Goal: Task Accomplishment & Management: Complete application form

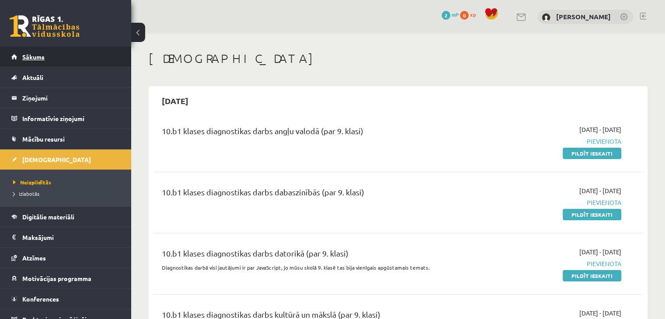
click at [33, 58] on span "Sākums" at bounding box center [33, 57] width 22 height 8
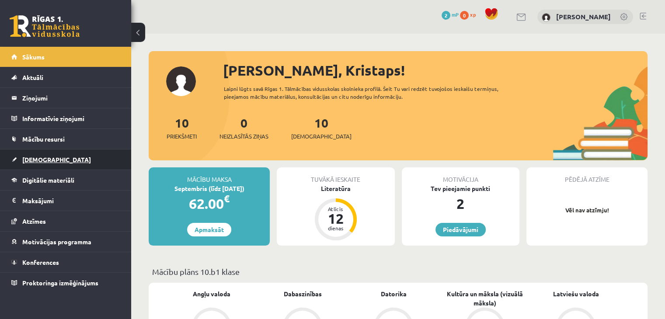
click at [68, 151] on link "[DEMOGRAPHIC_DATA]" at bounding box center [65, 159] width 109 height 20
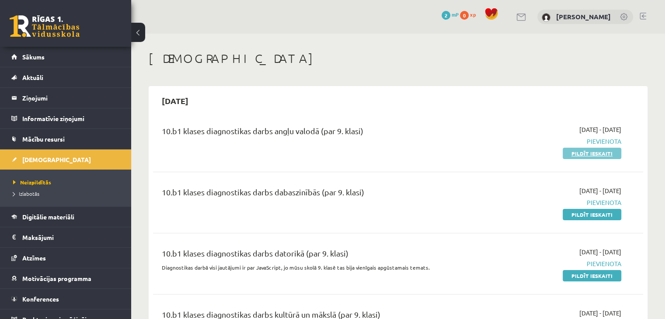
click at [575, 155] on link "Pildīt ieskaiti" at bounding box center [591, 153] width 59 height 11
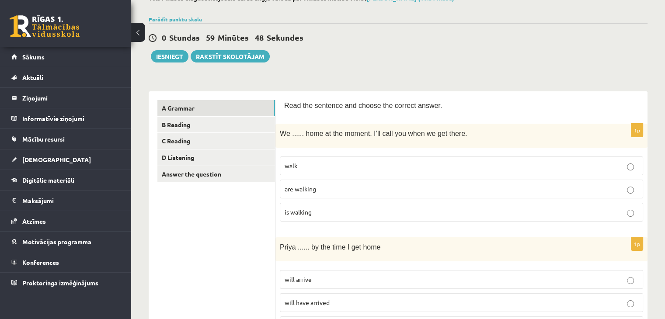
scroll to position [56, 0]
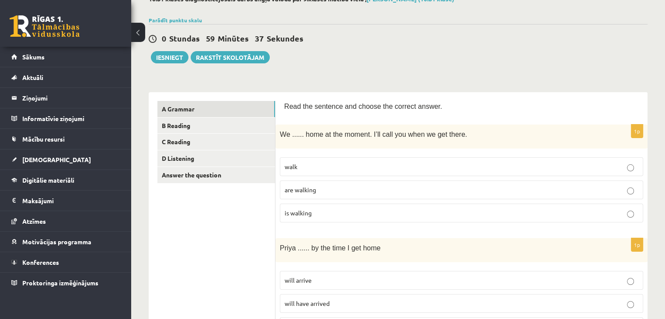
click at [335, 187] on p "are walking" at bounding box center [460, 189] width 353 height 9
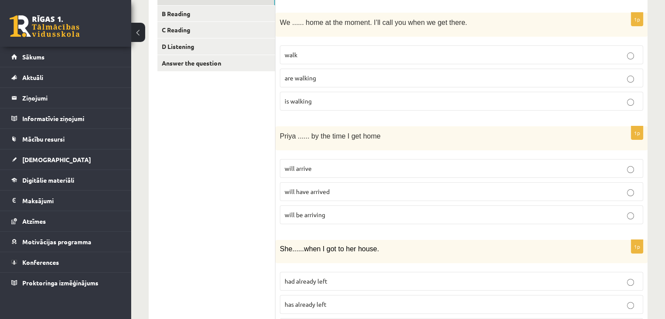
scroll to position [169, 0]
click at [330, 166] on p "will arrive" at bounding box center [460, 167] width 353 height 9
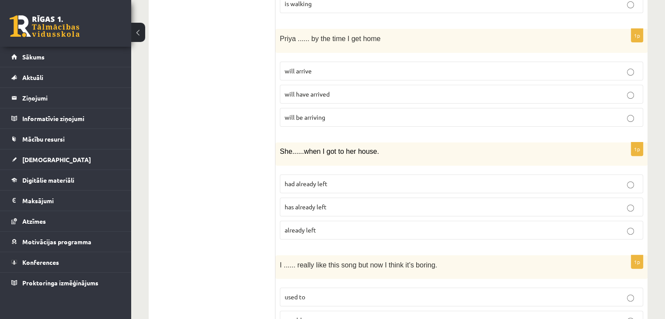
scroll to position [267, 0]
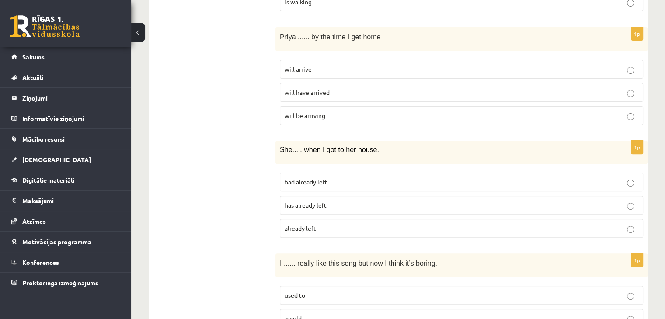
click at [325, 182] on span "had already left" at bounding box center [305, 182] width 43 height 8
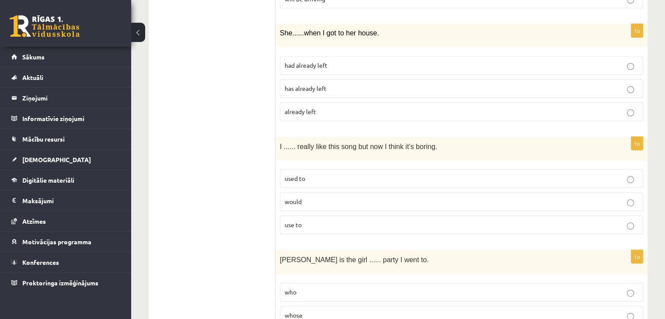
scroll to position [384, 0]
click at [312, 173] on p "used to" at bounding box center [460, 177] width 353 height 9
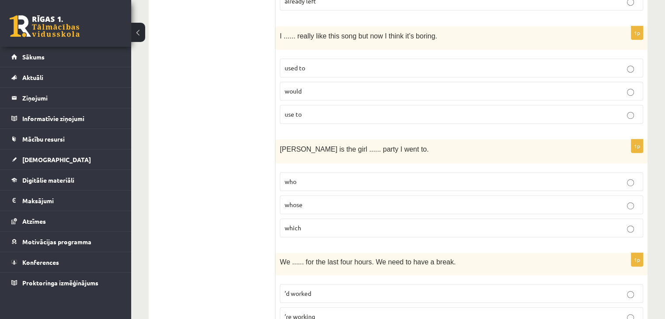
scroll to position [495, 0]
click at [311, 201] on p "whose" at bounding box center [460, 204] width 353 height 9
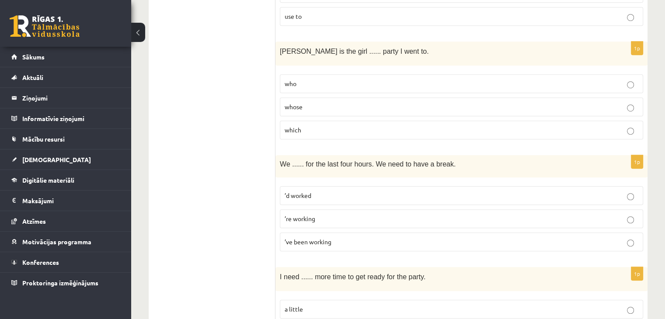
scroll to position [592, 0]
click at [311, 237] on p "’ve been working" at bounding box center [460, 241] width 353 height 9
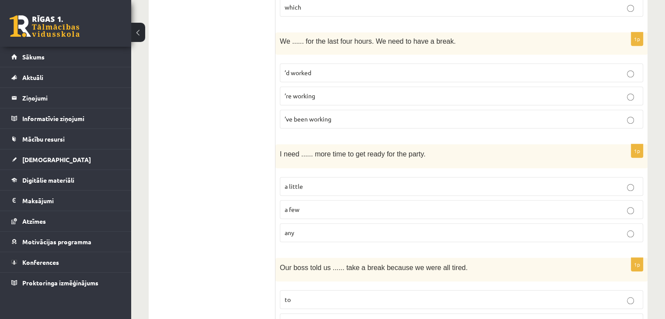
scroll to position [715, 0]
click at [313, 184] on p "a little" at bounding box center [460, 186] width 353 height 9
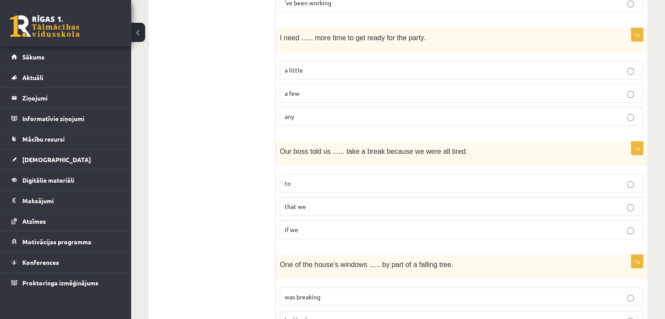
scroll to position [834, 0]
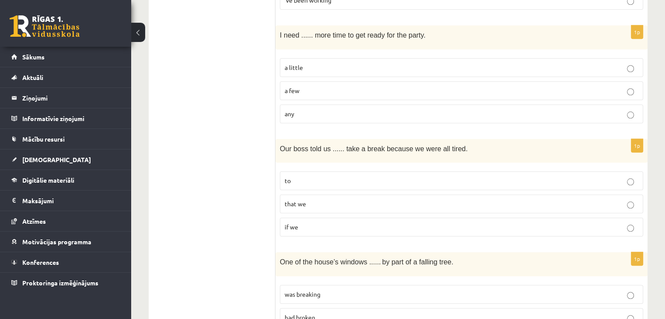
click at [307, 177] on p "to" at bounding box center [460, 180] width 353 height 9
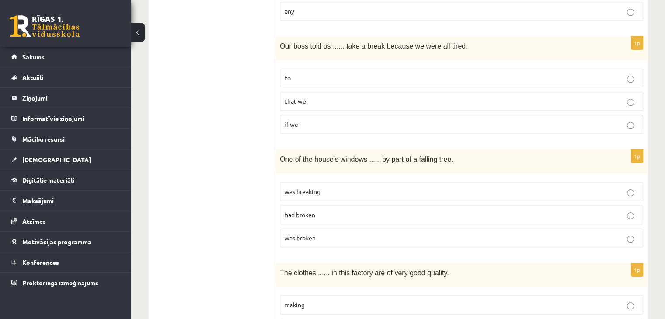
scroll to position [937, 0]
click at [302, 228] on label "was broken" at bounding box center [461, 237] width 363 height 19
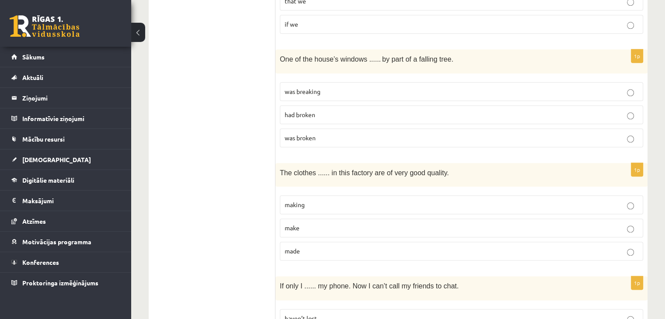
scroll to position [1037, 0]
click at [297, 246] on span "made" at bounding box center [291, 250] width 15 height 8
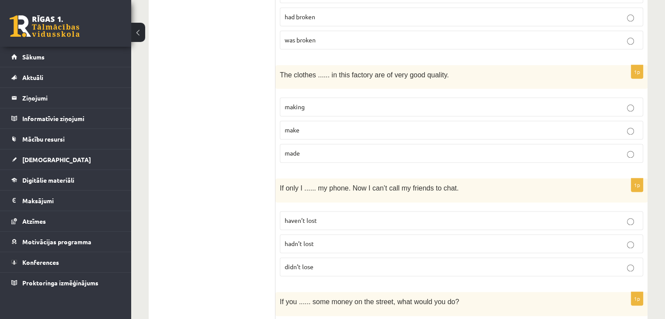
scroll to position [1135, 0]
click at [297, 262] on span "didn’t lose" at bounding box center [298, 266] width 29 height 8
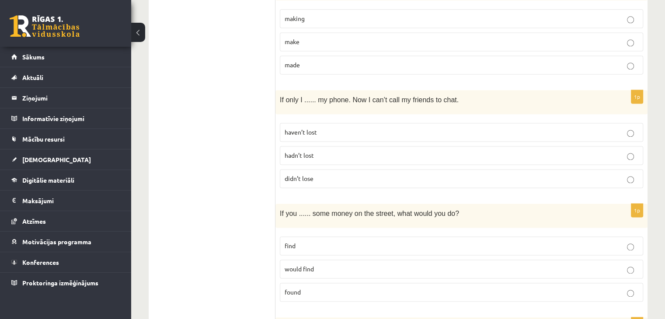
scroll to position [1246, 0]
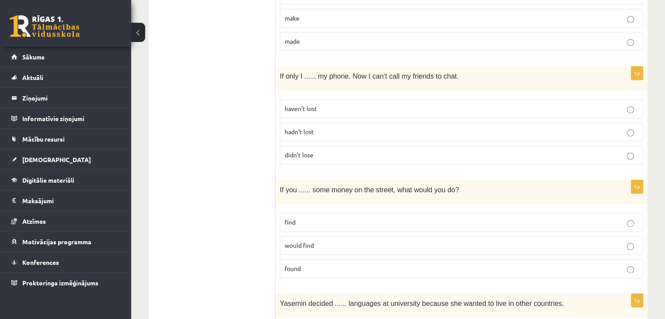
click at [308, 221] on label "find" at bounding box center [461, 222] width 363 height 19
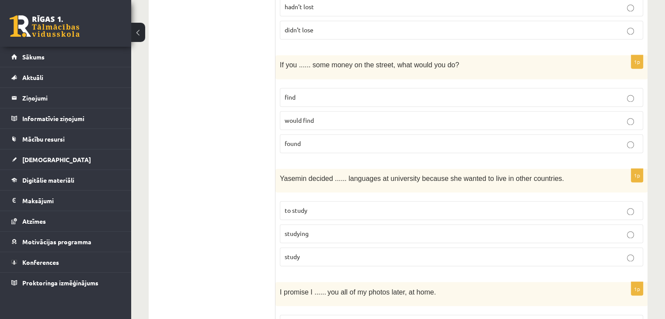
scroll to position [1372, 0]
click at [307, 206] on span "to study" at bounding box center [295, 210] width 23 height 8
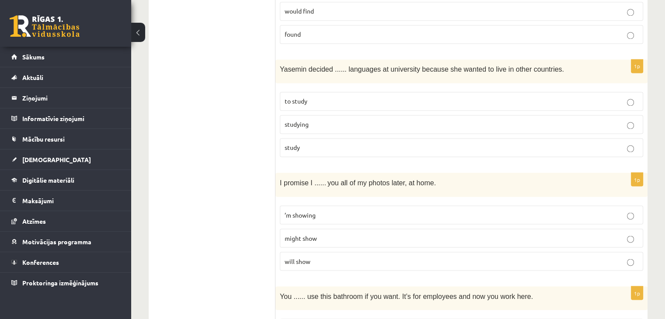
scroll to position [1481, 0]
click at [306, 210] on span "’m showing" at bounding box center [299, 214] width 31 height 8
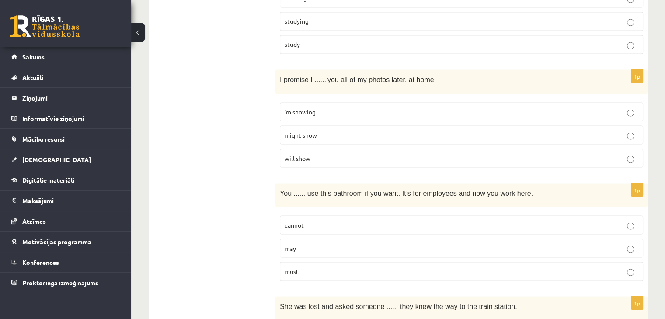
scroll to position [1583, 0]
click at [302, 239] on label "may" at bounding box center [461, 248] width 363 height 19
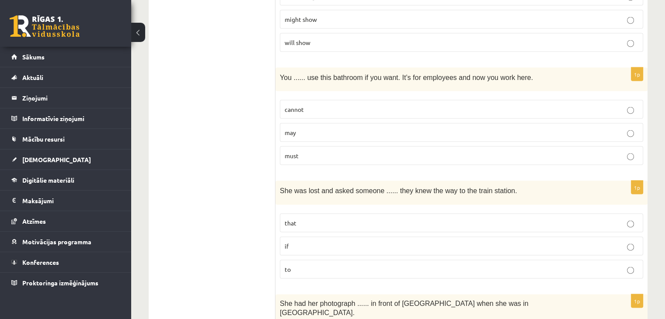
scroll to position [1701, 0]
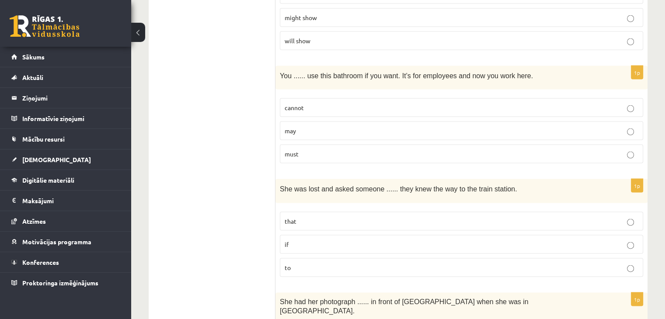
click at [302, 240] on p "if" at bounding box center [460, 244] width 353 height 9
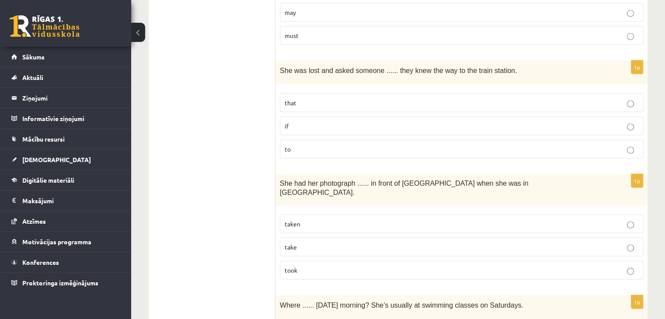
scroll to position [1826, 0]
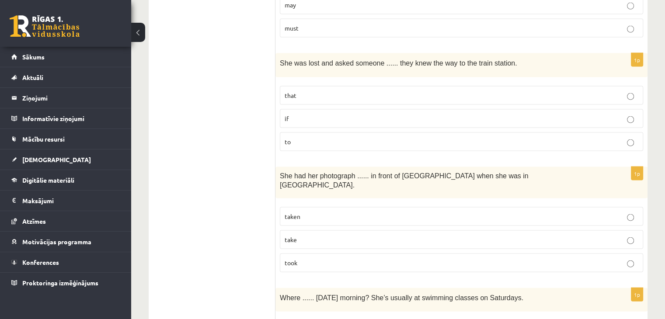
click at [313, 212] on p "taken" at bounding box center [460, 216] width 353 height 9
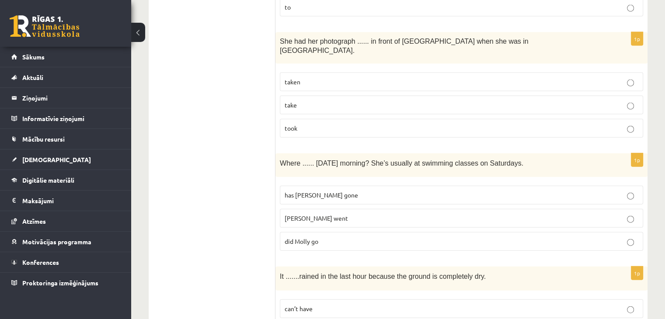
scroll to position [1957, 0]
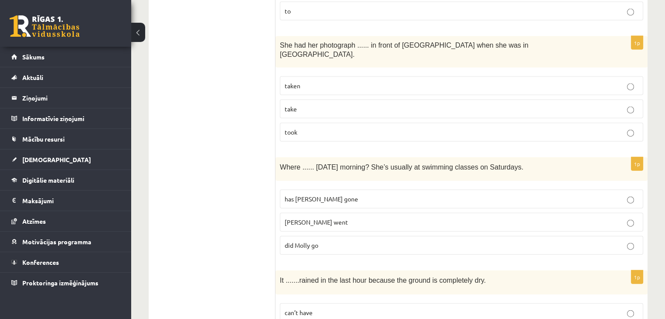
click at [316, 241] on span "did Molly go" at bounding box center [301, 245] width 34 height 8
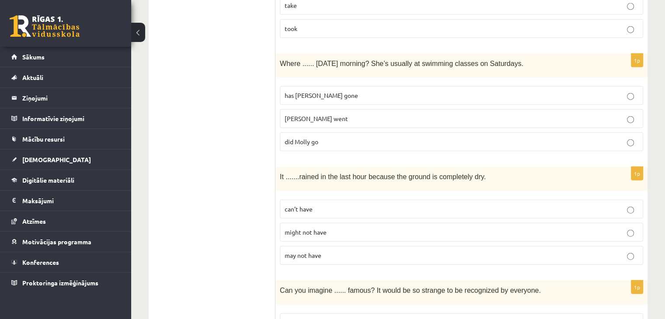
scroll to position [2061, 0]
click at [305, 222] on label "might not have" at bounding box center [461, 231] width 363 height 19
click at [309, 204] on span "can’t have" at bounding box center [298, 208] width 28 height 8
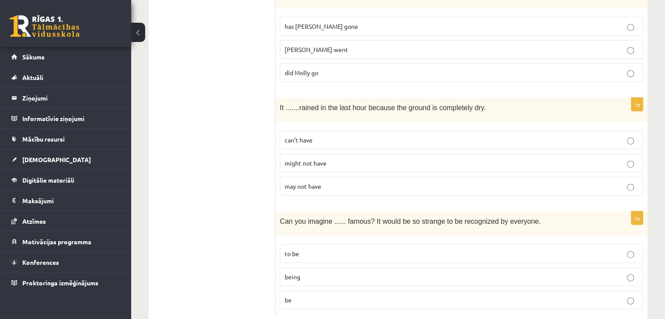
scroll to position [2132, 0]
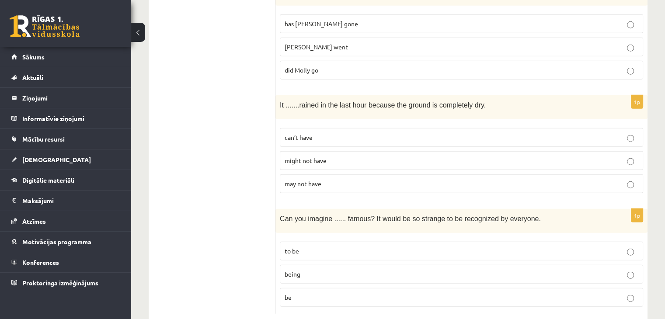
click at [297, 270] on span "being" at bounding box center [292, 274] width 16 height 8
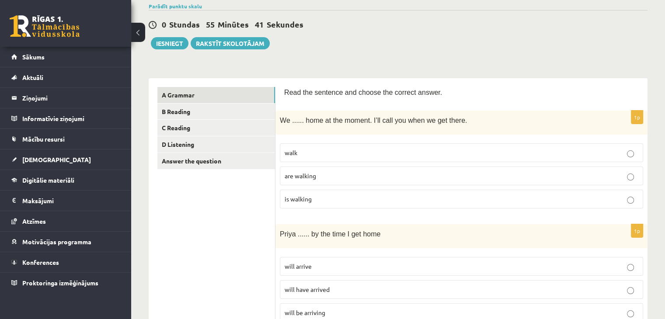
scroll to position [0, 0]
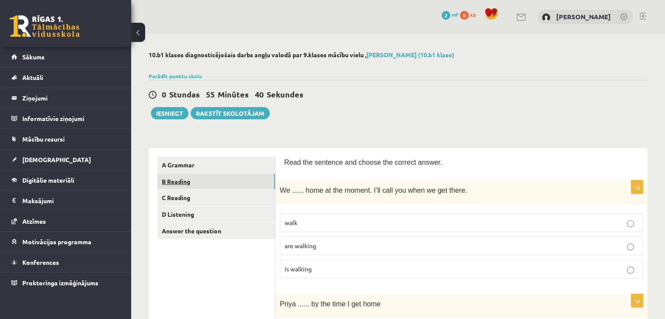
click at [239, 180] on link "B Reading" at bounding box center [216, 181] width 118 height 16
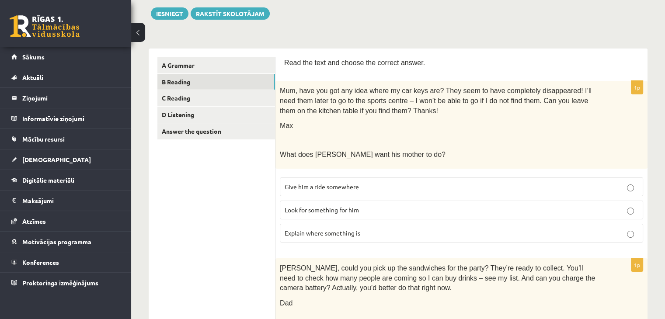
scroll to position [100, 0]
click at [384, 207] on p "Look for something for him" at bounding box center [460, 208] width 353 height 9
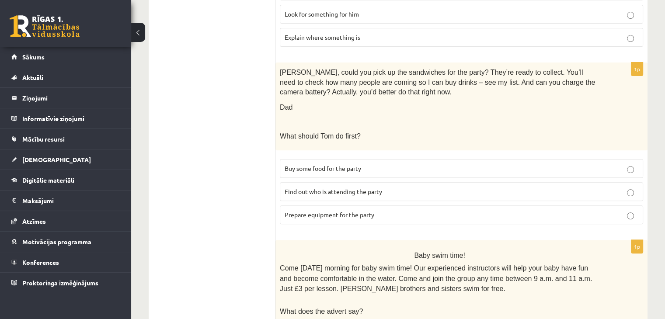
scroll to position [295, 0]
click at [383, 212] on p "Prepare equipment for the party" at bounding box center [460, 215] width 353 height 9
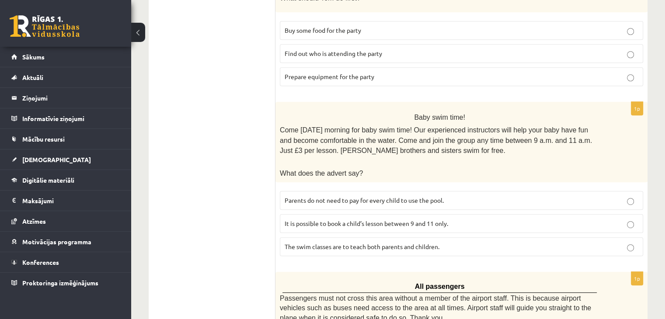
scroll to position [433, 0]
click at [349, 200] on p "Parents do not need to pay for every child to use the pool." at bounding box center [460, 200] width 353 height 9
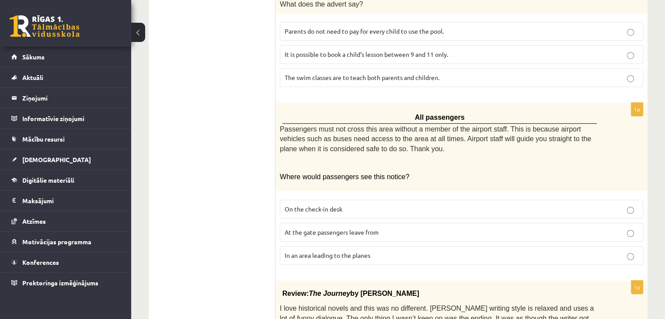
scroll to position [602, 0]
click at [339, 252] on span "In an area leading to the planes" at bounding box center [327, 256] width 86 height 8
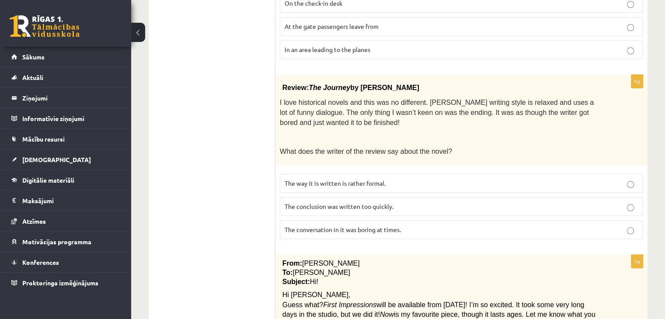
scroll to position [807, 0]
click at [321, 203] on p "The conclusion was written too quickly." at bounding box center [460, 207] width 353 height 9
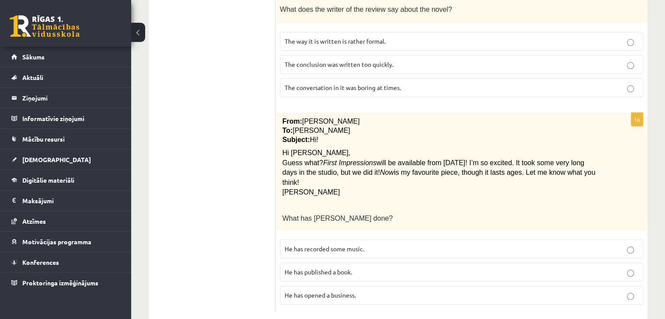
scroll to position [951, 0]
click at [311, 267] on p "He has published a book." at bounding box center [460, 271] width 353 height 9
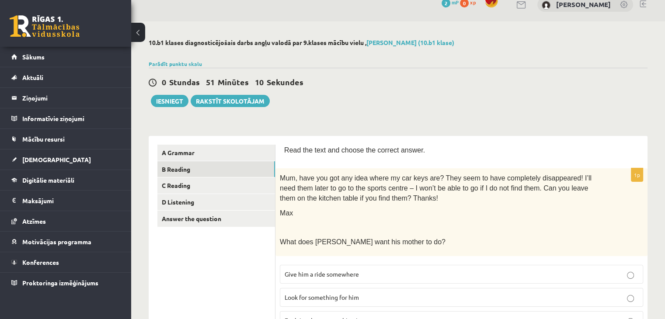
scroll to position [0, 0]
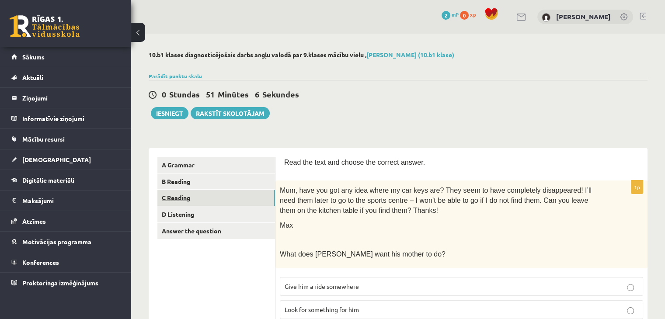
click at [170, 194] on link "C Reading" at bounding box center [216, 198] width 118 height 16
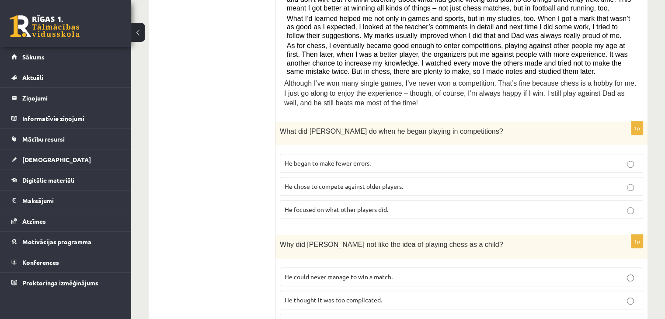
scroll to position [297, 0]
click at [288, 205] on span "He focused on what other players did." at bounding box center [336, 209] width 104 height 8
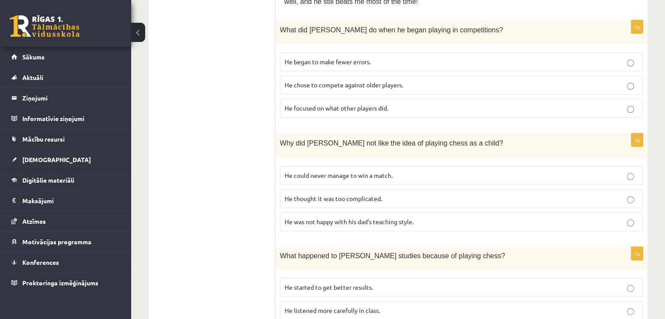
scroll to position [405, 0]
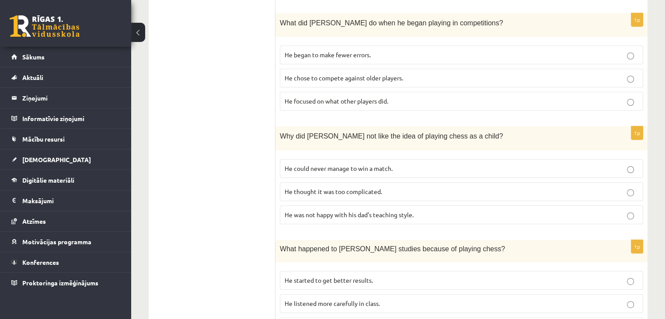
click at [286, 187] on p "He thought it was too complicated." at bounding box center [460, 191] width 353 height 9
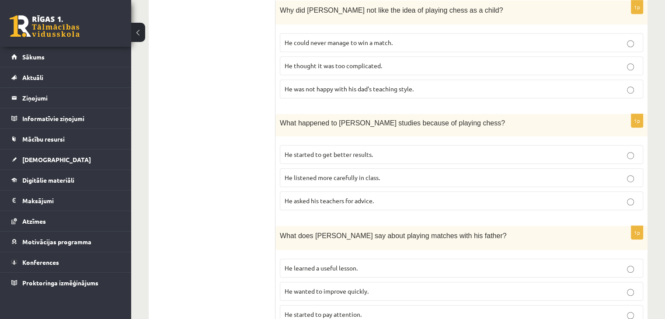
scroll to position [531, 0]
click at [294, 150] on span "He started to get better results." at bounding box center [328, 154] width 88 height 8
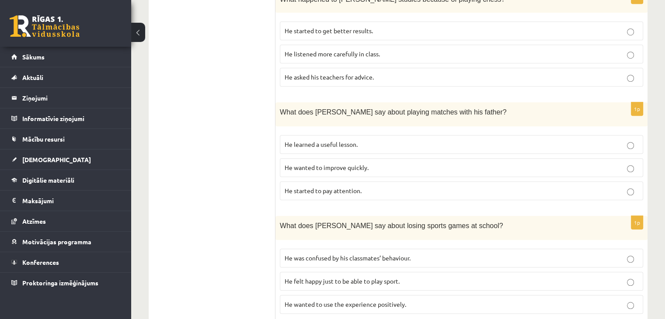
scroll to position [655, 0]
click at [302, 140] on span "He learned a useful lesson." at bounding box center [320, 144] width 73 height 8
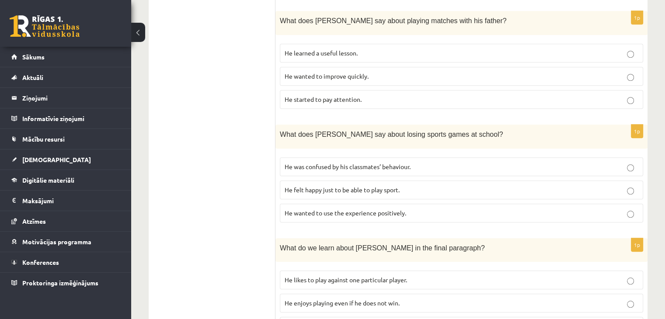
scroll to position [748, 0]
click at [307, 161] on span "He was confused by his classmates’ behaviour." at bounding box center [347, 165] width 126 height 8
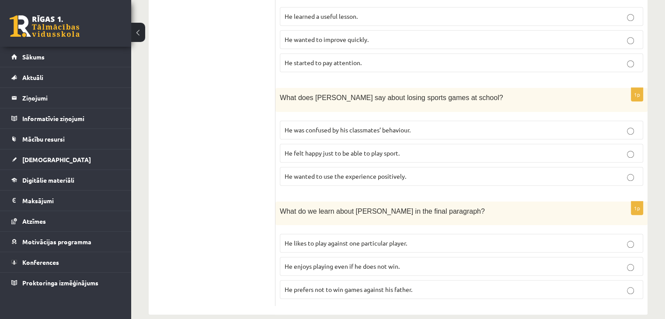
scroll to position [783, 0]
click at [293, 263] on span "He enjoys playing even if he does not win." at bounding box center [341, 267] width 115 height 8
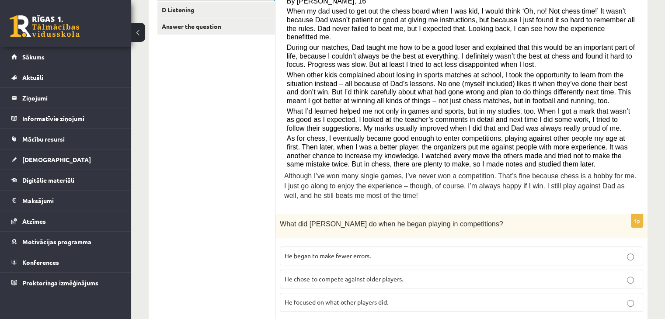
scroll to position [0, 0]
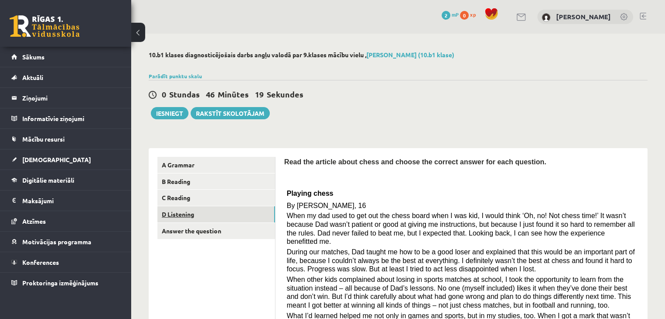
click at [211, 218] on link "D Listening" at bounding box center [216, 214] width 118 height 16
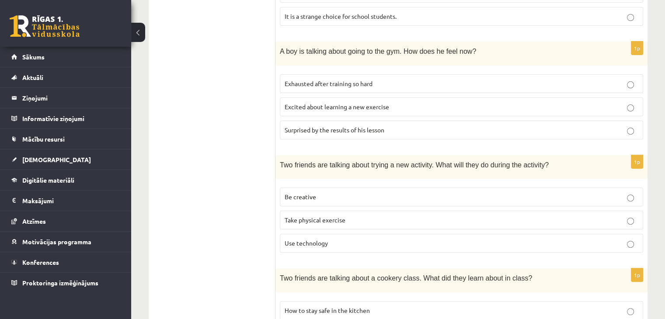
scroll to position [287, 0]
click at [336, 198] on p "Be creative" at bounding box center [460, 195] width 353 height 9
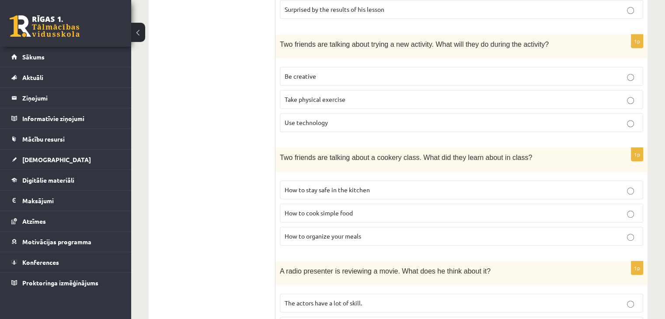
scroll to position [407, 0]
click at [305, 210] on span "How to cook simple food" at bounding box center [318, 213] width 68 height 8
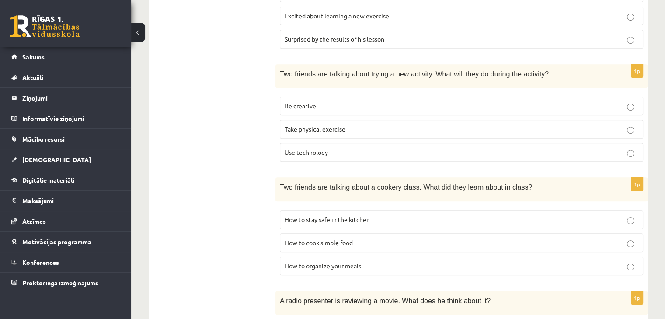
scroll to position [381, 0]
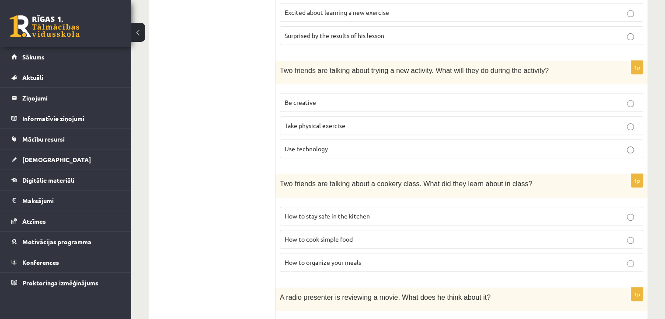
click at [305, 261] on span "How to organize your meals" at bounding box center [322, 262] width 76 height 8
click at [312, 215] on span "How to stay safe in the kitchen" at bounding box center [326, 216] width 85 height 8
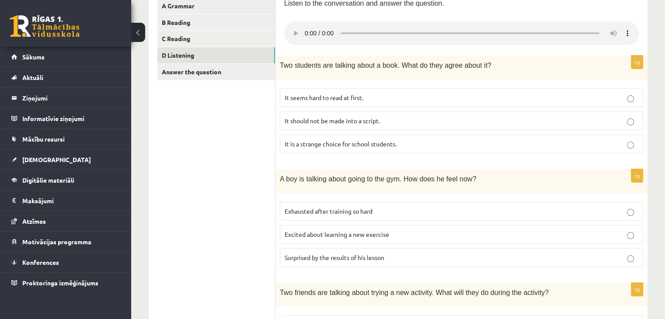
scroll to position [159, 0]
click at [287, 232] on span "Excited about learning a new exercise" at bounding box center [336, 234] width 104 height 8
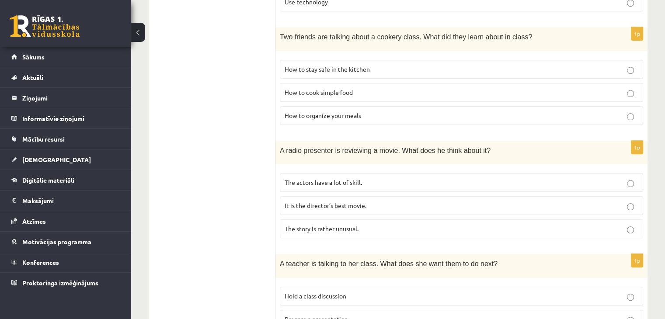
scroll to position [529, 0]
click at [285, 223] on span "The story is rather unusual." at bounding box center [321, 227] width 74 height 8
click at [293, 205] on p "It is the director’s best movie." at bounding box center [460, 204] width 353 height 9
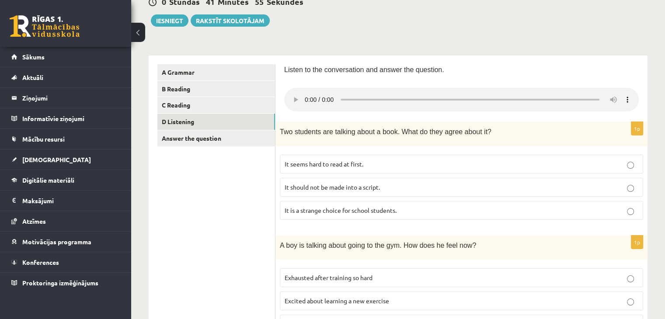
scroll to position [93, 0]
click at [292, 168] on p "It seems hard to read at first." at bounding box center [460, 163] width 353 height 9
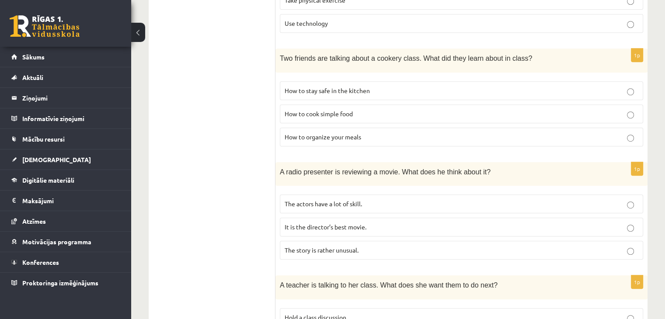
scroll to position [591, 0]
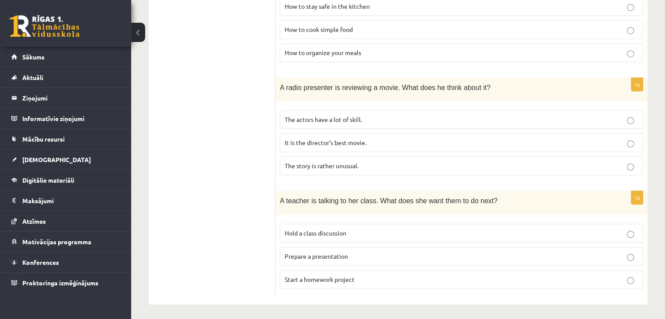
click at [299, 231] on span "Hold a class discussion" at bounding box center [315, 233] width 62 height 8
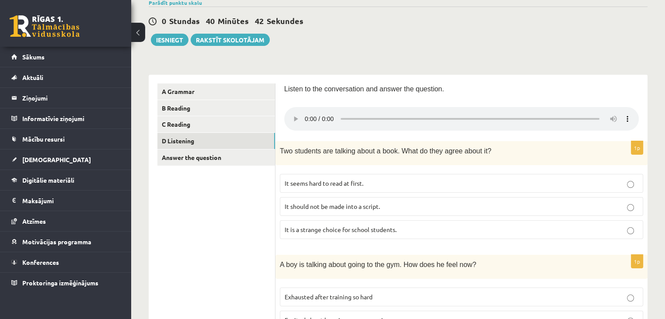
scroll to position [73, 0]
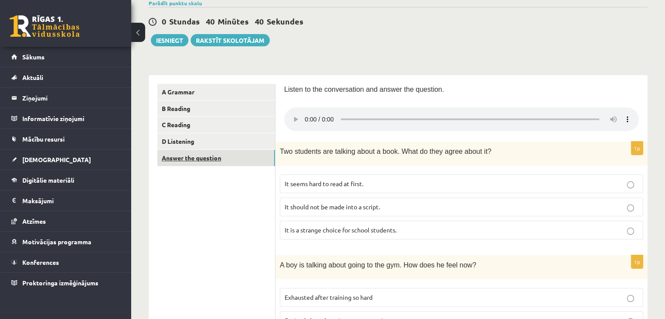
click at [214, 156] on link "Answer the question" at bounding box center [216, 158] width 118 height 16
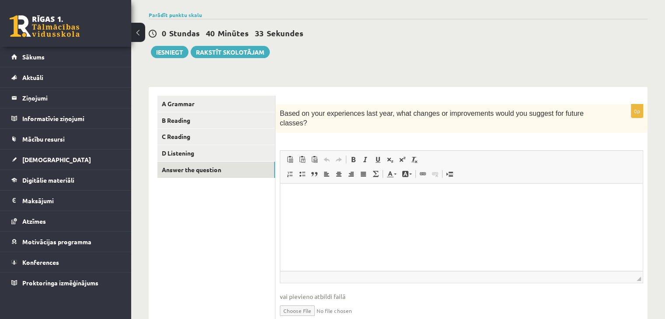
scroll to position [64, 0]
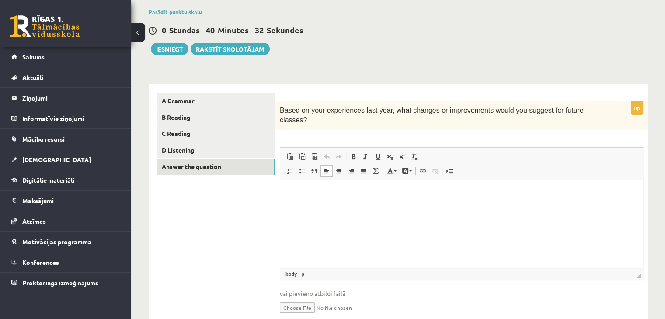
click at [310, 189] on p "Bagātinātā teksta redaktors, wiswyg-editor-user-answer-47433846464420" at bounding box center [461, 193] width 345 height 9
click at [330, 194] on p "**********" at bounding box center [461, 193] width 345 height 9
click at [378, 190] on p "**********" at bounding box center [461, 193] width 345 height 9
drag, startPoint x: 291, startPoint y: 194, endPoint x: 520, endPoint y: 191, distance: 229.8
click at [520, 191] on p "**********" at bounding box center [461, 193] width 345 height 9
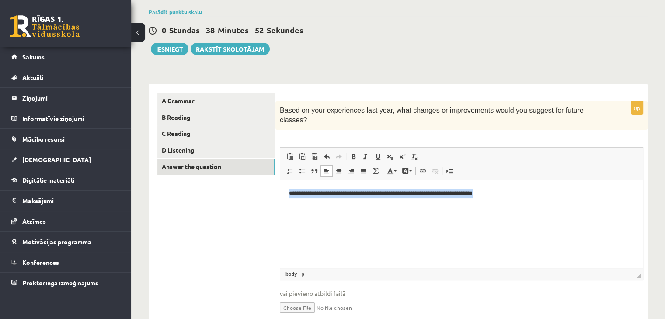
copy p "**********"
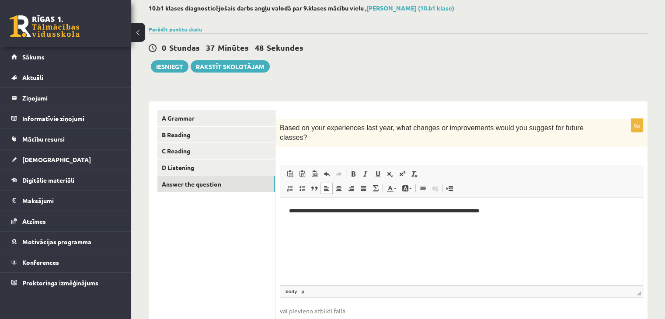
scroll to position [40, 0]
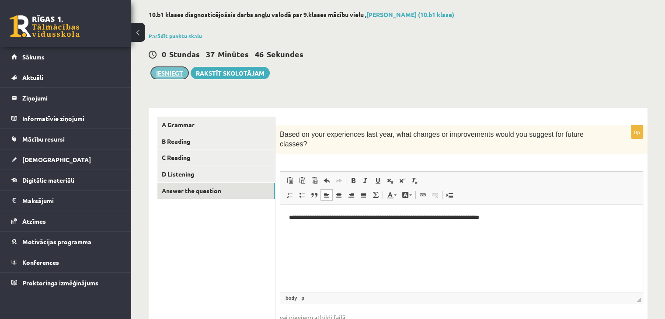
click at [180, 77] on button "Iesniegt" at bounding box center [170, 73] width 38 height 12
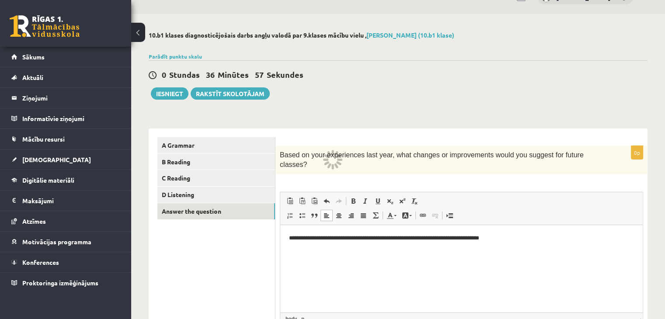
scroll to position [0, 0]
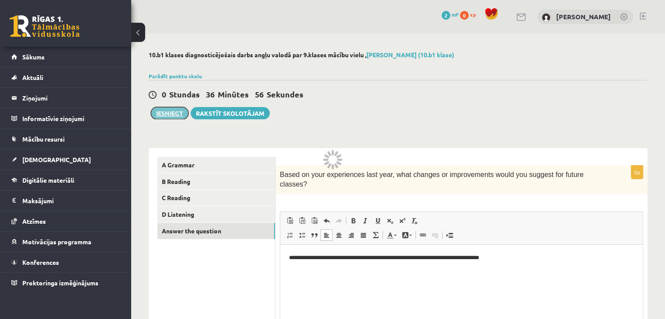
click at [179, 111] on button "Iesniegt" at bounding box center [170, 113] width 38 height 12
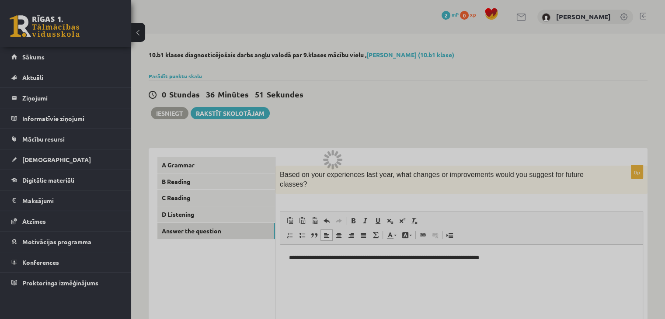
click at [182, 112] on div at bounding box center [332, 159] width 665 height 319
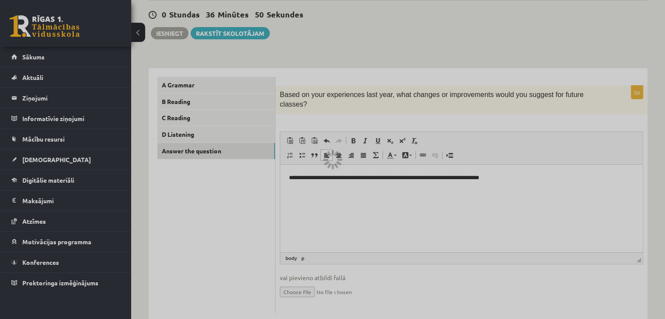
scroll to position [90, 0]
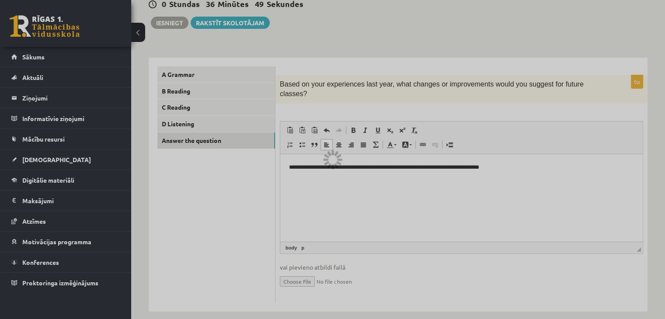
click at [337, 164] on div at bounding box center [332, 159] width 665 height 319
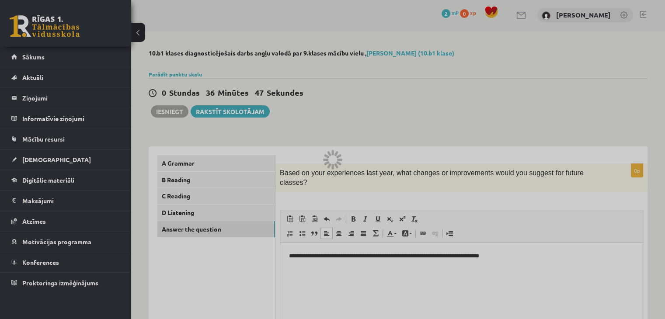
scroll to position [0, 0]
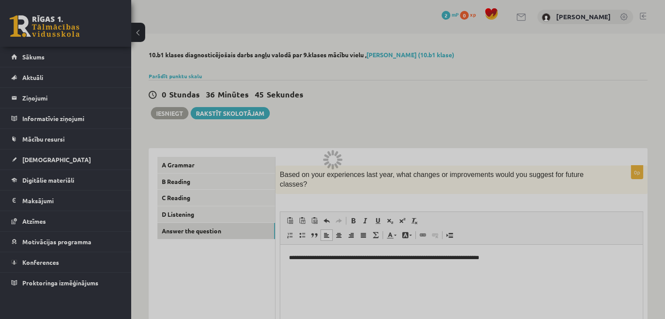
click at [139, 35] on div at bounding box center [332, 159] width 665 height 319
drag, startPoint x: 139, startPoint y: 35, endPoint x: 72, endPoint y: 37, distance: 67.8
click at [72, 37] on div at bounding box center [332, 159] width 665 height 319
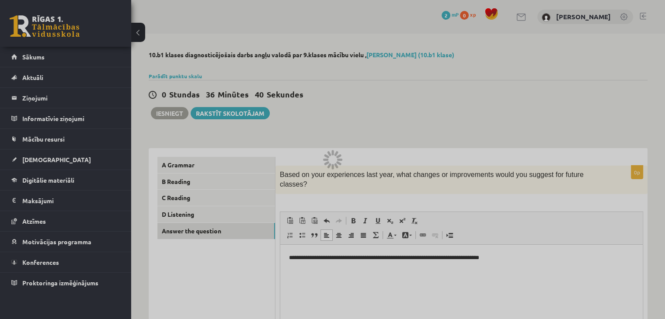
click at [48, 160] on div at bounding box center [332, 159] width 665 height 319
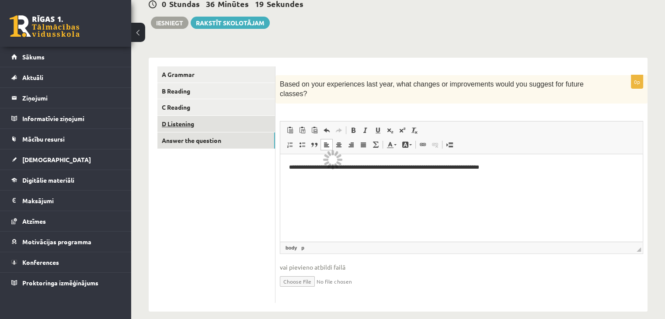
scroll to position [90, 0]
click at [327, 272] on input "file" at bounding box center [461, 281] width 363 height 18
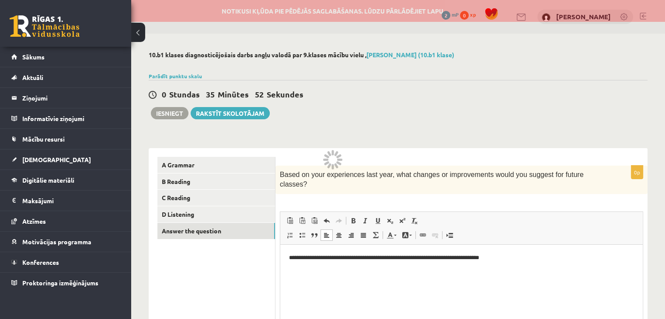
click at [595, 115] on div "0 Stundas 35 Minūtes 52 Sekundes Notikusi kļūda pie pēdējās saglabāšanas. Lūdzu…" at bounding box center [398, 99] width 499 height 39
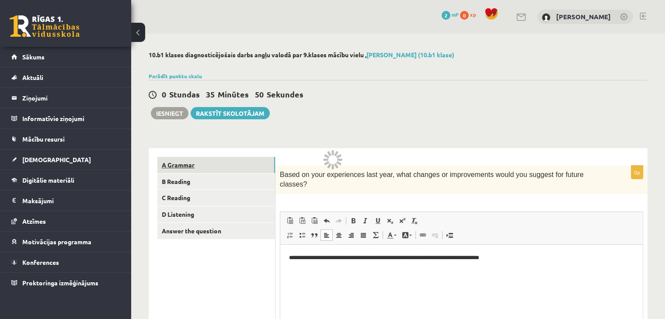
click at [216, 158] on link "A Grammar" at bounding box center [216, 165] width 118 height 16
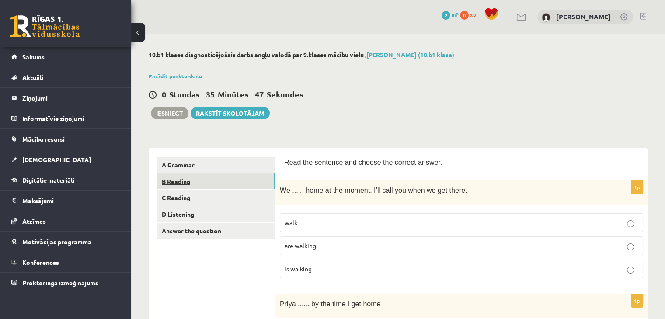
click at [220, 181] on link "B Reading" at bounding box center [216, 181] width 118 height 16
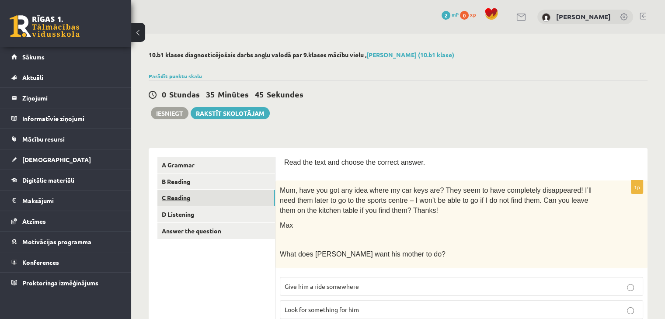
click at [221, 198] on link "C Reading" at bounding box center [216, 198] width 118 height 16
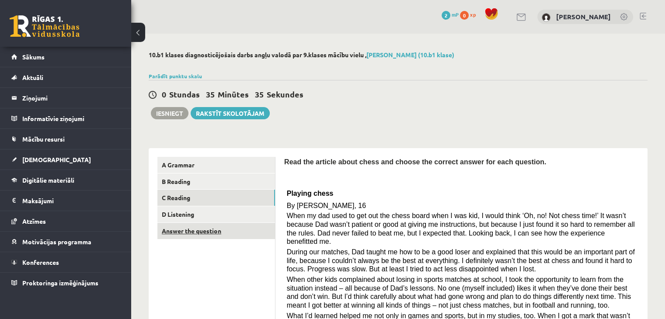
click at [190, 227] on link "Answer the question" at bounding box center [216, 231] width 118 height 16
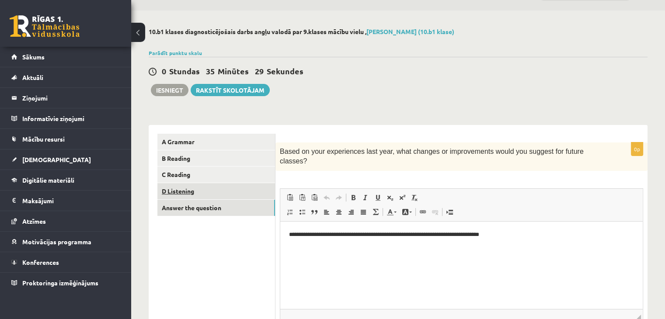
scroll to position [22, 0]
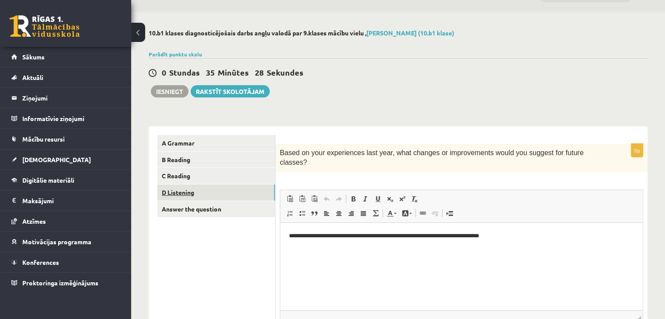
click at [228, 195] on link "D Listening" at bounding box center [216, 192] width 118 height 16
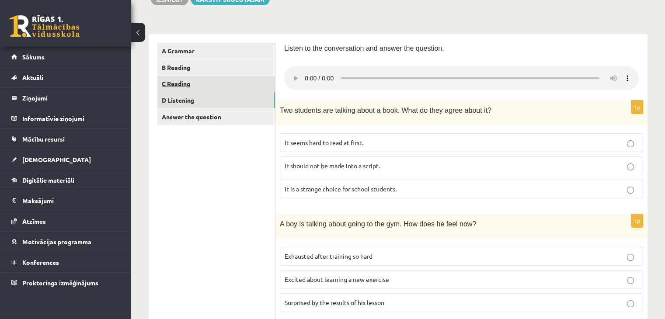
scroll to position [114, 0]
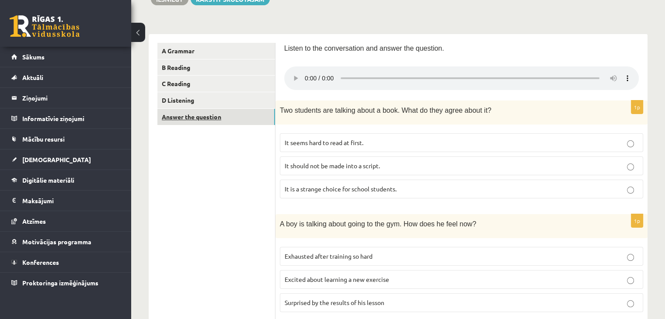
click at [210, 121] on link "Answer the question" at bounding box center [216, 117] width 118 height 16
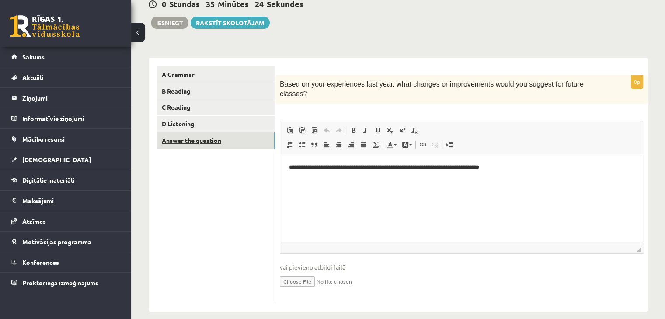
scroll to position [0, 0]
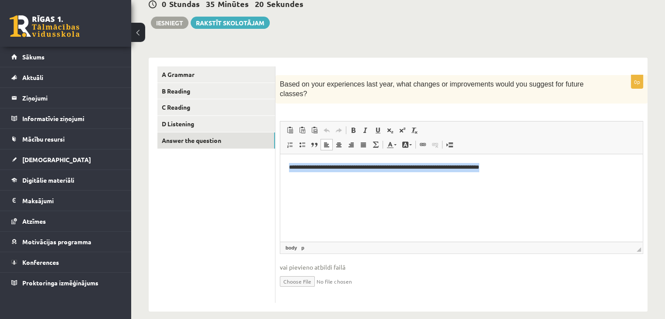
drag, startPoint x: 289, startPoint y: 168, endPoint x: 515, endPoint y: 167, distance: 226.3
click at [515, 167] on p "**********" at bounding box center [461, 167] width 345 height 9
copy p "**********"
click at [343, 178] on html "**********" at bounding box center [461, 167] width 362 height 27
click at [535, 177] on html "**********" at bounding box center [461, 167] width 362 height 27
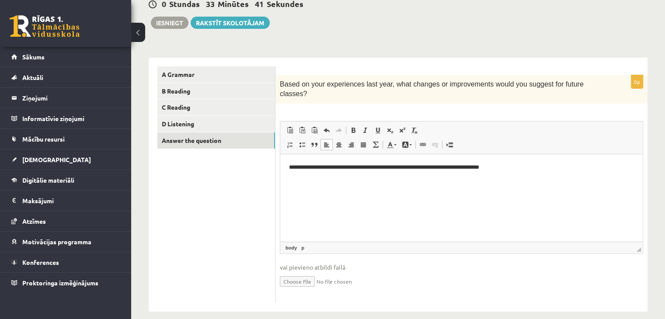
scroll to position [53, 0]
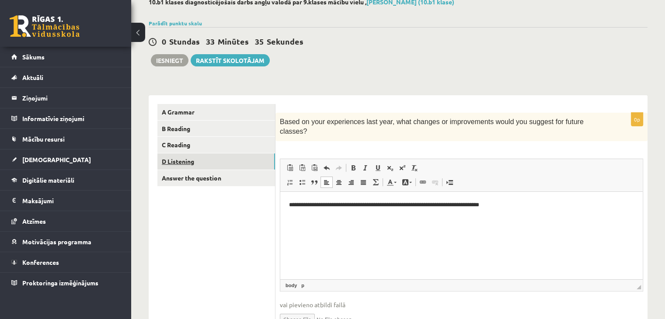
click at [201, 166] on link "D Listening" at bounding box center [216, 161] width 118 height 16
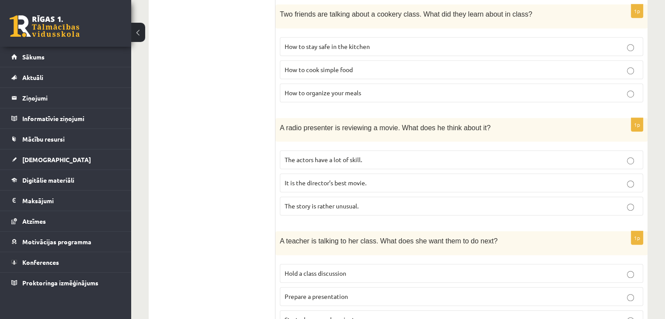
scroll to position [591, 0]
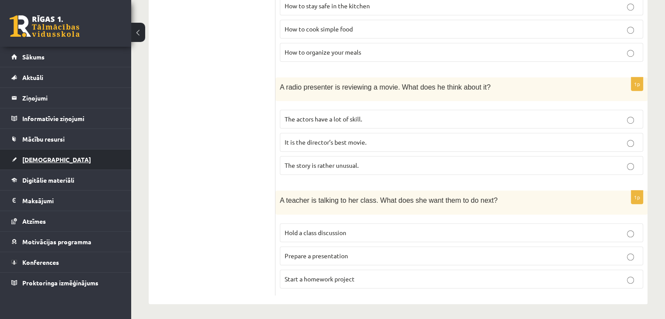
click at [82, 160] on link "[DEMOGRAPHIC_DATA]" at bounding box center [65, 159] width 109 height 20
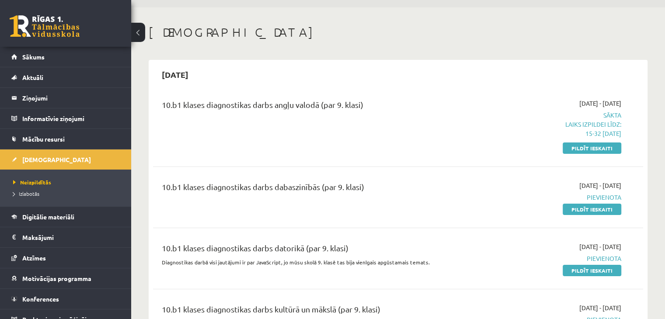
scroll to position [28, 0]
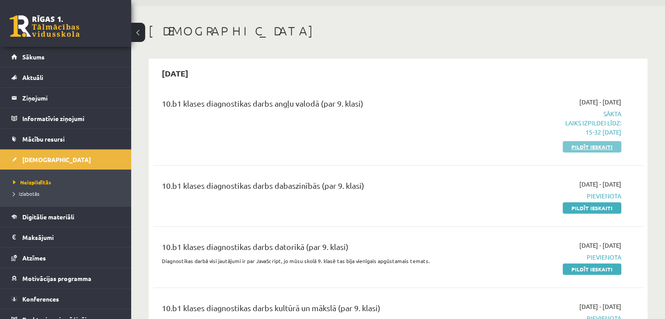
click at [580, 145] on link "Pildīt ieskaiti" at bounding box center [591, 146] width 59 height 11
click at [577, 143] on link "Pildīt ieskaiti" at bounding box center [591, 146] width 59 height 11
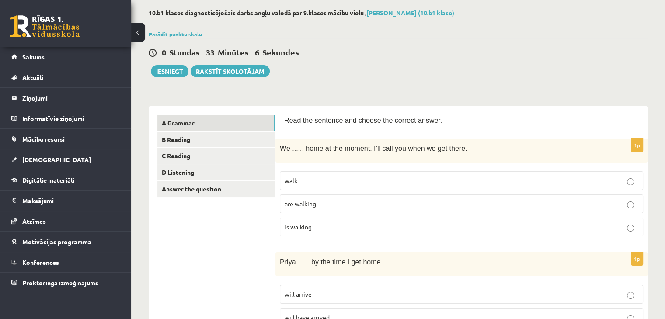
scroll to position [42, 0]
click at [237, 183] on link "Answer the question" at bounding box center [216, 189] width 118 height 16
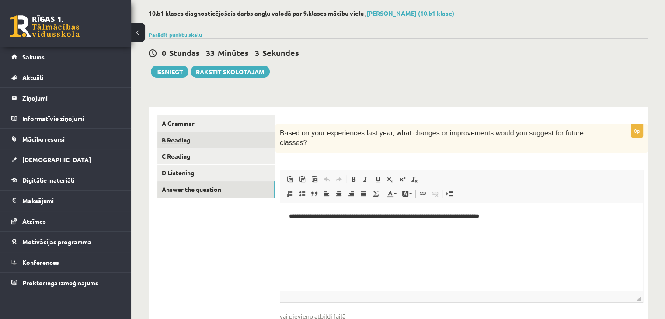
scroll to position [0, 0]
click at [178, 72] on button "Iesniegt" at bounding box center [170, 72] width 38 height 12
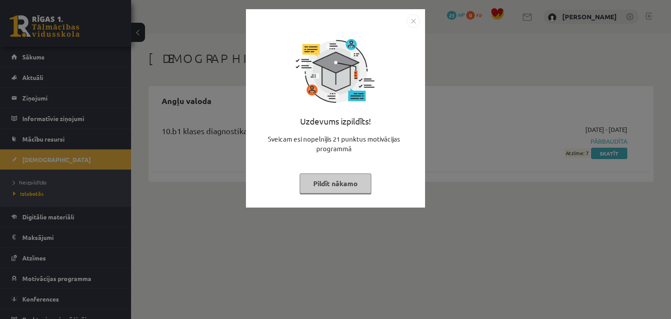
click at [334, 184] on button "Pildīt nākamo" at bounding box center [336, 183] width 72 height 20
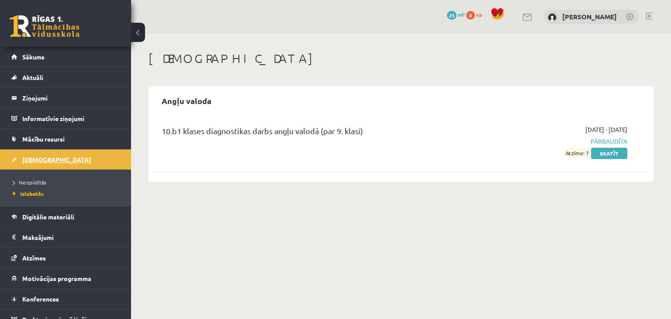
click at [90, 156] on link "[DEMOGRAPHIC_DATA]" at bounding box center [65, 159] width 109 height 20
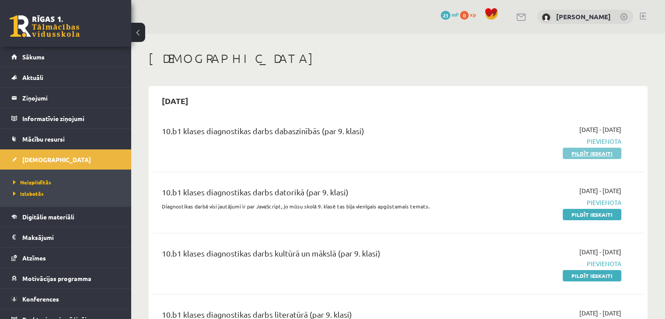
click at [582, 152] on link "Pildīt ieskaiti" at bounding box center [591, 153] width 59 height 11
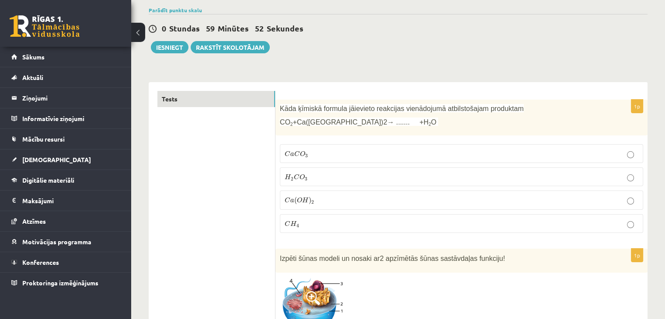
scroll to position [66, 0]
click at [278, 107] on div "Kāda ķīmiskā formula jāievieto reakcijas vienādojumā atbilstošajam produktam CO…" at bounding box center [461, 118] width 372 height 36
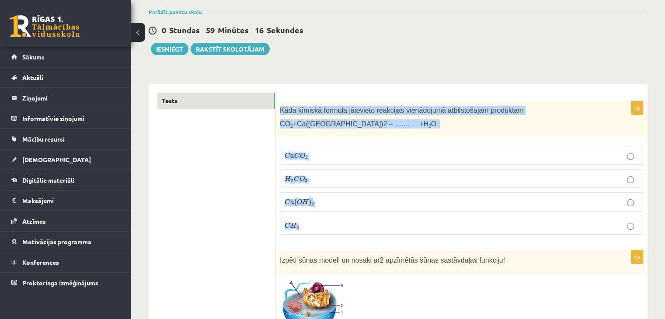
drag, startPoint x: 279, startPoint y: 108, endPoint x: 328, endPoint y: 223, distance: 124.9
click at [328, 223] on div "1p Kāda ķīmiskā formula jāievieto reakcijas vienādojumā atbilstošajam produktam…" at bounding box center [461, 171] width 372 height 141
copy div "Kāda ķīmiskā formula jāievieto reakcijas vienādojumā atbilstošajam produktam CO…"
click at [332, 153] on p "C a C O 3 C a C O 3" at bounding box center [460, 155] width 353 height 9
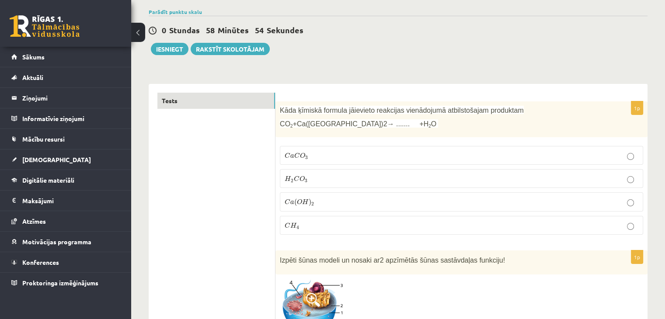
click at [332, 153] on p "C a C O 3 C a C O 3" at bounding box center [460, 155] width 353 height 9
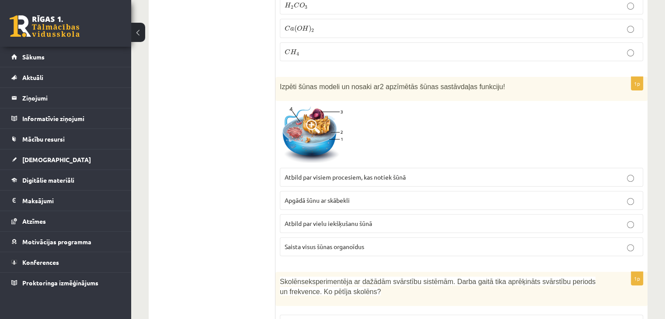
scroll to position [238, 0]
click at [372, 117] on div at bounding box center [461, 134] width 363 height 59
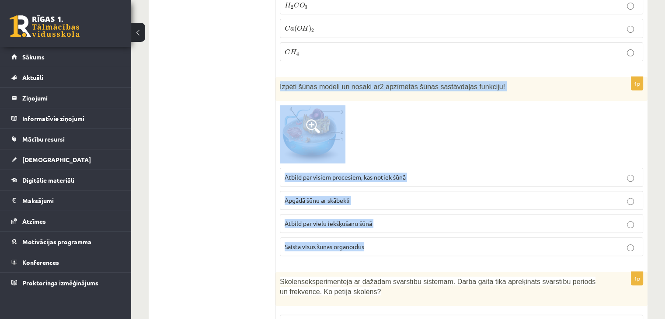
drag, startPoint x: 280, startPoint y: 83, endPoint x: 388, endPoint y: 250, distance: 199.4
click at [388, 250] on div "1p Izpēti šūnas modeli un nosaki ar 2 apzīmētās šūnas sastāvdaļas funkciju! Atb…" at bounding box center [461, 170] width 372 height 186
copy div "Izpēti šūnas modeli un nosaki ar 2 apzīmētās šūnas sastāvdaļas funkciju! Atbild…"
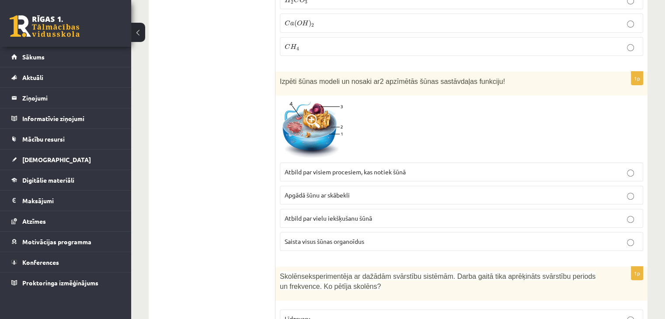
scroll to position [242, 0]
click at [482, 214] on p "Atbild par vielu iekšķušanu šūnā" at bounding box center [460, 218] width 353 height 9
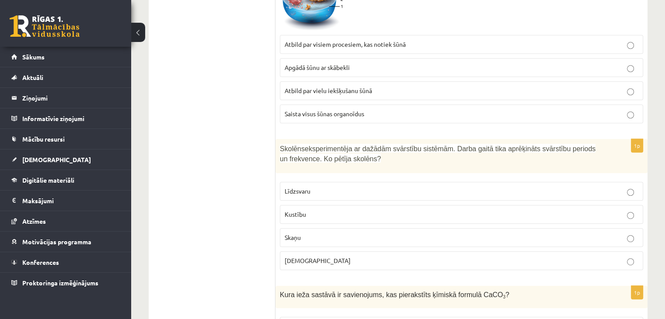
scroll to position [371, 0]
click at [403, 227] on label "Skaņu" at bounding box center [461, 236] width 363 height 19
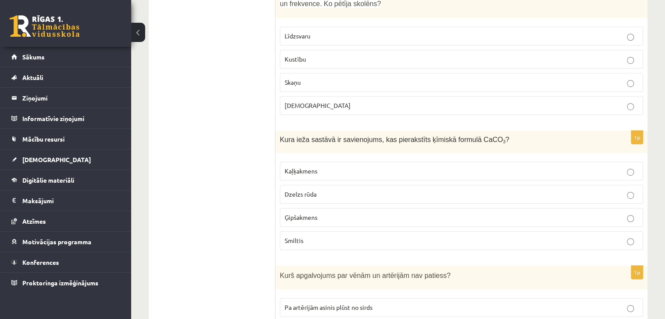
scroll to position [527, 0]
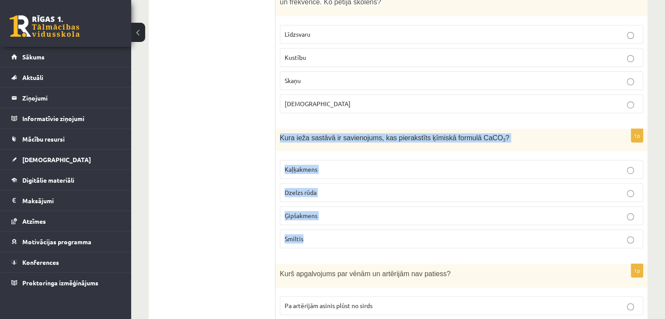
drag, startPoint x: 280, startPoint y: 133, endPoint x: 328, endPoint y: 235, distance: 112.2
click at [328, 235] on div "1p Kura ieža sastāvā ir savienojums, kas pierakstīts ķīmiskā formulā CaCO 3 ? K…" at bounding box center [461, 192] width 372 height 126
copy div "Kura ieža sastāvā ir savienojums, kas pierakstīts ķīmiskā formulā CaCO 3 ? Kaļķ…"
click at [381, 168] on p "Kaļķakmens" at bounding box center [460, 169] width 353 height 9
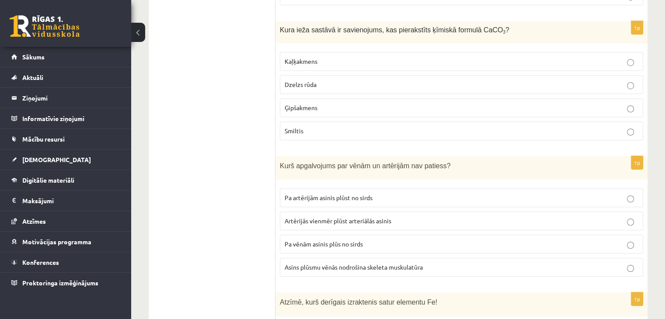
scroll to position [659, 0]
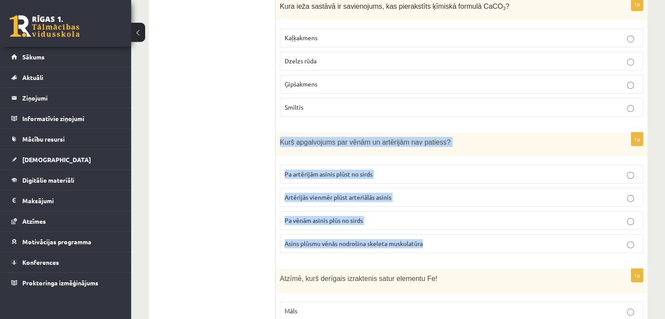
drag, startPoint x: 280, startPoint y: 138, endPoint x: 439, endPoint y: 249, distance: 193.9
click at [439, 249] on div "1p Kurš apgalvojums par vēnām un artērijām nav patiess? Pa artērijām asinis plū…" at bounding box center [461, 196] width 372 height 128
copy div "Kurš apgalvojums par vēnām un artērijām nav patiess? Pa artērijām asinis plūst …"
click at [450, 197] on p "Artērijās vienmēr plūst arteriālās asinis" at bounding box center [460, 197] width 353 height 9
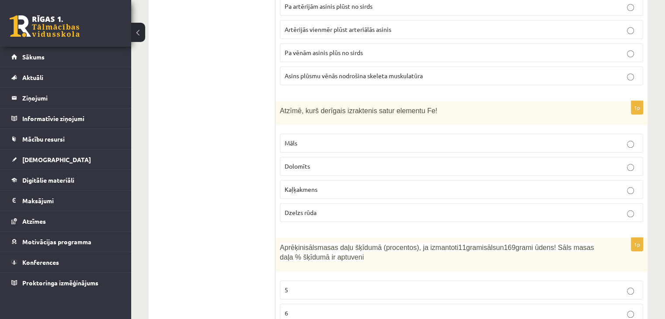
scroll to position [828, 0]
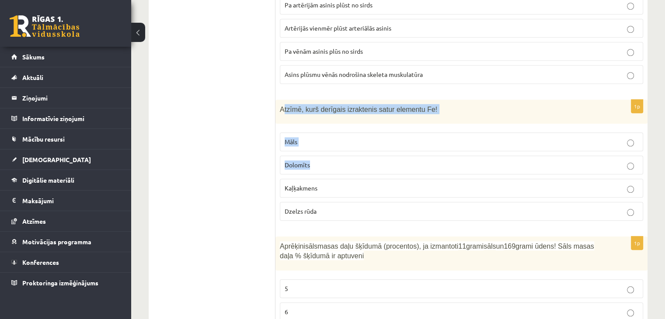
drag, startPoint x: 281, startPoint y: 104, endPoint x: 309, endPoint y: 149, distance: 53.4
click at [309, 149] on div "1p Atzīmē, kurš derīgais izraktenis satur elementu Fe! Māls Dolomīts Kaļķakmens…" at bounding box center [461, 164] width 372 height 128
click at [276, 107] on div "Atzīmē, kurš derīgais izraktenis satur elementu Fe!" at bounding box center [461, 112] width 372 height 24
drag, startPoint x: 279, startPoint y: 105, endPoint x: 322, endPoint y: 211, distance: 114.5
click at [322, 211] on div "1p Atzīmē, kurš derīgais izraktenis satur elementu Fe! Māls Dolomīts Kaļķakmens…" at bounding box center [461, 164] width 372 height 128
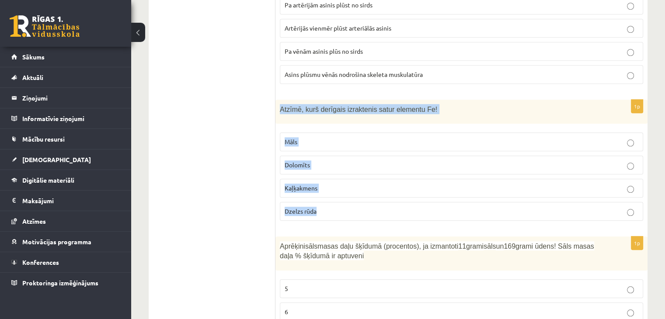
copy div "Atzīmē, kurš derīgais izraktenis satur elementu Fe! Māls Dolomīts Kaļķakmens Dz…"
click at [355, 207] on p "Dzelzs rūda" at bounding box center [460, 211] width 353 height 9
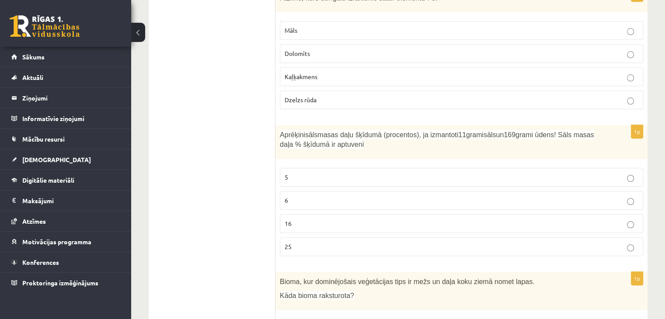
scroll to position [968, 0]
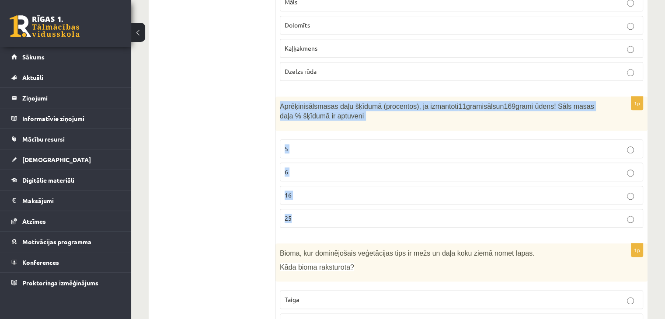
drag, startPoint x: 280, startPoint y: 99, endPoint x: 297, endPoint y: 213, distance: 115.4
click at [297, 213] on div "1p Aprēķini sāls masas daļu šķīdumā (procentos), ja izmantoti 11 grami sāls un …" at bounding box center [461, 166] width 372 height 138
copy div "Aprēķini sāls masas daļu šķīdumā (procentos), ja izmantoti 11 grami sāls un 169…"
click at [339, 163] on label "6" at bounding box center [461, 172] width 363 height 19
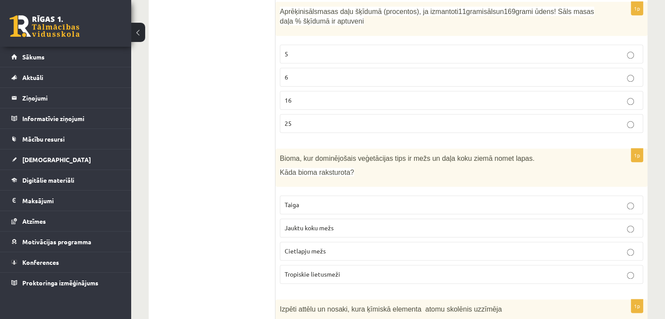
scroll to position [1062, 0]
click at [336, 99] on p "16" at bounding box center [460, 100] width 353 height 9
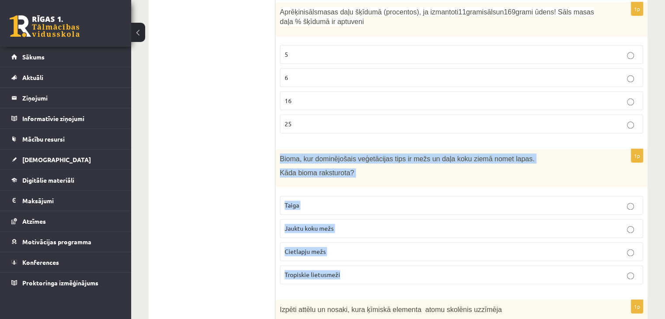
drag, startPoint x: 279, startPoint y: 153, endPoint x: 350, endPoint y: 262, distance: 130.4
click at [350, 262] on div "1p Bioma, kur dominējošais veģetācijas tips ir mežs un daļa koku ziemā nomet la…" at bounding box center [461, 220] width 372 height 142
copy div "Bioma, kur dominējošais veģetācijas tips ir mežs un daļa koku ziemā nomet lapas…"
click at [350, 224] on p "Jauktu koku mežs" at bounding box center [460, 228] width 353 height 9
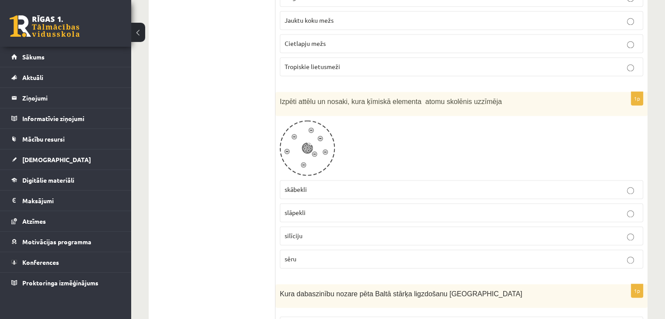
scroll to position [1270, 0]
click at [330, 232] on p "silīciju" at bounding box center [460, 236] width 353 height 9
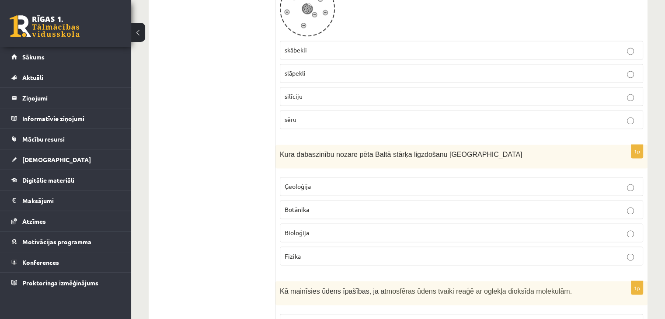
scroll to position [1410, 0]
click at [313, 200] on label "Botānika" at bounding box center [461, 209] width 363 height 19
click at [321, 228] on p "Bioloģija" at bounding box center [460, 232] width 353 height 9
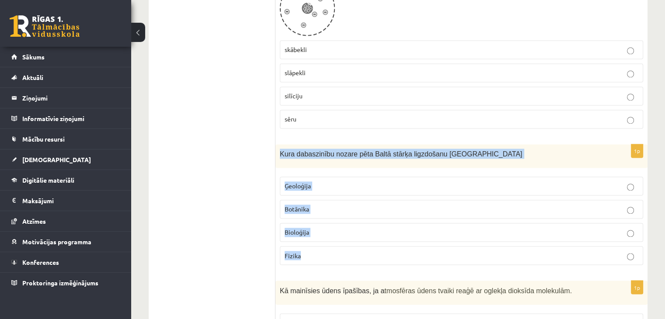
drag, startPoint x: 280, startPoint y: 149, endPoint x: 318, endPoint y: 253, distance: 110.5
click at [318, 253] on div "1p Kura dabaszinību nozare pēta Baltā stārķa ligzdošanu Latvijā Ģeoloģija Botān…" at bounding box center [461, 208] width 372 height 128
copy div "Kura dabaszinību nozare pēta Baltā stārķa ligzdošanu Latvijā Ģeoloģija Botānika…"
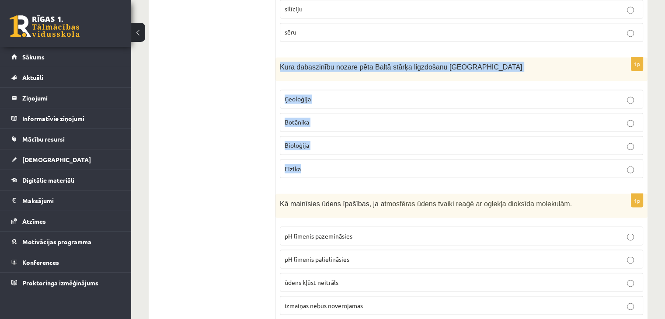
scroll to position [1519, 0]
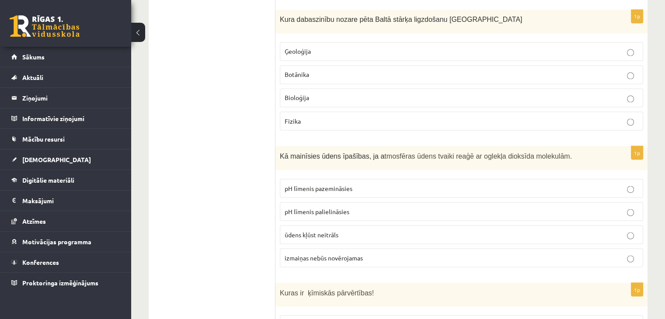
scroll to position [1546, 0]
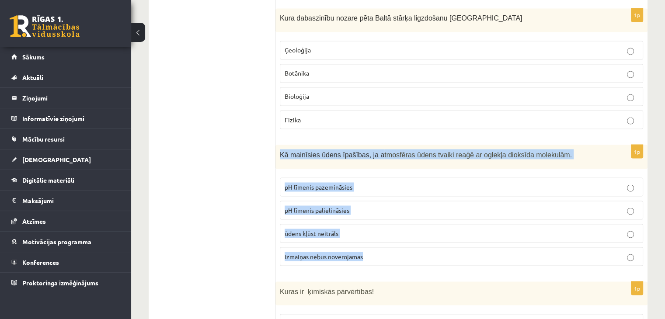
drag, startPoint x: 281, startPoint y: 142, endPoint x: 374, endPoint y: 244, distance: 137.9
click at [374, 244] on div "1p Kā mainīsies ūdens īpašības, ja a tmosfēras ūdens tvaiki reaģē ar oglekļa di…" at bounding box center [461, 209] width 372 height 128
copy div "Kā mainīsies ūdens īpašības, ja a tmosfēras ūdens tvaiki reaģē ar oglekļa dioks…"
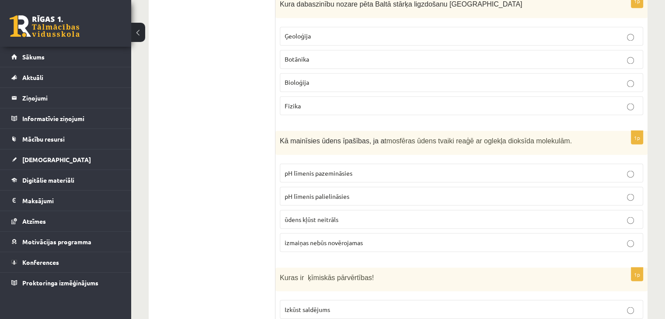
scroll to position [1562, 0]
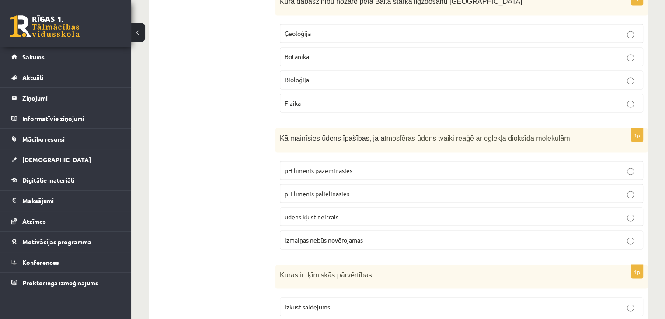
click at [325, 166] on span "pH līmenis pazemināsies" at bounding box center [318, 170] width 68 height 8
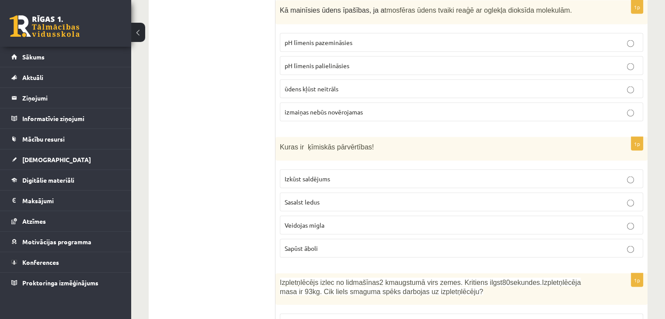
scroll to position [1690, 0]
click at [340, 198] on p "Sasalst ledus" at bounding box center [460, 202] width 353 height 9
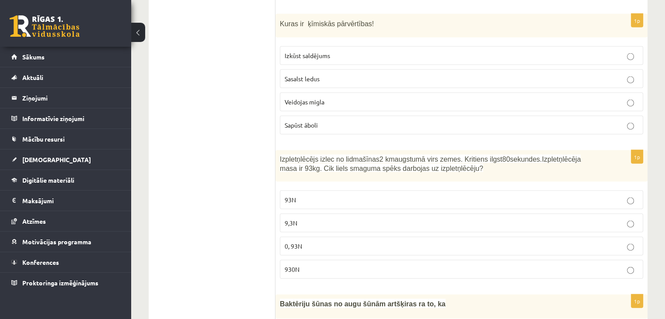
scroll to position [1814, 0]
click at [340, 194] on p "93N" at bounding box center [460, 198] width 353 height 9
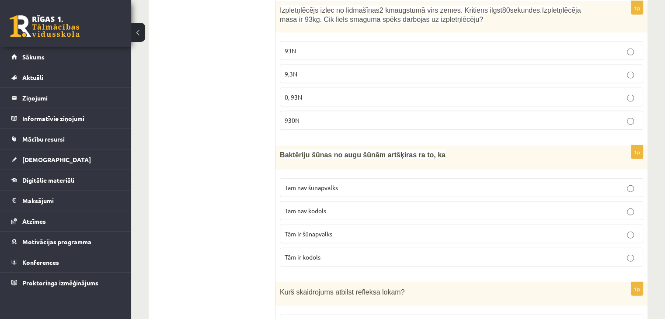
scroll to position [1963, 0]
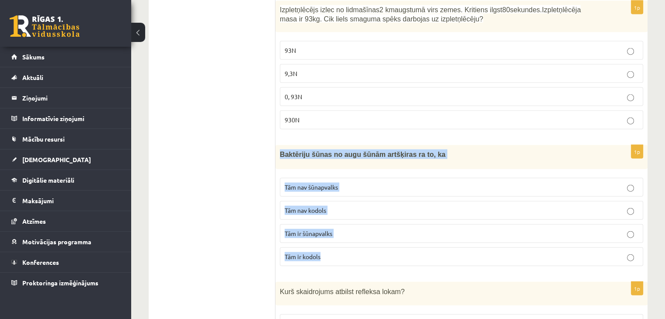
drag, startPoint x: 280, startPoint y: 141, endPoint x: 339, endPoint y: 255, distance: 128.8
click at [339, 255] on div "1p Baktēriju šūnas no augu šūnām artšķiras ra to, ka Tām nav šūnapvalks Tām nav…" at bounding box center [461, 209] width 372 height 128
copy div "Baktēriju šūnas no augu šūnām artšķiras ra to, ka Tām nav šūnapvalks Tām nav ko…"
click at [371, 206] on p "Tām nav kodols" at bounding box center [460, 210] width 353 height 9
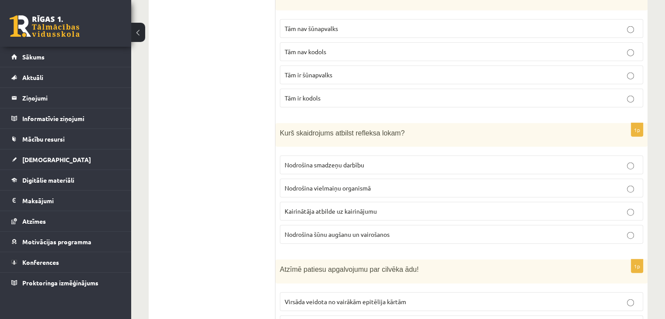
scroll to position [2121, 0]
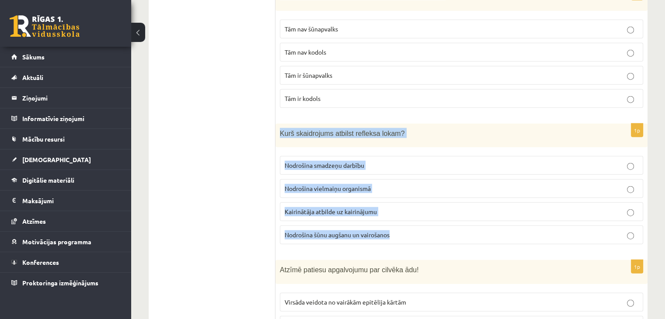
drag, startPoint x: 279, startPoint y: 120, endPoint x: 420, endPoint y: 225, distance: 175.7
click at [420, 225] on div "1p Kurš skaidrojums atbilst refleksa lokam? Nodrošina smadzeņu darbību Nodrošin…" at bounding box center [461, 188] width 372 height 128
click at [399, 207] on p "Kairinātāja atbilde uz kairinājumu" at bounding box center [460, 211] width 353 height 9
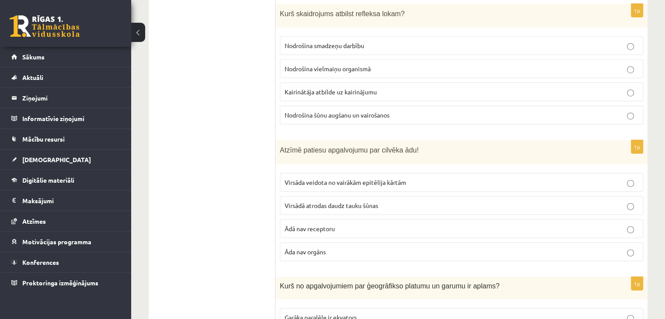
scroll to position [2241, 0]
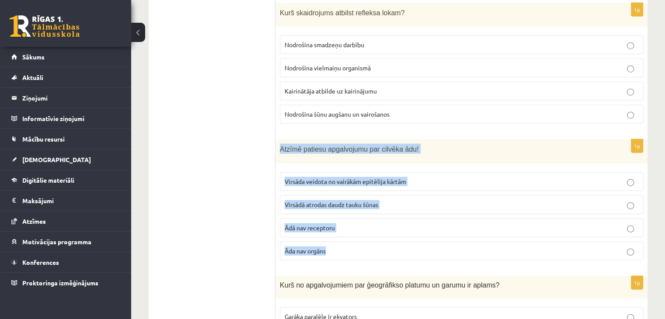
drag, startPoint x: 280, startPoint y: 138, endPoint x: 352, endPoint y: 242, distance: 127.0
click at [352, 242] on div "1p Atzīmē patiesu apgalvojumu par cilvēka ādu! Virsāda veidota no vairākām epit…" at bounding box center [461, 203] width 372 height 128
click at [404, 177] on span "Virsāda veidota no vairākām epitēlija kārtām" at bounding box center [344, 181] width 121 height 8
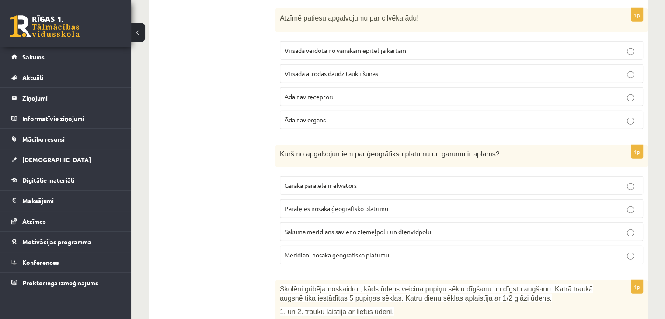
scroll to position [2375, 0]
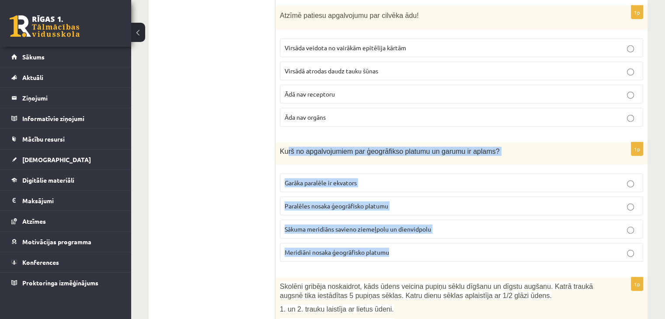
drag, startPoint x: 285, startPoint y: 137, endPoint x: 416, endPoint y: 229, distance: 160.1
click at [416, 229] on div "1p Kurš no apgalvojumiem par ģeogrāfikso platumu un garumu ir aplams? Garāka pa…" at bounding box center [461, 205] width 372 height 126
click at [280, 173] on label "Garāka paralēle ir ekvators" at bounding box center [461, 182] width 363 height 19
drag, startPoint x: 278, startPoint y: 136, endPoint x: 399, endPoint y: 239, distance: 158.7
click at [399, 239] on div "1p Kurš no apgalvojumiem par ģeogrāfikso platumu un garumu ir aplams? Garāka pa…" at bounding box center [461, 205] width 372 height 126
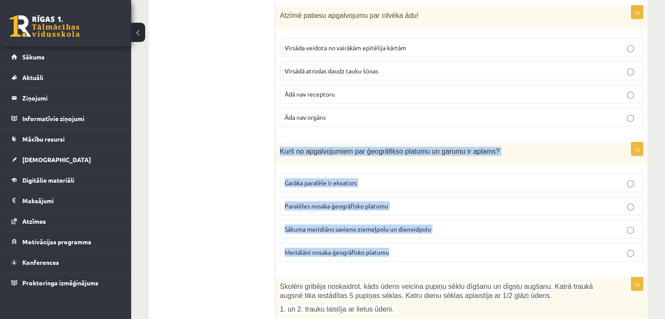
click at [417, 243] on label "Meridiāni nosaka ģeogrāfisko platumu" at bounding box center [461, 252] width 363 height 19
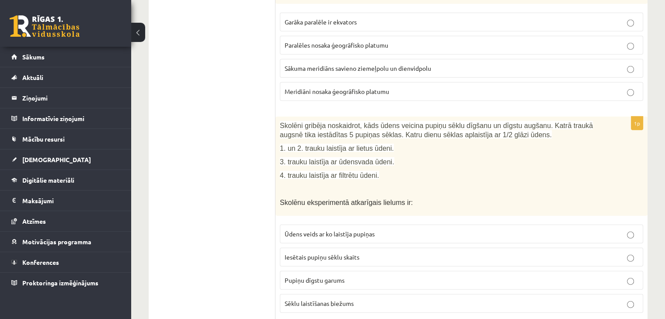
scroll to position [2542, 0]
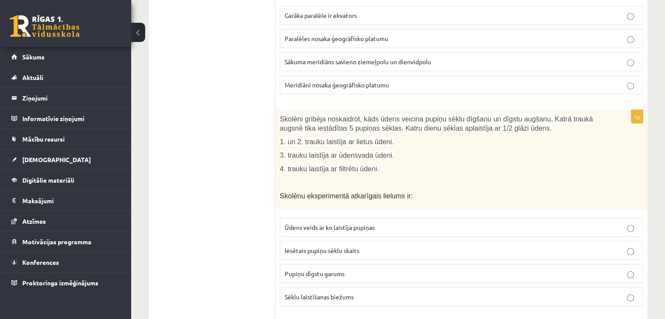
click at [281, 115] on span "Skolēni gribēja noskaidrot, kāds ūdens veicina pupiņu sēklu dīgšanu un dīgstu a…" at bounding box center [436, 123] width 313 height 17
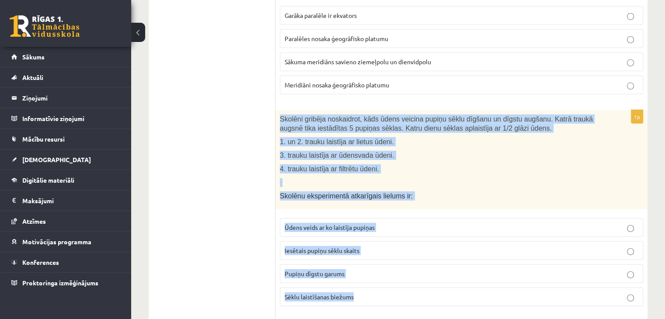
drag, startPoint x: 277, startPoint y: 103, endPoint x: 358, endPoint y: 281, distance: 195.7
click at [358, 281] on div "1p Skolēni gribēja noskaidrot, kāds ūdens veicina pupiņu sēklu dīgšanu un dīgst…" at bounding box center [461, 211] width 372 height 203
click at [403, 269] on p "Pupiņu dīgstu garums" at bounding box center [460, 273] width 353 height 9
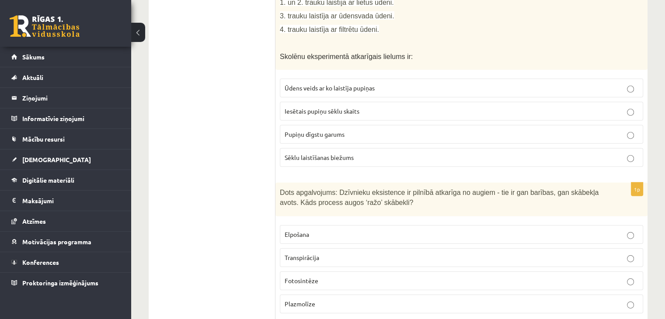
scroll to position [2759, 0]
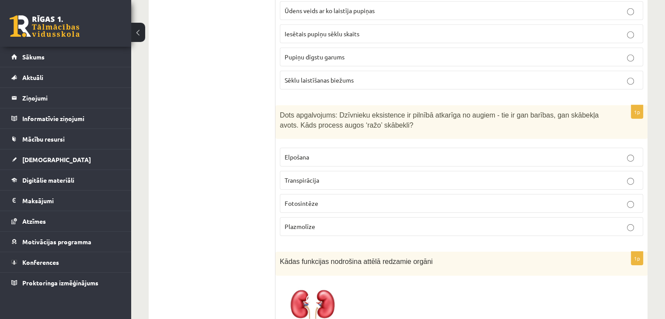
click at [308, 199] on p "Fotosintēze" at bounding box center [460, 203] width 353 height 9
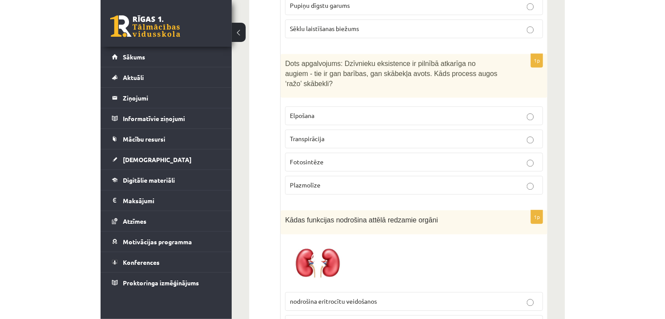
scroll to position [2915, 0]
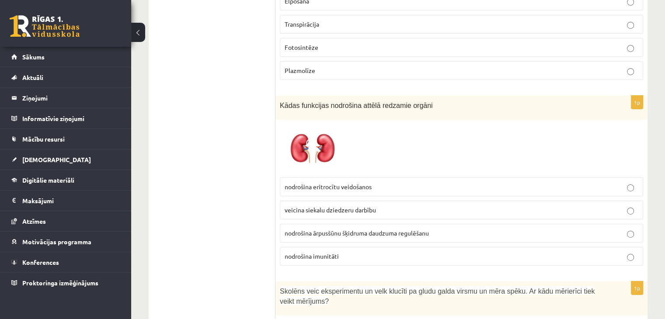
click at [399, 229] on span "nodrošina ārpusšūnu šķidruma daudzuma regulēšanu" at bounding box center [356, 233] width 144 height 8
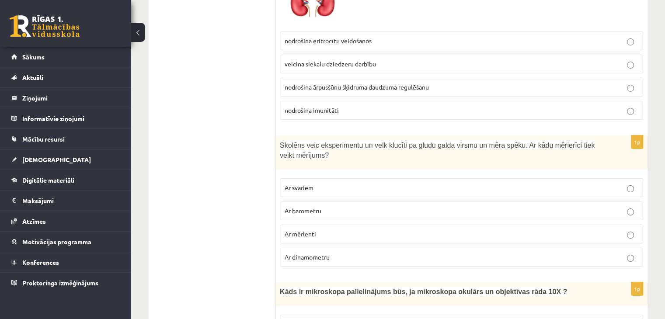
scroll to position [3062, 0]
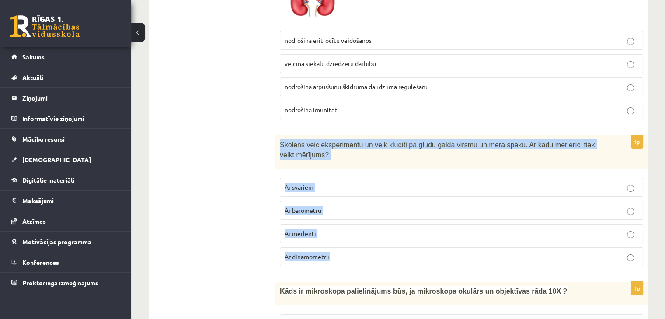
drag, startPoint x: 277, startPoint y: 127, endPoint x: 344, endPoint y: 239, distance: 130.4
click at [344, 239] on div "1p Skolēns veic eksperimentu un velk klucīti pa gludu galda virsmu un mēra spēk…" at bounding box center [461, 204] width 372 height 138
click at [355, 247] on label "Ar dinamometru" at bounding box center [461, 256] width 363 height 19
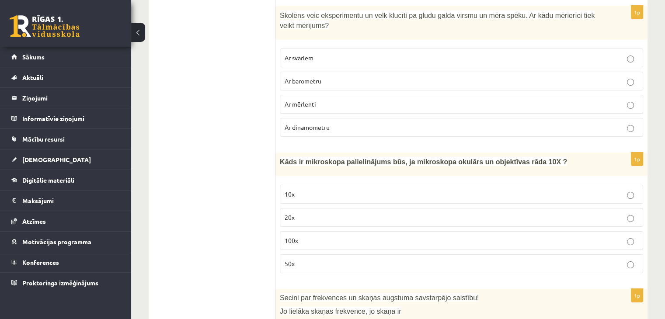
scroll to position [3192, 0]
click at [336, 188] on p "10x" at bounding box center [460, 192] width 353 height 9
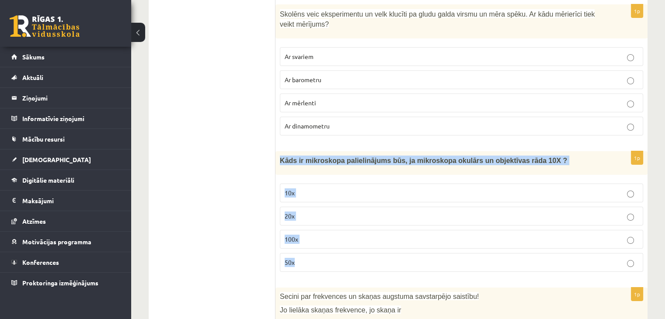
drag, startPoint x: 280, startPoint y: 141, endPoint x: 314, endPoint y: 238, distance: 103.0
click at [314, 238] on div "1p Kāds ir mikroskopa palielinājums būs, ja mikroskopa okulārs un objektīvas rā…" at bounding box center [461, 215] width 372 height 128
click at [311, 211] on fieldset "10x 20x 100x 50x" at bounding box center [461, 226] width 363 height 95
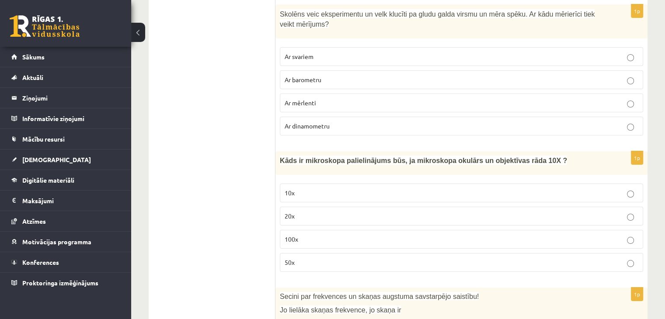
click at [315, 230] on label "100x" at bounding box center [461, 239] width 363 height 19
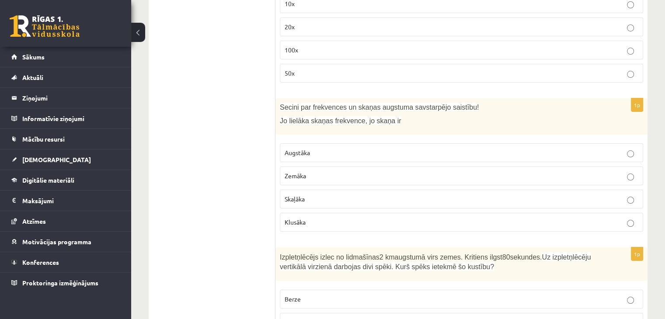
scroll to position [3381, 0]
click at [315, 149] on p "Augstāka" at bounding box center [460, 153] width 353 height 9
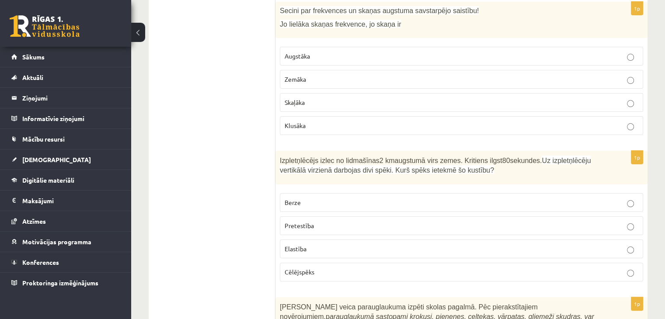
scroll to position [3481, 0]
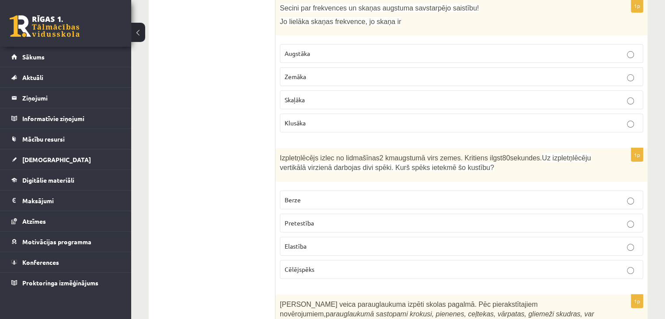
click at [310, 219] on span "Pretestība" at bounding box center [298, 223] width 29 height 8
click at [299, 260] on label "Cēlējspēks" at bounding box center [461, 269] width 363 height 19
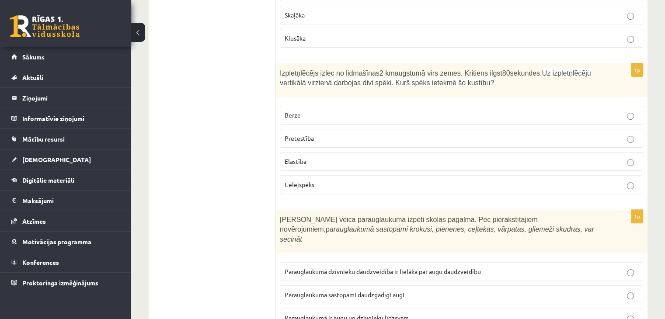
scroll to position [3577, 0]
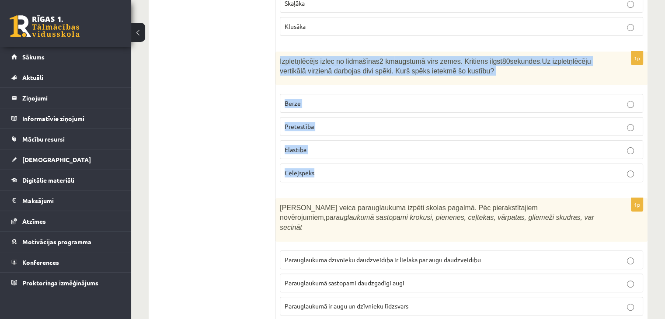
drag, startPoint x: 277, startPoint y: 41, endPoint x: 326, endPoint y: 150, distance: 119.5
click at [326, 150] on div "1p Izpletņlēcējs izlec no lidmašīnas 2 km augstumā virs zemes. Kritiens ilgst 8…" at bounding box center [461, 121] width 372 height 138
click at [318, 122] on p "Pretestība" at bounding box center [460, 126] width 353 height 9
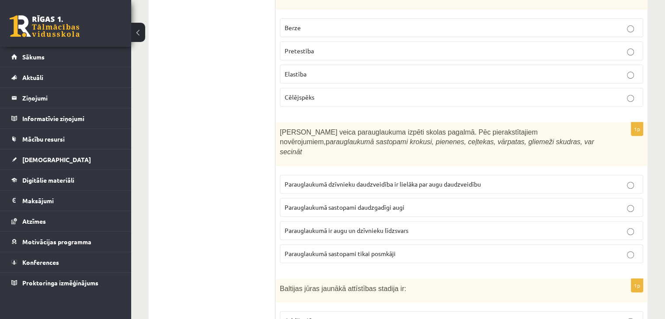
scroll to position [3654, 0]
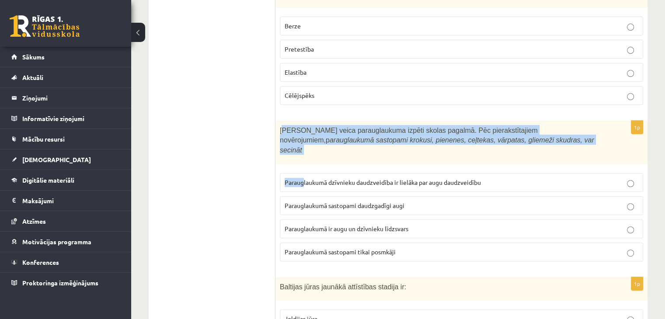
drag, startPoint x: 281, startPoint y: 108, endPoint x: 304, endPoint y: 139, distance: 38.6
click at [304, 139] on div "1p Skolēni veica parauglaukuma izpēti skolas pagalmā. Pēc pierakstītajiem novēr…" at bounding box center [461, 195] width 372 height 148
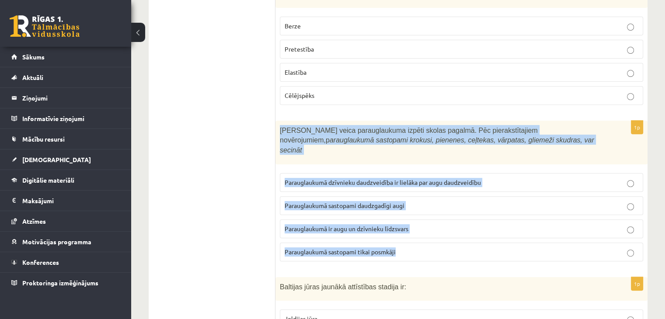
drag, startPoint x: 276, startPoint y: 106, endPoint x: 398, endPoint y: 227, distance: 172.4
click at [398, 227] on div "1p Skolēni veica parauglaukuma izpēti skolas pagalmā. Pēc pierakstītajiem novēr…" at bounding box center [461, 195] width 372 height 148
click at [439, 201] on p "Parauglaukumā sastopami daudzgadīgi augi" at bounding box center [460, 205] width 353 height 9
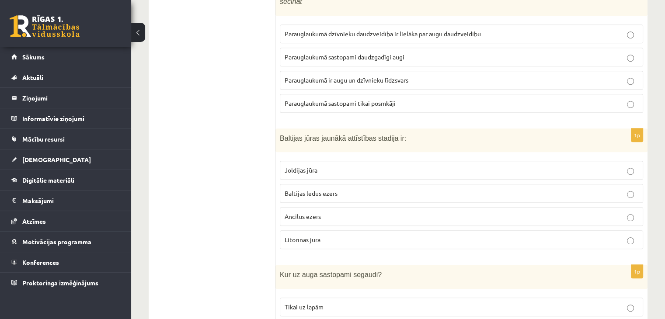
scroll to position [3804, 0]
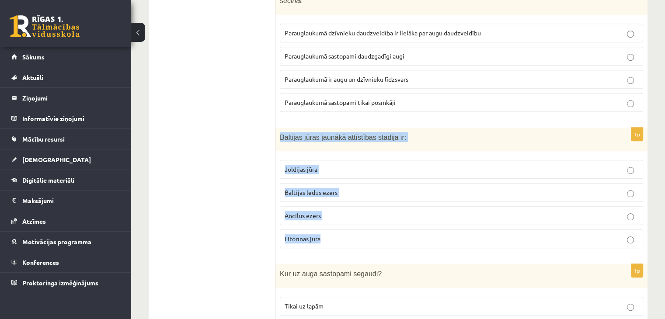
drag, startPoint x: 279, startPoint y: 106, endPoint x: 348, endPoint y: 208, distance: 123.4
click at [348, 208] on div "1p Baltijas jūras jaunākā attīstības stadija ir: Joldijas jūra Baltijas ledus e…" at bounding box center [461, 192] width 372 height 128
click at [375, 229] on label "Litorīnas jūra" at bounding box center [461, 238] width 363 height 19
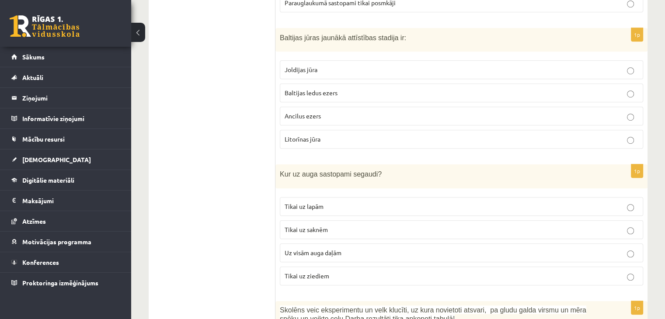
scroll to position [3904, 0]
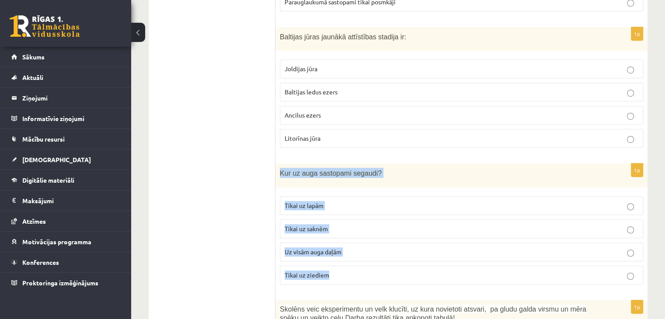
drag, startPoint x: 278, startPoint y: 140, endPoint x: 346, endPoint y: 239, distance: 120.2
click at [346, 239] on div "1p Kur uz auga sastopami segaudi? Tikai uz lapām Tikai uz saknēm Uz visām auga …" at bounding box center [461, 227] width 372 height 128
click at [347, 247] on p "Uz visām auga daļām" at bounding box center [460, 251] width 353 height 9
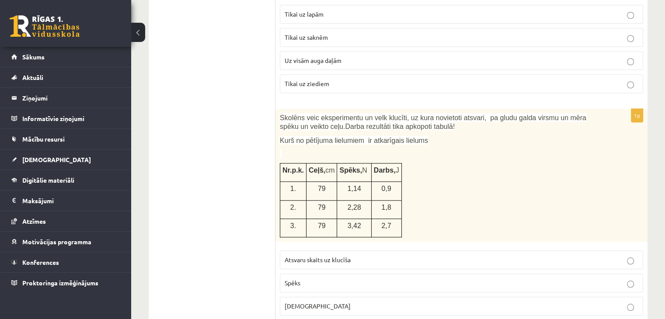
scroll to position [4104, 0]
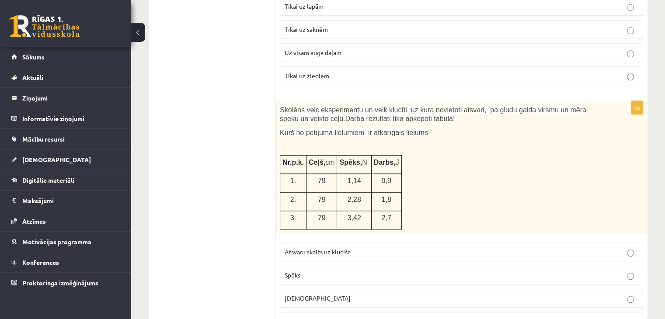
click at [329, 266] on label "Spēks" at bounding box center [461, 275] width 363 height 19
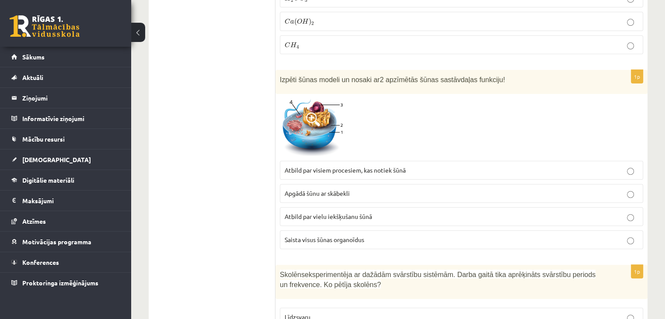
scroll to position [0, 0]
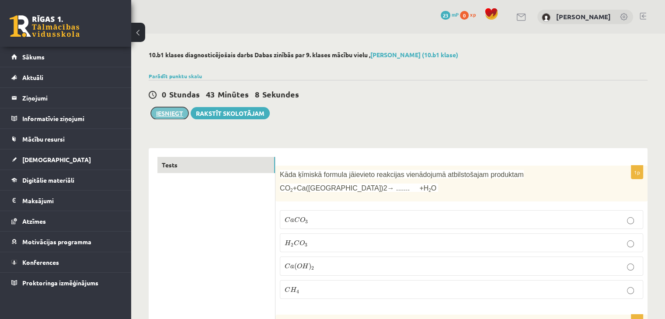
click at [178, 114] on button "Iesniegt" at bounding box center [170, 113] width 38 height 12
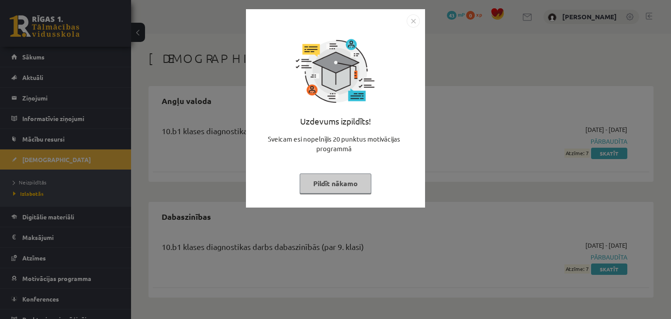
click at [358, 183] on button "Pildīt nākamo" at bounding box center [336, 183] width 72 height 20
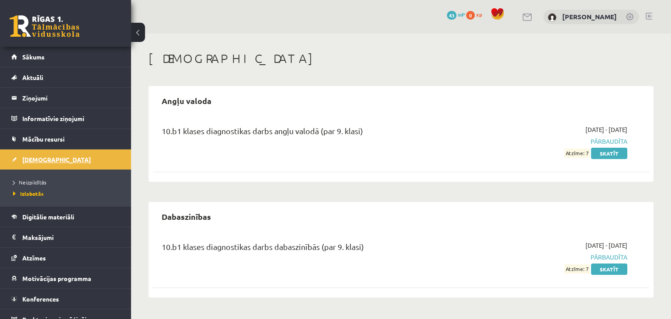
click at [80, 156] on link "[DEMOGRAPHIC_DATA]" at bounding box center [65, 159] width 109 height 20
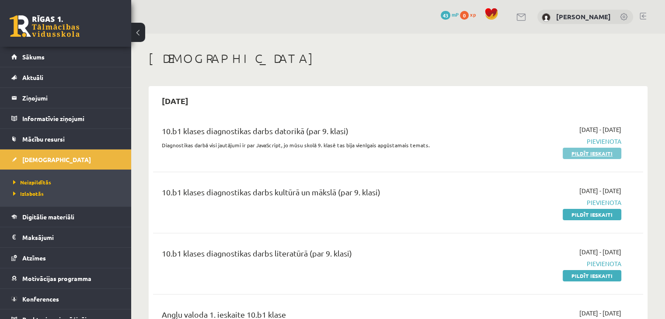
click at [591, 152] on link "Pildīt ieskaiti" at bounding box center [591, 153] width 59 height 11
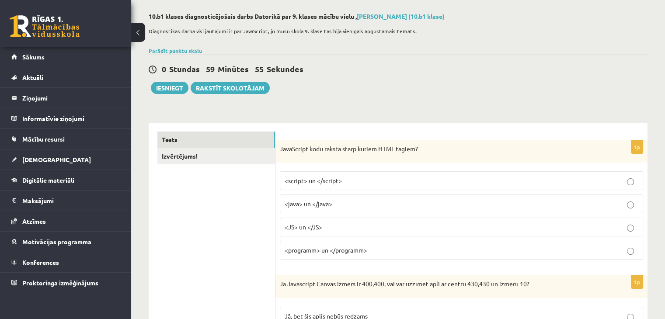
scroll to position [38, 0]
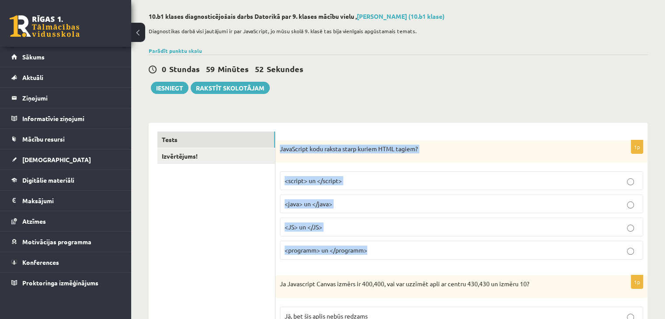
drag, startPoint x: 279, startPoint y: 149, endPoint x: 380, endPoint y: 250, distance: 143.0
click at [380, 250] on div "1p JavaScript kodu raksta starp kuriem HTML tagiem? <script> un </script> <java…" at bounding box center [461, 203] width 372 height 127
copy div "JavaScript kodu raksta starp kuriem HTML tagiem? <script> un </script> <java> u…"
click at [398, 185] on p "<script> un </script>" at bounding box center [460, 180] width 353 height 9
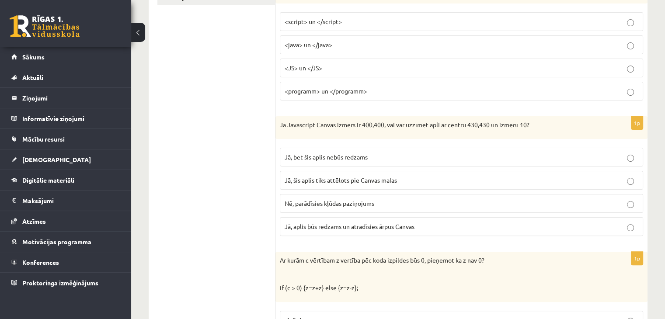
scroll to position [198, 0]
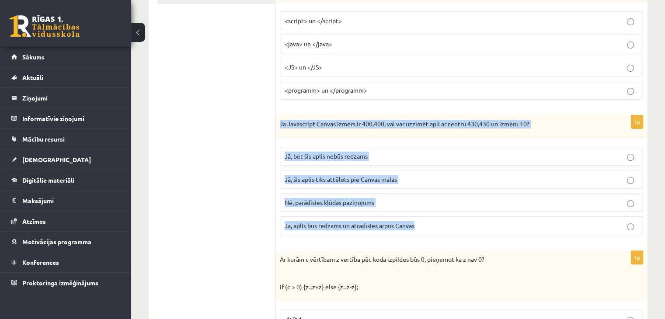
drag, startPoint x: 279, startPoint y: 121, endPoint x: 422, endPoint y: 224, distance: 176.2
click at [422, 224] on div "1p Ja Javascript Canvas izmērs ir 400,400, vai var uzzīmēt apli ar centru 430,4…" at bounding box center [461, 178] width 372 height 127
copy div "Ja Javascript Canvas izmērs ir 400,400, vai var uzzīmēt apli ar centru 430,430 …"
click at [421, 159] on p "Jā, bet šis aplis nebūs redzams" at bounding box center [460, 156] width 353 height 9
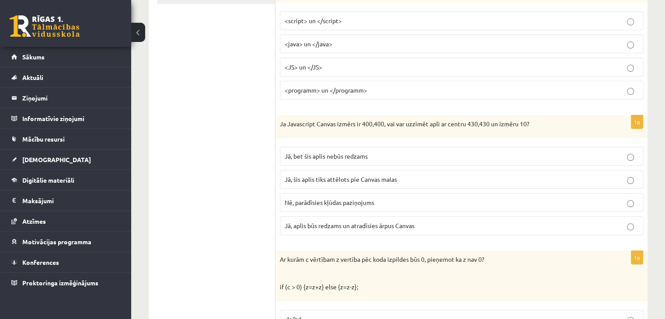
scroll to position [311, 0]
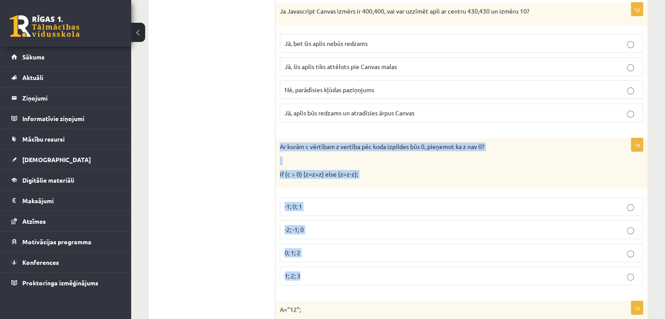
drag, startPoint x: 278, startPoint y: 144, endPoint x: 326, endPoint y: 267, distance: 131.4
click at [326, 267] on div "1p Ar kurām c vērtībam z vertība pēc koda izpildes būs 0, pieņemot ka z nav 0? …" at bounding box center [461, 215] width 372 height 154
copy div "Ar kurām c vērtībam z vertība pēc koda izpildes būs 0, pieņemot ka z nav 0? if …"
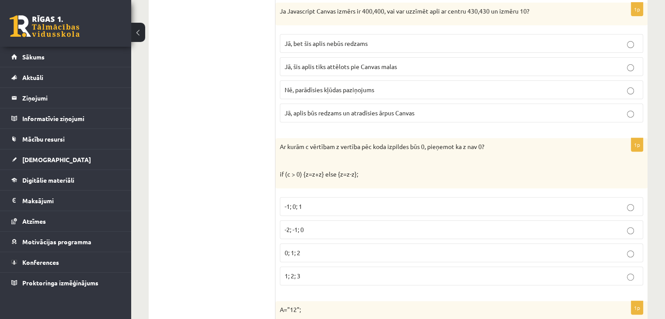
click at [371, 228] on p "-2; -1; 0" at bounding box center [460, 229] width 353 height 9
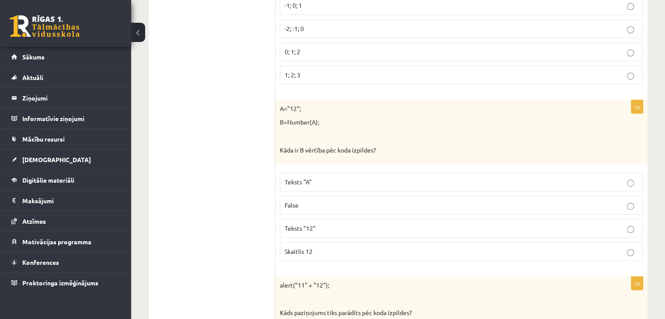
scroll to position [512, 0]
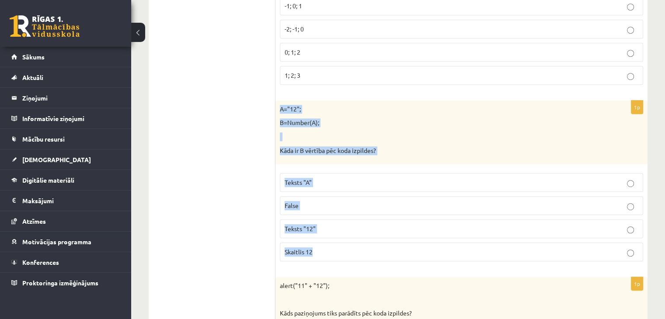
drag, startPoint x: 278, startPoint y: 104, endPoint x: 343, endPoint y: 252, distance: 161.0
click at [343, 252] on div "1p A="12"; B=Number(A); Kāda ir B vērtība pēc koda izpildes? Teksts "A" False T…" at bounding box center [461, 184] width 372 height 168
copy div "A="12"; B=Number(A); Kāda ir B vērtība pēc koda izpildes? Teksts "A" False Teks…"
click at [361, 247] on p "Skaitlis 12" at bounding box center [460, 251] width 353 height 9
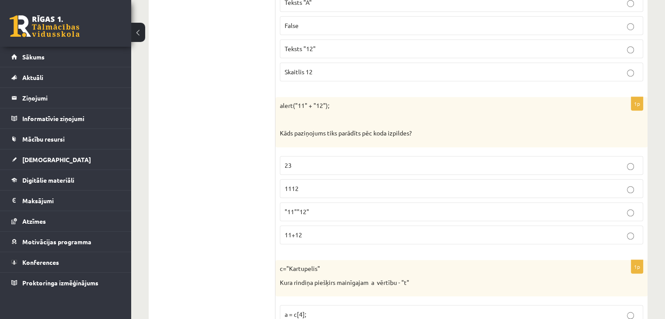
scroll to position [697, 0]
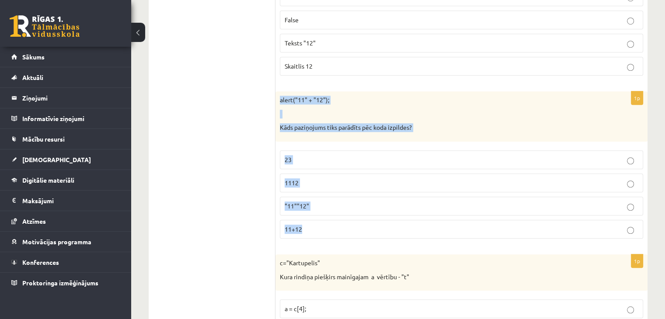
drag, startPoint x: 280, startPoint y: 93, endPoint x: 355, endPoint y: 222, distance: 149.8
click at [355, 222] on div "1p alert("11" + "12"); Kāds paziņojums tiks parādīts pēc koda izpildes? 23 1112…" at bounding box center [461, 168] width 372 height 154
copy div "alert("11" + "12"); Kāds paziņojums tiks parādīts pēc koda izpildes? 23 1112 "1…"
click at [351, 180] on p "1112" at bounding box center [460, 182] width 353 height 9
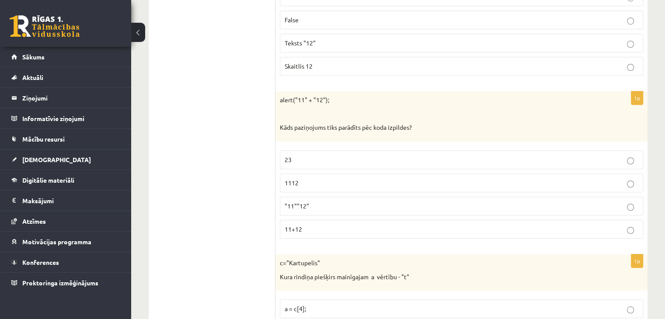
click at [348, 180] on p "1112" at bounding box center [460, 182] width 353 height 9
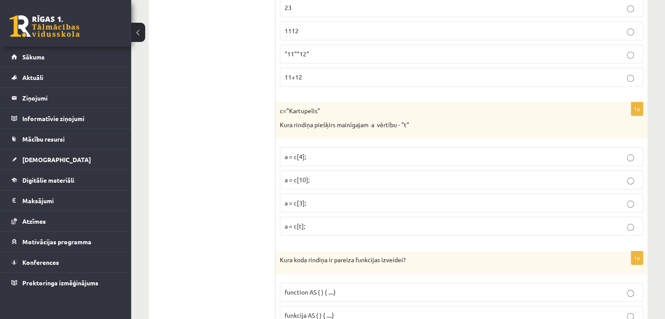
scroll to position [849, 0]
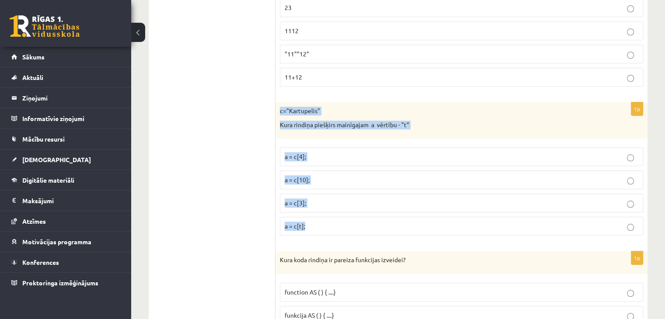
drag, startPoint x: 277, startPoint y: 105, endPoint x: 326, endPoint y: 226, distance: 130.1
click at [326, 226] on div "1p c="Kartupelis" Kura rindiņa piešķirs mainīgajam a vērtību - "t" a = c[4]; a …" at bounding box center [461, 172] width 372 height 140
copy div "c="Kartupelis" Kura rindiņa piešķirs mainīgajam a vērtību - "t" a = c[4]; a = c…"
click at [351, 198] on p "a = c[3];" at bounding box center [460, 202] width 353 height 9
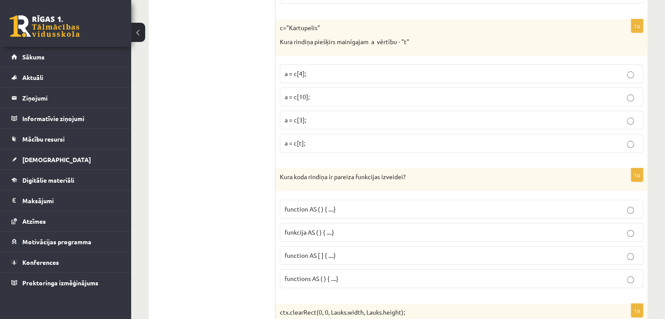
scroll to position [939, 0]
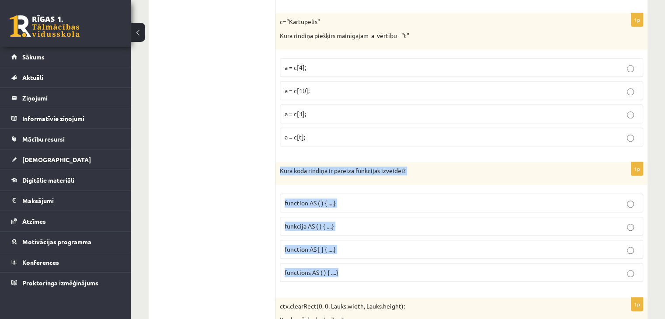
drag, startPoint x: 281, startPoint y: 166, endPoint x: 347, endPoint y: 263, distance: 117.3
click at [347, 263] on div "1p Kura koda rindiņa ir pareiza funkcijas izveidei? function AS ( ) { ....} fun…" at bounding box center [461, 225] width 372 height 127
copy div "Kura koda rindiņa ir pareiza funkcijas izveidei? function AS ( ) { ....} funkci…"
click at [375, 202] on p "function AS ( ) { ....}" at bounding box center [460, 202] width 353 height 9
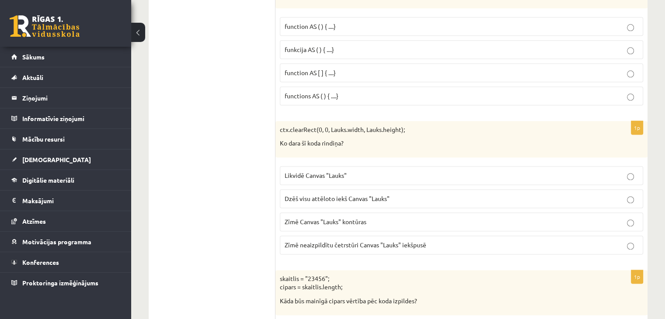
scroll to position [1125, 0]
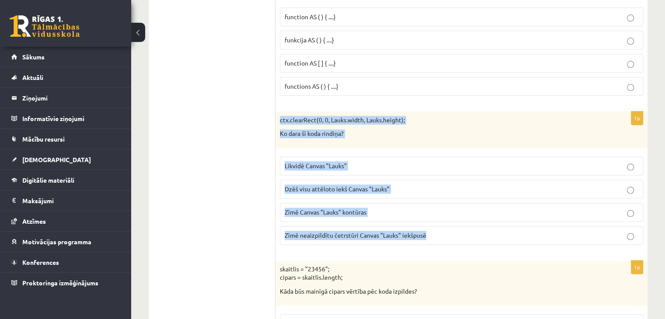
drag, startPoint x: 279, startPoint y: 114, endPoint x: 429, endPoint y: 225, distance: 186.6
click at [429, 225] on div "1p ctx.clearRect(0, 0, Lauks.width, Lauks.height); Ko dara šī koda rindiņa? Lik…" at bounding box center [461, 181] width 372 height 140
copy div "ctx.clearRect(0, 0, Lauks.width, Lauks.height); Ko dara šī koda rindiņa? Likvid…"
click at [409, 186] on p "Dzēš visu attēloto iekš Canvas "Lauks"" at bounding box center [460, 188] width 353 height 9
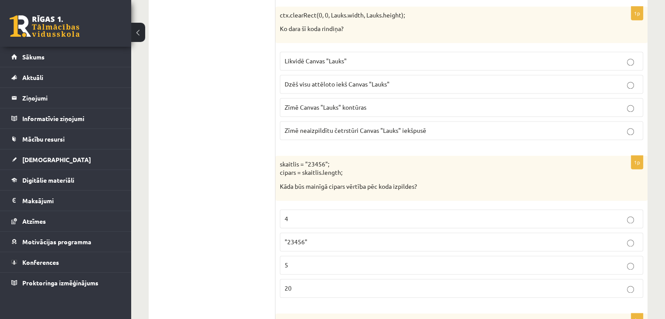
scroll to position [1277, 0]
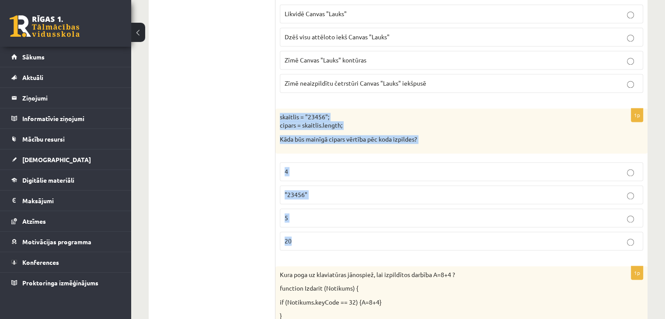
drag, startPoint x: 276, startPoint y: 111, endPoint x: 329, endPoint y: 238, distance: 138.3
click at [329, 238] on div "1p skaitlis = "23456"; cipars = skaitlis.length; Kāda būs mainīgā cipars vērtīb…" at bounding box center [461, 182] width 372 height 149
copy div "skaitlis = "23456"; cipars = skaitlis.length; Kāda būs mainīgā cipars vērtība p…"
click at [350, 213] on p "5" at bounding box center [460, 217] width 353 height 9
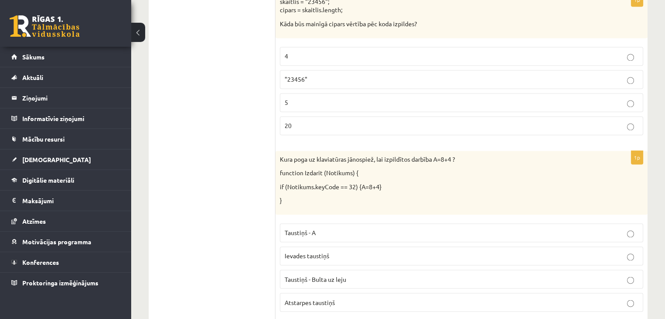
scroll to position [1399, 0]
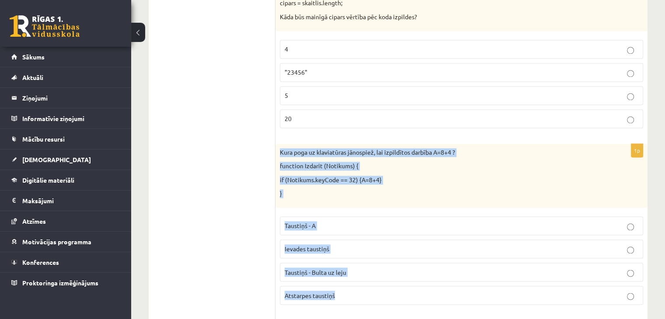
drag, startPoint x: 279, startPoint y: 145, endPoint x: 351, endPoint y: 288, distance: 161.0
click at [351, 288] on div "1p Kura poga uz klaviatūras jānospiež, lai izpildītos darbība A=8+4 ? function …" at bounding box center [461, 228] width 372 height 168
copy div "Kura poga uz klaviatūras jānospiež, lai izpildītos darbība A=8+4 ? function Izd…"
click at [371, 291] on p "Atstarpes taustiņš" at bounding box center [460, 295] width 353 height 9
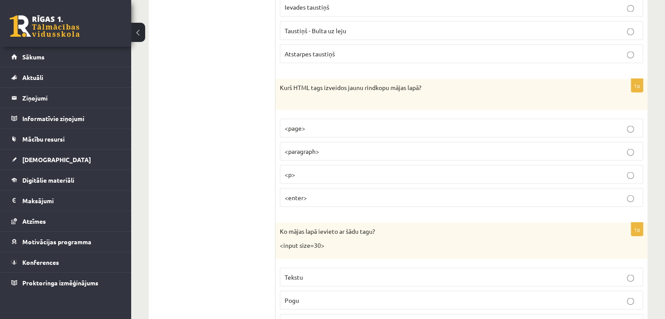
scroll to position [1639, 0]
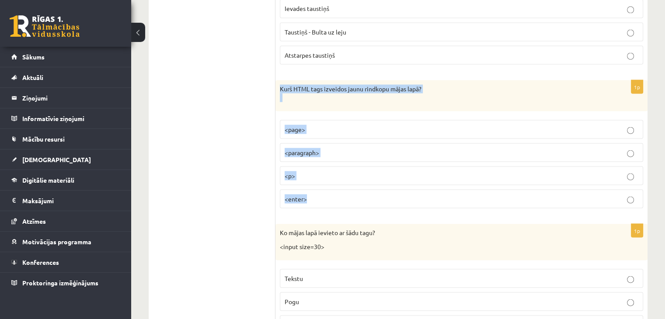
drag, startPoint x: 278, startPoint y: 77, endPoint x: 346, endPoint y: 195, distance: 136.6
click at [346, 195] on div "1p Kurš HTML tags izveidos jaunu rindkopu mājas lapā? <page> <paragraph> <p> <e…" at bounding box center [461, 147] width 372 height 135
click at [339, 171] on p "<p>" at bounding box center [460, 175] width 353 height 9
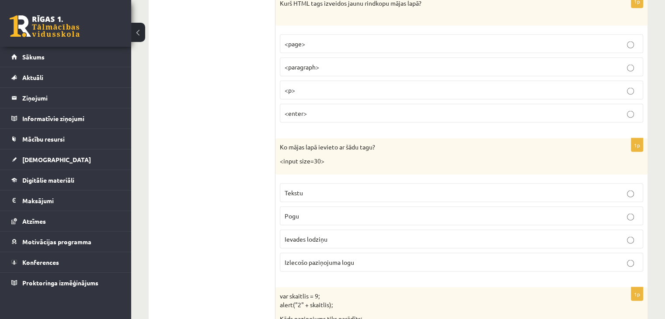
scroll to position [1740, 0]
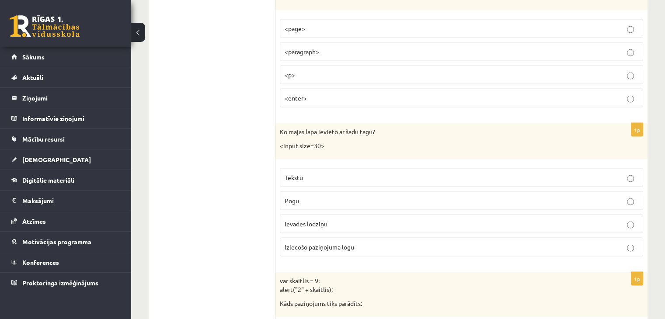
click at [279, 125] on div "Ko mājas lapā ievieto ar šādu tagu? <input size=30>" at bounding box center [461, 141] width 372 height 36
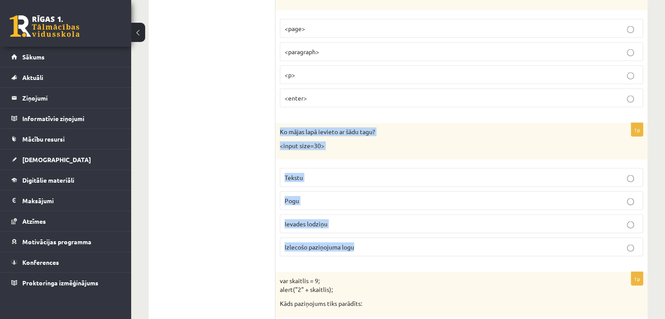
drag, startPoint x: 279, startPoint y: 123, endPoint x: 363, endPoint y: 236, distance: 141.1
click at [363, 236] on div "1p Ko mājas lapā ievieto ar šādu tagu? <input size=30> Tekstu Pogu Ievades lodz…" at bounding box center [461, 193] width 372 height 140
click at [406, 221] on label "Ievades lodziņu" at bounding box center [461, 224] width 363 height 19
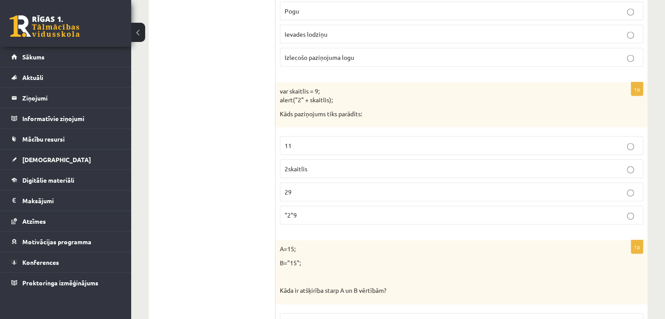
scroll to position [1929, 0]
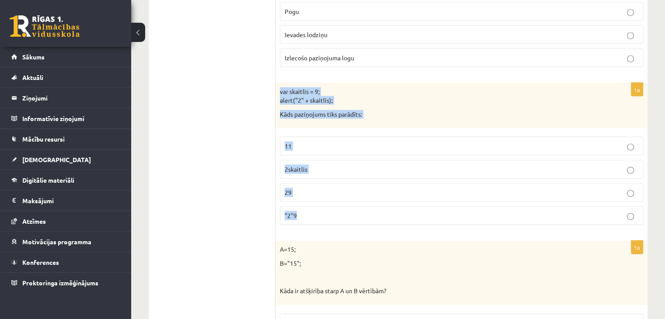
drag, startPoint x: 278, startPoint y: 83, endPoint x: 331, endPoint y: 211, distance: 139.1
click at [331, 211] on div "1p var skaitlis = 9; alert("2" + skaitlis); Kāds paziņojums tiks parādīts: 11 2…" at bounding box center [461, 157] width 372 height 149
click at [365, 188] on p "29" at bounding box center [460, 192] width 353 height 9
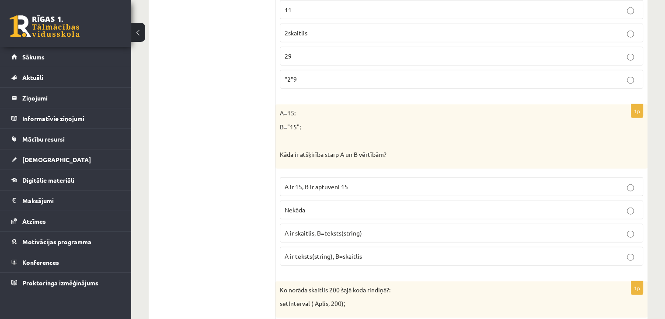
scroll to position [2065, 0]
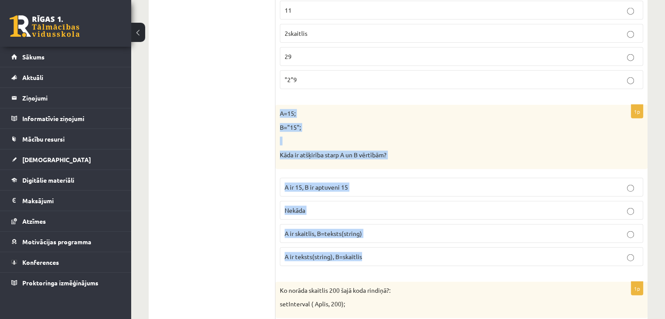
drag, startPoint x: 277, startPoint y: 104, endPoint x: 384, endPoint y: 245, distance: 176.5
click at [384, 245] on div "1p A=15; B="15"; Kāda ir atšķirība starp A un B vērtībām? A ir 15, B ir aptuven…" at bounding box center [461, 189] width 372 height 168
click at [402, 229] on p "A ir skaitlis, B=teksts(string)" at bounding box center [460, 233] width 353 height 9
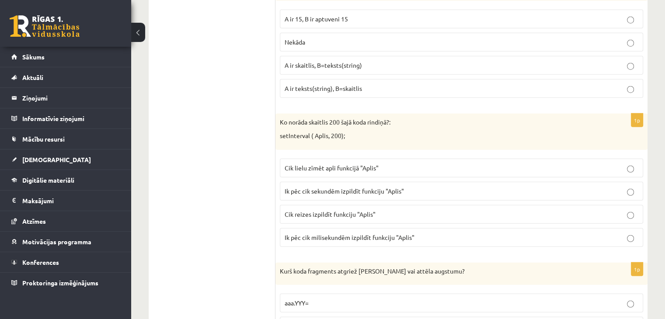
scroll to position [2233, 0]
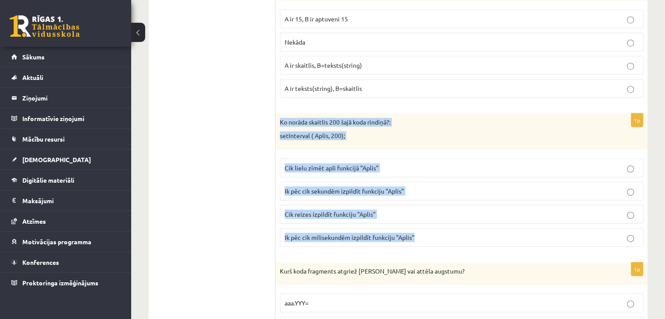
drag, startPoint x: 279, startPoint y: 111, endPoint x: 418, endPoint y: 234, distance: 185.7
click at [418, 234] on div "1p Ko norāda skaitlis 200 šajā koda rindiņā?: setInterval ( Aplis, 200); Cik li…" at bounding box center [461, 184] width 372 height 140
click at [432, 233] on p "Ik pēc cik milisekundēm izpildīt funkciju "Aplis"" at bounding box center [460, 237] width 353 height 9
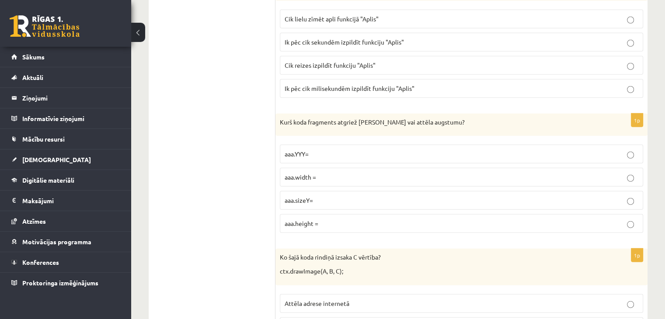
scroll to position [2382, 0]
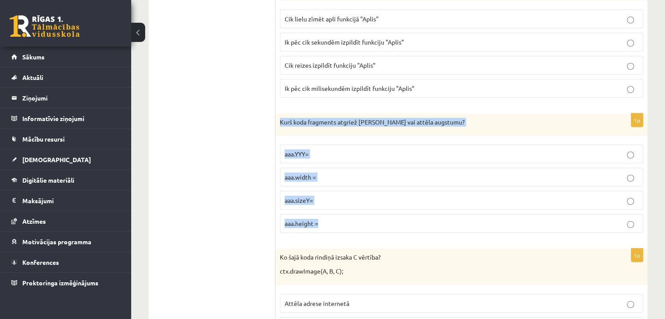
drag, startPoint x: 281, startPoint y: 112, endPoint x: 333, endPoint y: 215, distance: 115.9
click at [333, 215] on div "1p Kurš koda fragments atgriež Canvas vai attēla augstumu? aaa.YYY= aaa.width =…" at bounding box center [461, 177] width 372 height 127
click at [342, 219] on p "aaa.height =" at bounding box center [460, 223] width 353 height 9
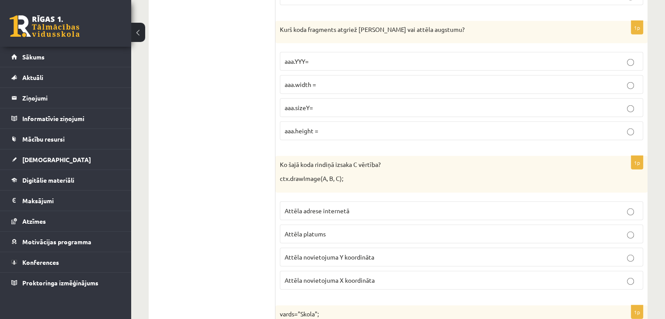
scroll to position [2494, 0]
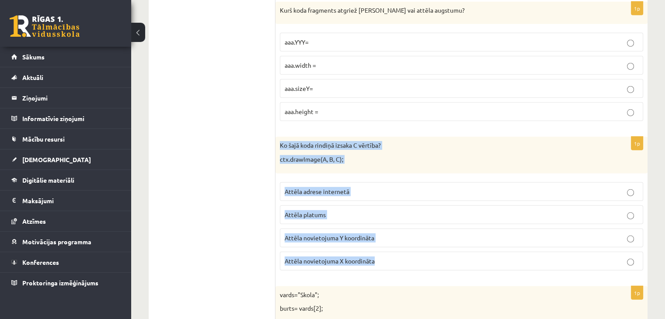
drag, startPoint x: 279, startPoint y: 132, endPoint x: 381, endPoint y: 248, distance: 154.8
click at [381, 248] on div "1p Ko šajā koda rindiņā izsaka C vērtība? ctx.drawImage(A, B, C); Attēla adrese…" at bounding box center [461, 207] width 372 height 140
click at [395, 231] on label "Attēla novietojuma Y koordināta" at bounding box center [461, 238] width 363 height 19
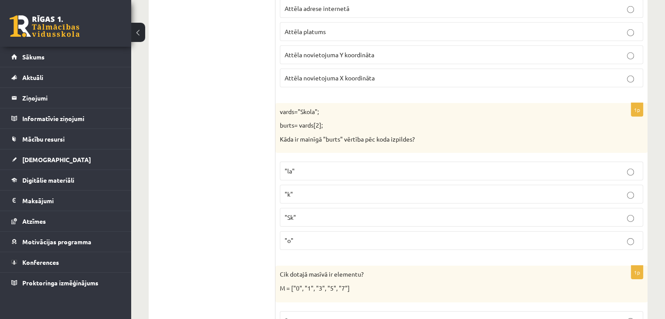
scroll to position [2681, 0]
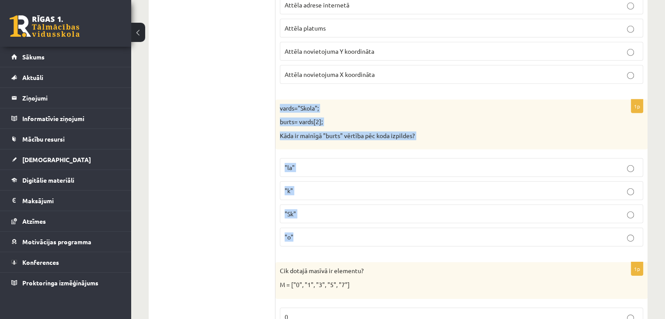
drag, startPoint x: 277, startPoint y: 94, endPoint x: 332, endPoint y: 218, distance: 135.2
click at [332, 218] on div "1p vards="Skola"; burts= vards[2]; Kāda ir mainīgā "burts" vērtība pēc koda izp…" at bounding box center [461, 177] width 372 height 154
click at [353, 232] on p ""o"" at bounding box center [460, 236] width 353 height 9
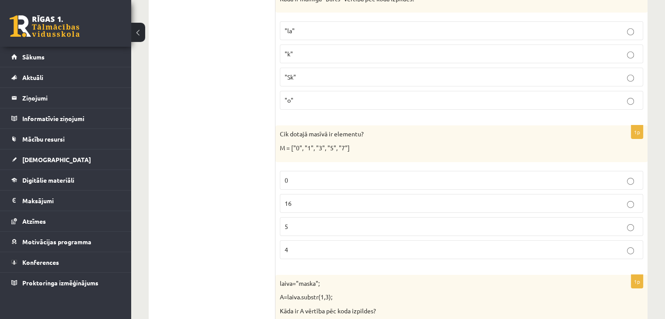
scroll to position [2817, 0]
drag, startPoint x: 279, startPoint y: 114, endPoint x: 307, endPoint y: 239, distance: 127.6
click at [307, 239] on div "1p Cik dotajā masīvā ir elementu? M = ["0", "1", "3", "5", "7"] 0 16 5 4" at bounding box center [461, 195] width 372 height 140
click at [362, 222] on p "5" at bounding box center [460, 226] width 353 height 9
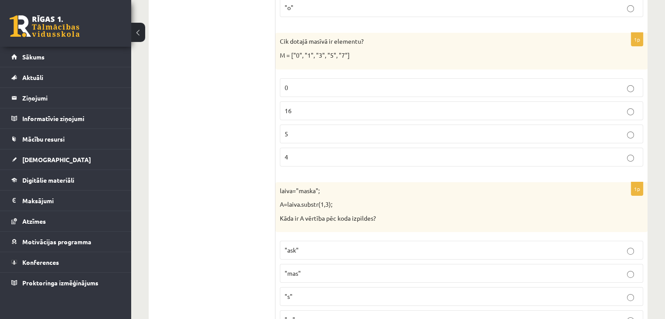
scroll to position [2914, 0]
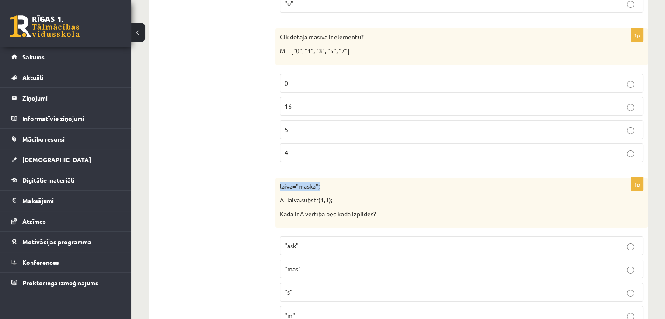
drag, startPoint x: 279, startPoint y: 171, endPoint x: 362, endPoint y: 171, distance: 82.6
click at [362, 178] on div "laiva="maska"; A=laiva.substr(1,3); Kāda ir A vērtība pēc koda izpildes?" at bounding box center [461, 203] width 372 height 50
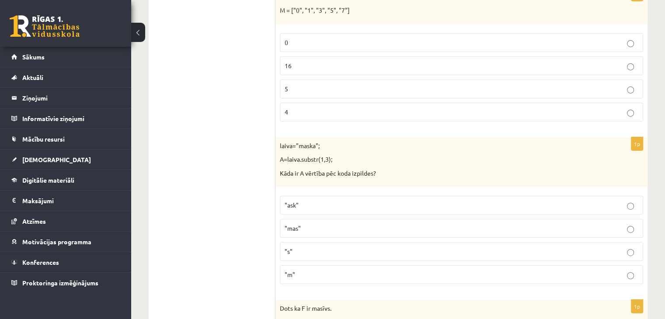
scroll to position [2958, 0]
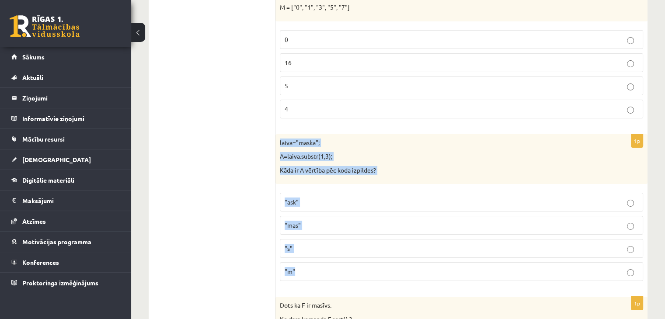
drag, startPoint x: 277, startPoint y: 126, endPoint x: 307, endPoint y: 256, distance: 134.1
click at [307, 256] on div "1p laiva="maska"; A=laiva.substr(1,3); Kāda ir A vērtība pēc koda izpildes? "as…" at bounding box center [461, 211] width 372 height 154
click at [340, 193] on label ""ask"" at bounding box center [461, 202] width 363 height 19
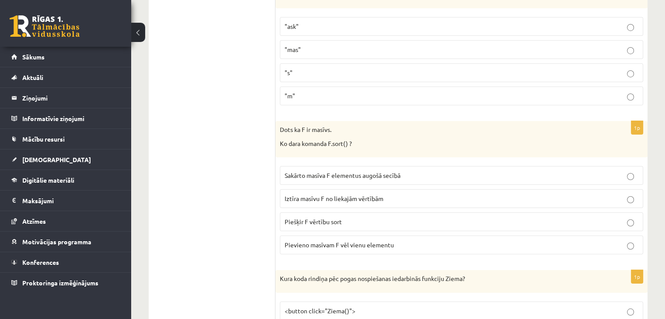
scroll to position [3134, 0]
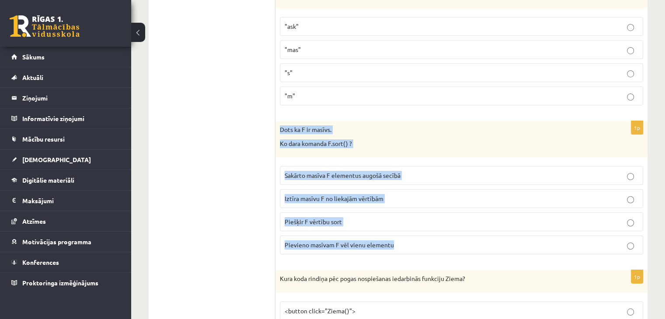
drag, startPoint x: 276, startPoint y: 115, endPoint x: 407, endPoint y: 237, distance: 179.0
click at [407, 237] on div "1p Dots ka F ir masīvs. Ko dara komanda F.sort() ? Sakārto masīva F elementus a…" at bounding box center [461, 191] width 372 height 140
click at [426, 166] on label "Sakārto masīva F elementus augošā secībā" at bounding box center [461, 175] width 363 height 19
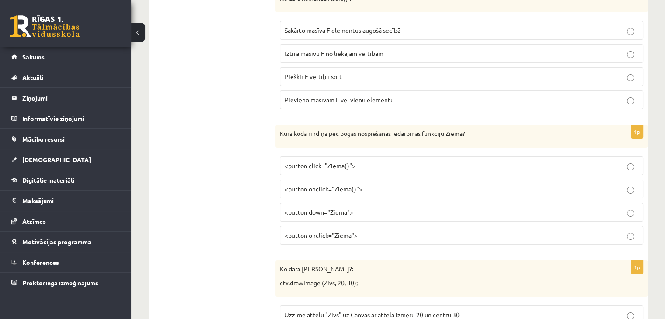
scroll to position [3279, 0]
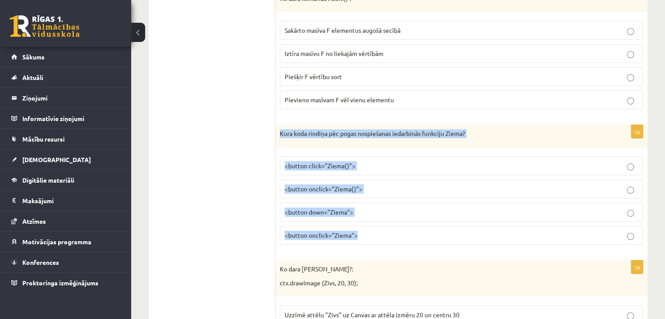
drag, startPoint x: 277, startPoint y: 116, endPoint x: 368, endPoint y: 222, distance: 140.0
click at [368, 222] on div "1p Kura koda rindiņa pēc pogas nospiešanas iedarbinās funkciju Ziema? <button c…" at bounding box center [461, 188] width 372 height 127
click at [404, 236] on div "1p Kura koda rindiņa pēc pogas nospiešanas iedarbinās funkciju Ziema? <button c…" at bounding box center [461, 188] width 372 height 127
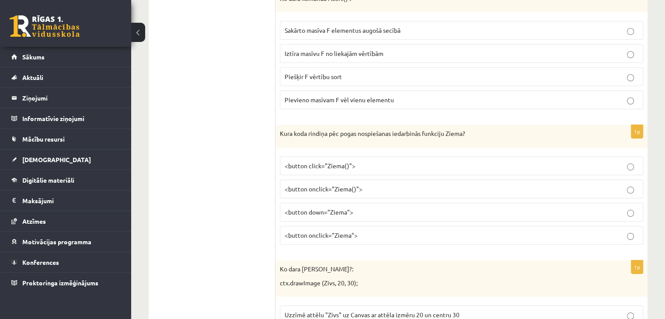
click at [386, 184] on p "<button onclick="Ziema()">" at bounding box center [460, 188] width 353 height 9
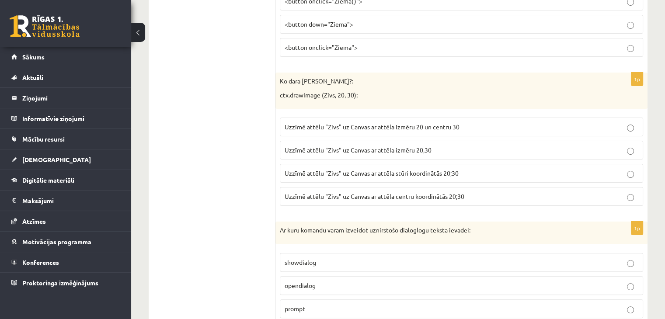
scroll to position [3466, 0]
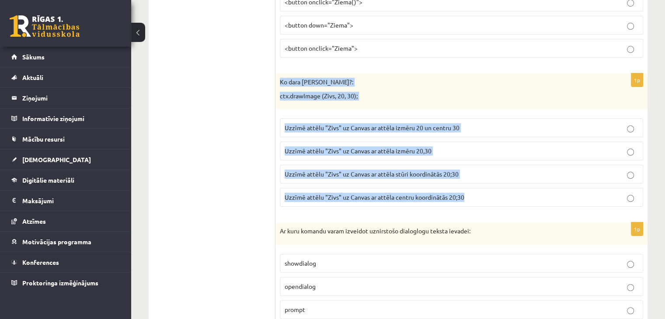
drag, startPoint x: 279, startPoint y: 63, endPoint x: 467, endPoint y: 178, distance: 219.9
click at [467, 178] on div "1p Ko dara koda rindiņa?: ctx.drawImage (Zivs, 20, 30); Uzzīmē attēlu "Zivs" uz…" at bounding box center [461, 143] width 372 height 140
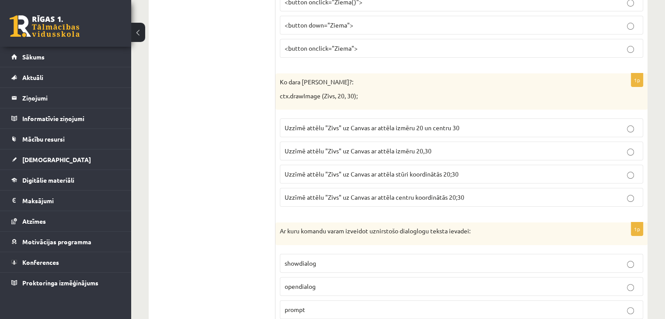
click at [357, 147] on span "Uzzīmē attēlu "Zivs" uz Canvas ar attēla izmēru 20,30" at bounding box center [357, 151] width 147 height 8
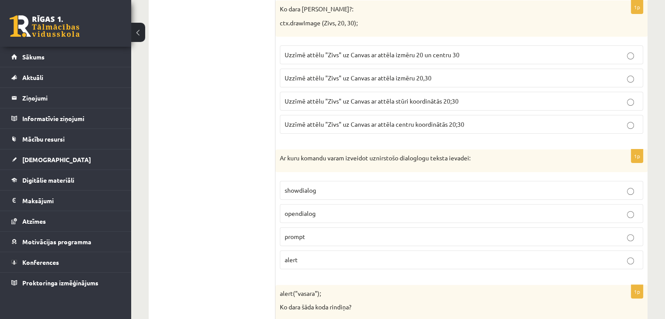
scroll to position [3539, 0]
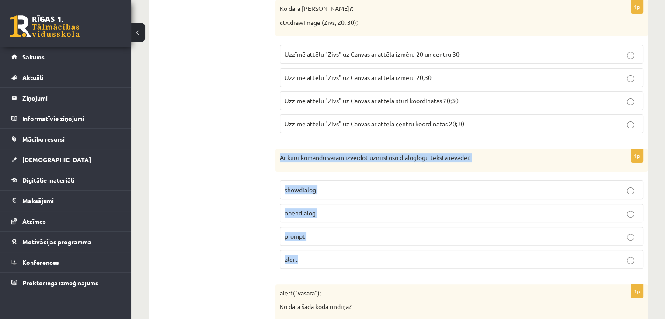
drag, startPoint x: 278, startPoint y: 140, endPoint x: 319, endPoint y: 242, distance: 109.5
click at [319, 242] on div "1p Ar kuru komandu varam izveidot uznirstošo dialoglogu teksta ievadei: showdia…" at bounding box center [461, 212] width 372 height 127
click at [357, 232] on p "prompt" at bounding box center [460, 236] width 353 height 9
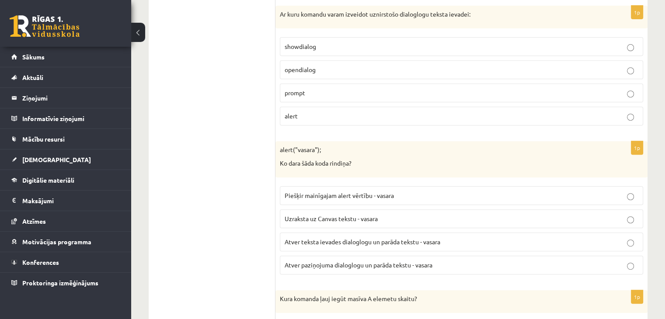
scroll to position [3685, 0]
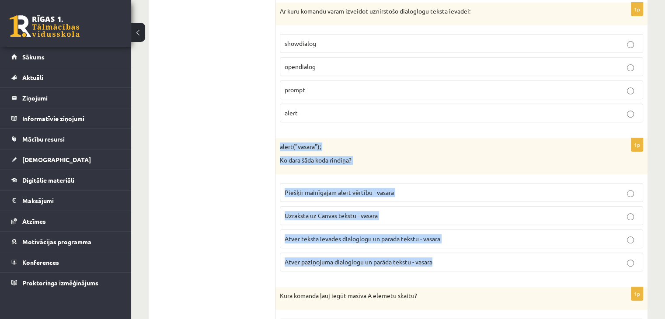
drag, startPoint x: 277, startPoint y: 127, endPoint x: 445, endPoint y: 244, distance: 204.6
click at [445, 244] on div "1p alert("vasara"); Ko dara šāda koda rindiņa? Piešķir mainīgajam alert vērtību…" at bounding box center [461, 208] width 372 height 140
click at [447, 234] on p "Atver teksta ievades dialoglogu un parāda tekstu - vasara" at bounding box center [460, 238] width 353 height 9
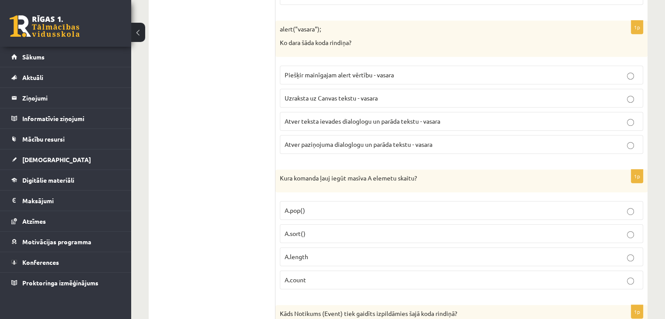
scroll to position [3821, 0]
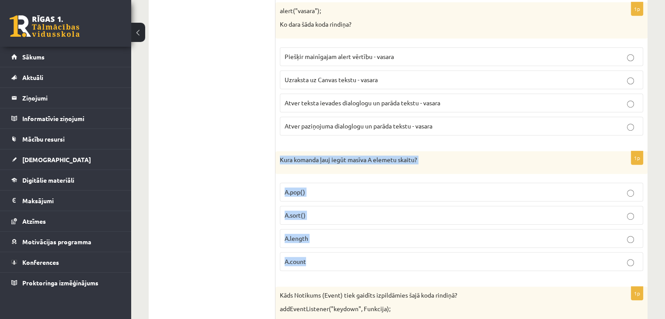
drag, startPoint x: 280, startPoint y: 141, endPoint x: 323, endPoint y: 238, distance: 106.2
click at [323, 238] on div "1p Kura komanda ļauj iegūt masīva A elemetu skaitu? A.pop() A.sort() A.length A…" at bounding box center [461, 214] width 372 height 127
click at [356, 229] on label "A.length" at bounding box center [461, 238] width 363 height 19
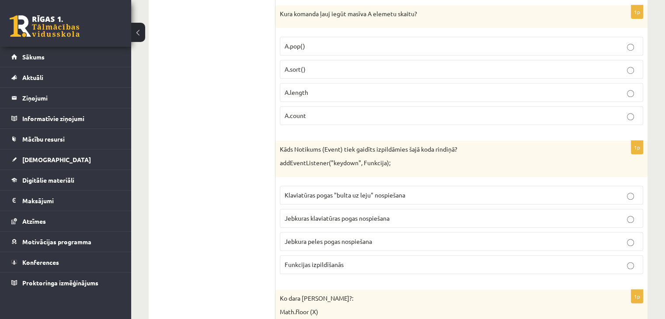
scroll to position [3956, 0]
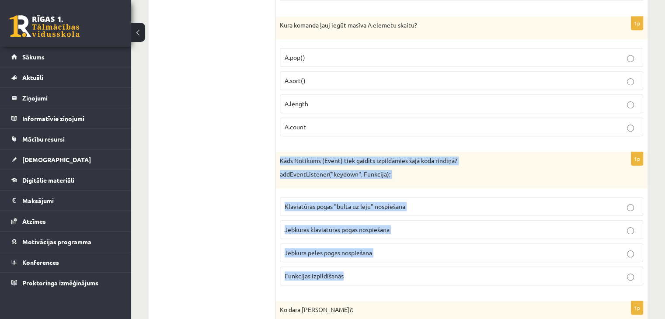
drag, startPoint x: 279, startPoint y: 141, endPoint x: 352, endPoint y: 253, distance: 133.8
click at [352, 253] on div "1p Kāds Notikums (Event) tiek gaidīts izpildāmies šajā koda rindiņā? addEventLi…" at bounding box center [461, 222] width 372 height 140
click at [399, 225] on p "Jebkuras klaviatūras pogas nospiešana" at bounding box center [460, 229] width 353 height 9
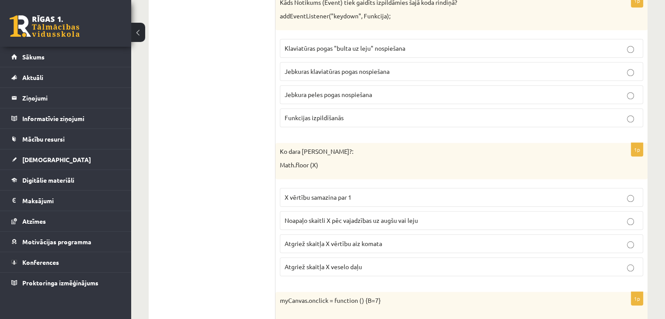
scroll to position [4116, 0]
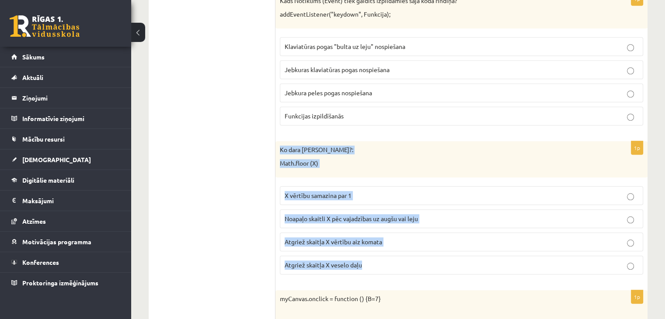
drag, startPoint x: 278, startPoint y: 129, endPoint x: 400, endPoint y: 239, distance: 164.6
click at [400, 239] on div "1p Ko dara koda rindiņa?: Math.floor (X) X vērtību samazina par 1 Noapaļo skait…" at bounding box center [461, 211] width 372 height 140
click at [397, 256] on label "Atgriež skaitļa X veselo daļu" at bounding box center [461, 265] width 363 height 19
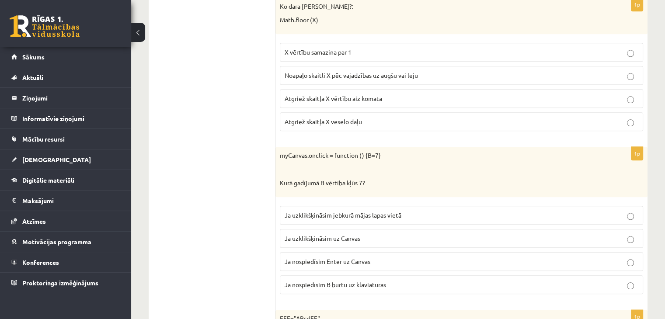
scroll to position [4259, 0]
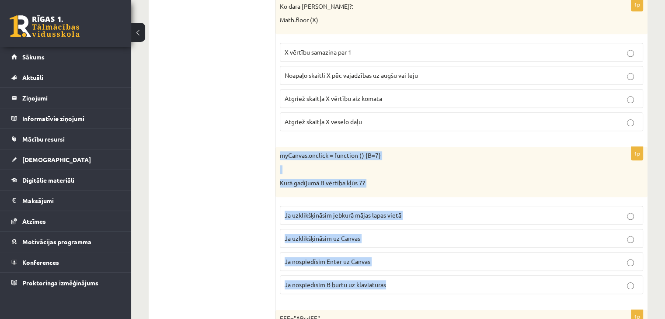
drag, startPoint x: 278, startPoint y: 136, endPoint x: 403, endPoint y: 267, distance: 181.1
click at [403, 267] on div "1p myCanvas.onclick = function () {B=7} Kurā gadījumā B vērtība kļūs 7? Ja uzkl…" at bounding box center [461, 224] width 372 height 154
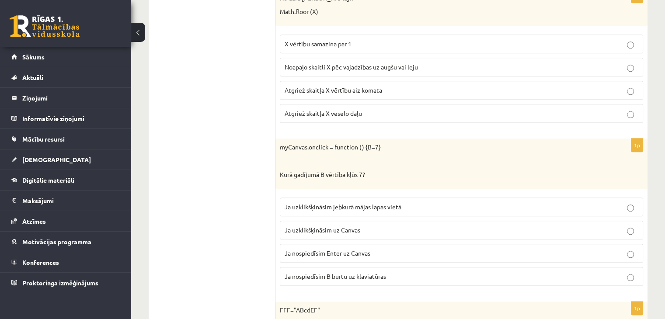
scroll to position [4268, 0]
click at [317, 272] on span "Ja nospiedīsim B burtu uz klaviatūras" at bounding box center [334, 276] width 101 height 8
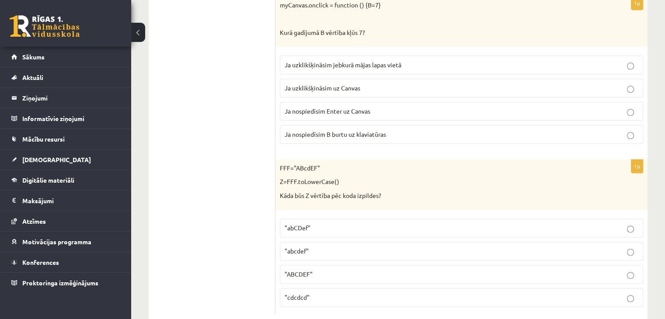
scroll to position [4409, 0]
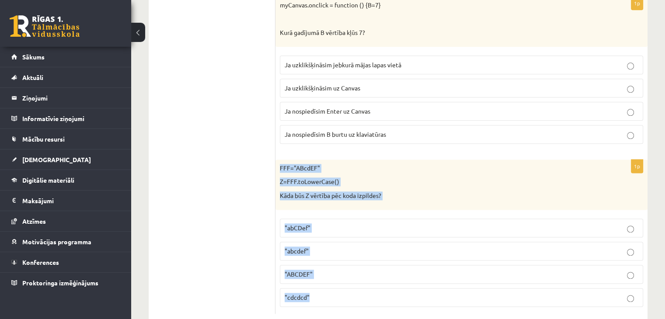
drag, startPoint x: 278, startPoint y: 145, endPoint x: 341, endPoint y: 269, distance: 138.7
click at [341, 269] on div "1p FFF="ABcdEF" Z=FFF.toLowerCase() Kāda būs Z vērtība pēc koda izpildes? "abCD…" at bounding box center [461, 236] width 372 height 154
click at [351, 246] on p ""abcdef"" at bounding box center [460, 250] width 353 height 9
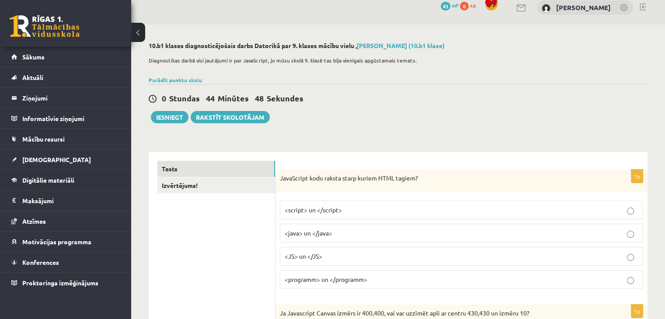
scroll to position [0, 0]
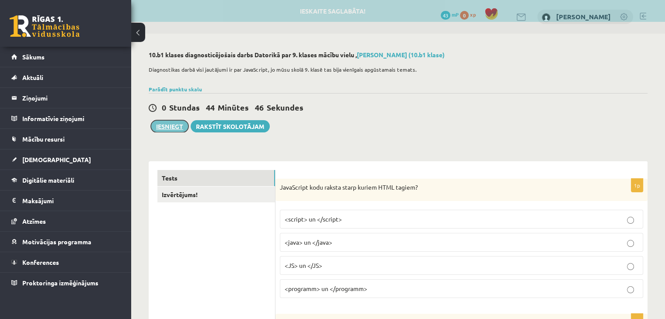
click at [165, 123] on button "Iesniegt" at bounding box center [170, 126] width 38 height 12
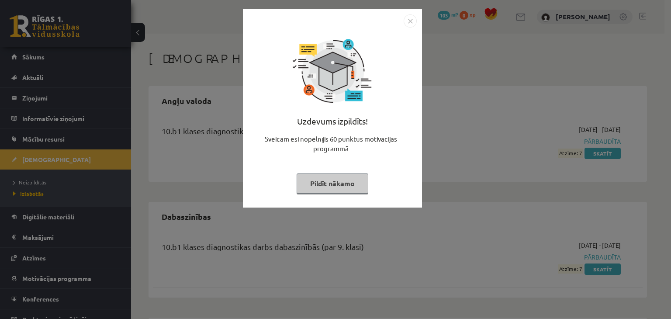
click at [355, 184] on button "Pildīt nākamo" at bounding box center [333, 183] width 72 height 20
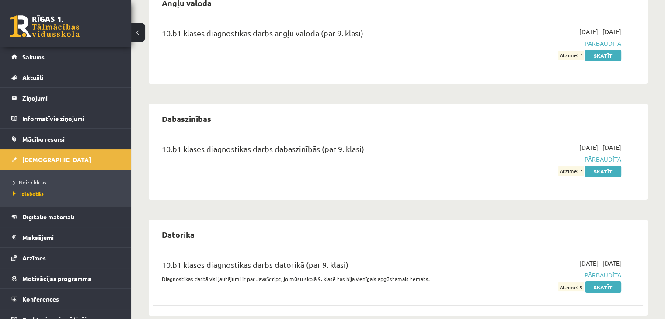
scroll to position [111, 0]
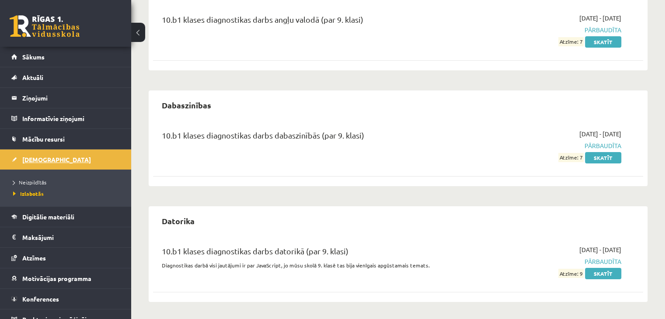
click at [73, 159] on link "[DEMOGRAPHIC_DATA]" at bounding box center [65, 159] width 109 height 20
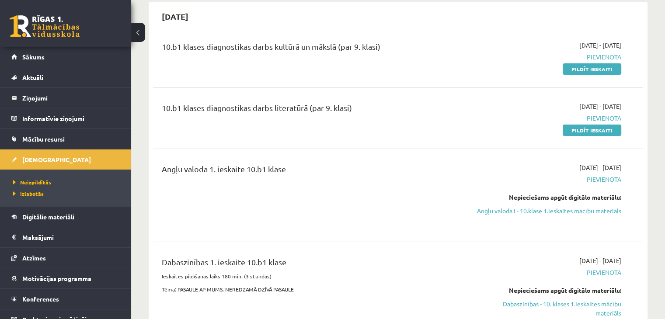
scroll to position [83, 0]
click at [571, 132] on link "Pildīt ieskaiti" at bounding box center [591, 130] width 59 height 11
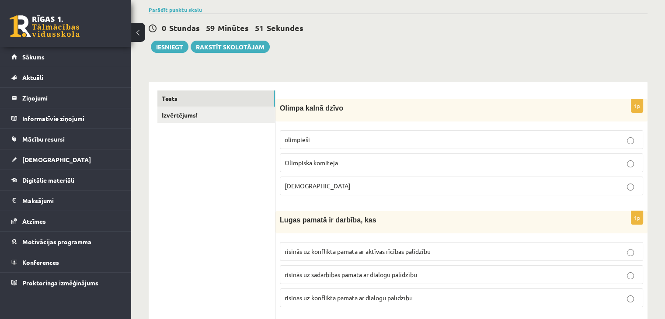
scroll to position [67, 0]
click at [369, 132] on label "olimpieši" at bounding box center [461, 138] width 363 height 19
click at [334, 189] on p "[DEMOGRAPHIC_DATA]" at bounding box center [460, 184] width 353 height 9
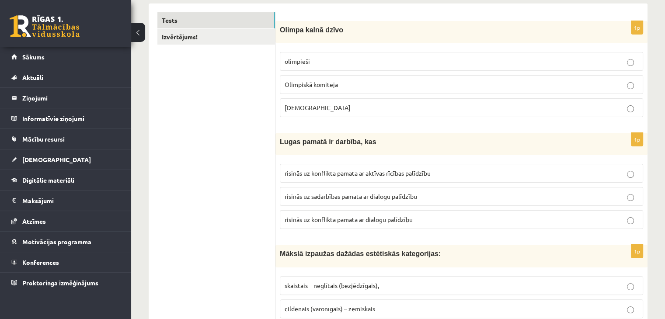
scroll to position [144, 0]
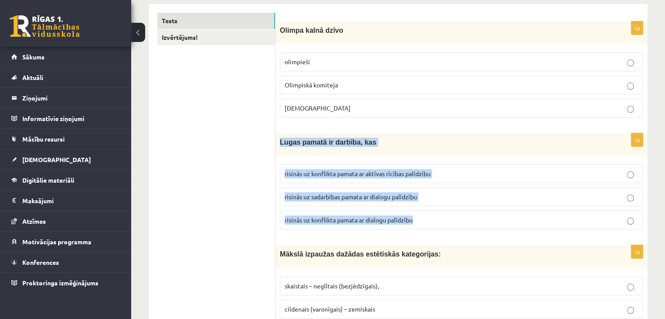
drag, startPoint x: 279, startPoint y: 139, endPoint x: 430, endPoint y: 225, distance: 174.3
click at [430, 225] on div "1p Lugas pamatā ir darbība, kas risinās uz konflikta pamata ar aktīvas rīcības …" at bounding box center [461, 184] width 372 height 103
copy div "Lugas pamatā ir darbība, kas risinās uz konflikta pamata ar aktīvas rīcības pal…"
click at [449, 222] on p "risinās uz konflikta pamata ar dialogu palīdzību" at bounding box center [460, 219] width 353 height 9
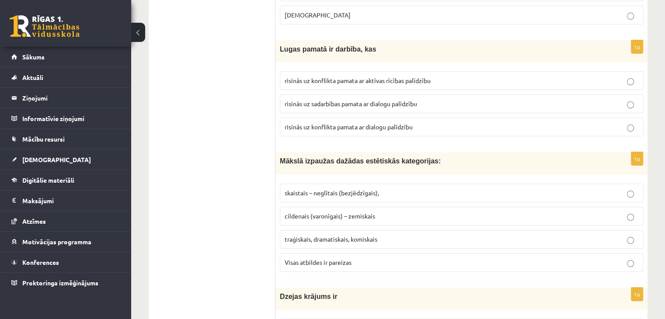
scroll to position [241, 0]
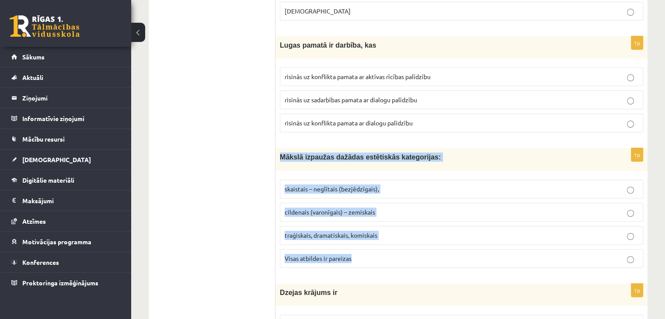
drag, startPoint x: 277, startPoint y: 153, endPoint x: 377, endPoint y: 264, distance: 149.4
click at [377, 264] on div "1p Mākslā izpaužas dažādas estētiskās kategorijas: skaistais – neglītais (bezjē…" at bounding box center [461, 211] width 372 height 126
copy div "Mākslā izpaužas dažādas estētiskās kategorijas: skaistais – neglītais (bezjēdzī…"
click at [386, 254] on p "Visas atbildes ir pareizas" at bounding box center [460, 258] width 353 height 9
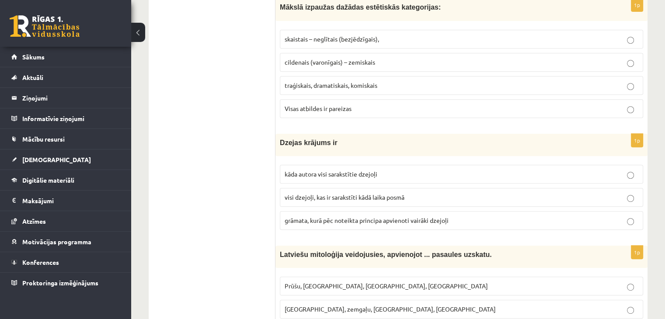
scroll to position [393, 0]
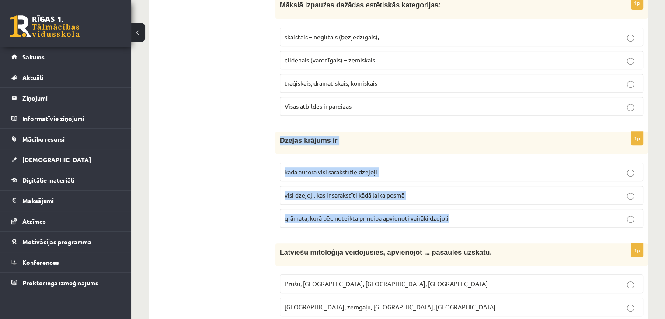
drag, startPoint x: 279, startPoint y: 135, endPoint x: 448, endPoint y: 215, distance: 187.4
click at [448, 215] on div "1p Dzejas krājums ir kāda autora visi sarakstītie dzejoļi visi dzejoļi, kas ir …" at bounding box center [461, 183] width 372 height 103
copy div "Dzejas krājums ir kāda autora visi sarakstītie dzejoļi visi dzejoļi, kas ir sar…"
click at [464, 214] on p "grāmata, kurā pēc noteikta principa apvienoti vairāki dzejoļi" at bounding box center [460, 218] width 353 height 9
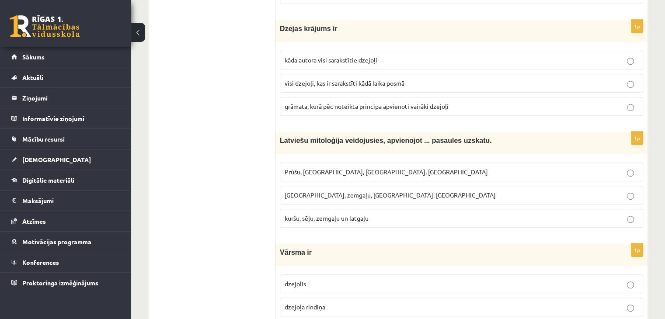
scroll to position [506, 0]
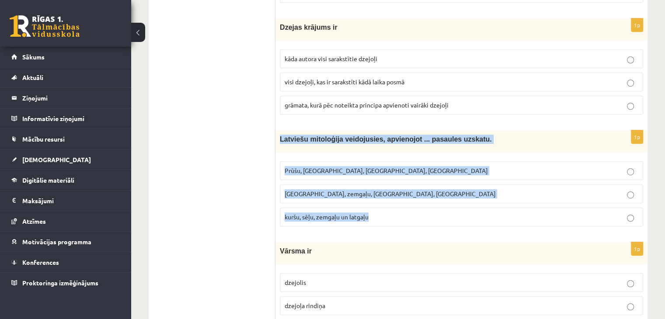
drag, startPoint x: 277, startPoint y: 133, endPoint x: 373, endPoint y: 215, distance: 126.1
click at [373, 215] on div "1p Latviešu mitoloģija veidojusies, apvienojot ... pasaules uzskatu. [GEOGRAPHI…" at bounding box center [461, 181] width 372 height 103
copy div "Latviešu mitoloģija veidojusies, apvienojot ... pasaules uzskatu. [GEOGRAPHIC_D…"
click at [418, 194] on p "[GEOGRAPHIC_DATA], zemgaļu, [GEOGRAPHIC_DATA], [GEOGRAPHIC_DATA]" at bounding box center [460, 193] width 353 height 9
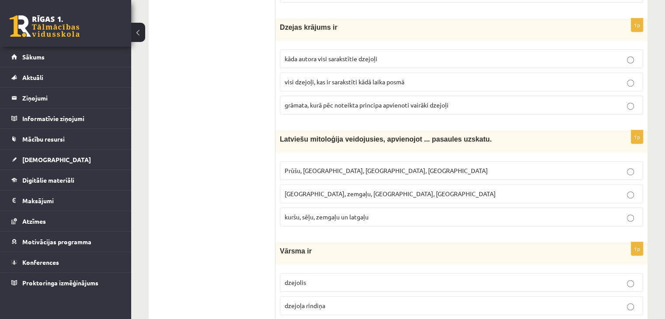
click at [385, 161] on label "Prūšu, [GEOGRAPHIC_DATA], [GEOGRAPHIC_DATA], [GEOGRAPHIC_DATA]" at bounding box center [461, 170] width 363 height 19
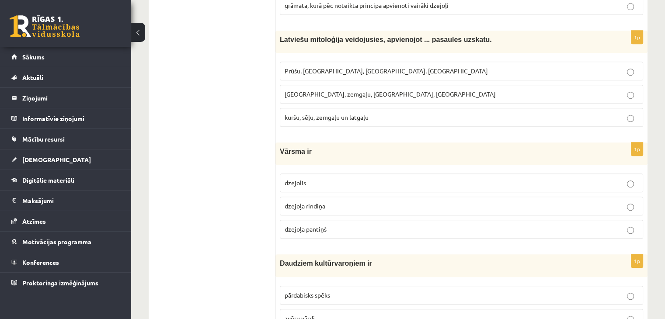
scroll to position [606, 0]
drag, startPoint x: 279, startPoint y: 146, endPoint x: 350, endPoint y: 241, distance: 117.7
click at [350, 241] on div "1p Vārsma ir [GEOGRAPHIC_DATA] dzejoļa rindiņa [PERSON_NAME]" at bounding box center [461, 194] width 372 height 103
copy div "Vārsma ir dzejolis dzejoļa rindiņa dzejoļa pantiņš"
click at [356, 202] on p "dzejoļa rindiņa" at bounding box center [460, 206] width 353 height 9
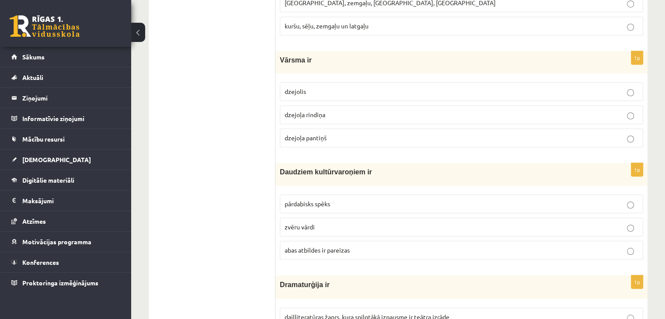
scroll to position [698, 0]
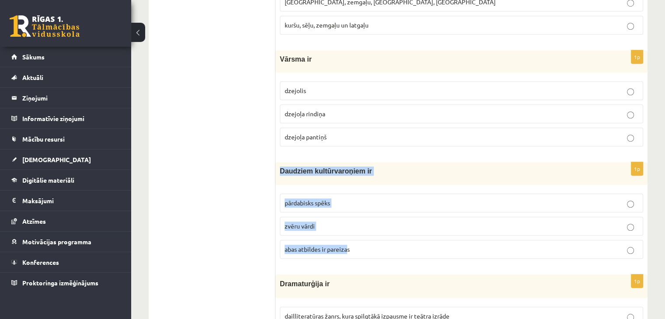
drag, startPoint x: 278, startPoint y: 168, endPoint x: 349, endPoint y: 241, distance: 102.3
click at [349, 241] on div "1p Daudziem kultūrvaroņiem ir pārdabisks spēks zvēru vārdi [PERSON_NAME] atbild…" at bounding box center [461, 213] width 372 height 103
copy div "Daudziem kultūrvaroņiem ir pārdabisks spēks zvēru vārdi abas atbildes ir pareiz…"
click at [357, 245] on p "abas atbildes ir pareizas" at bounding box center [460, 249] width 353 height 9
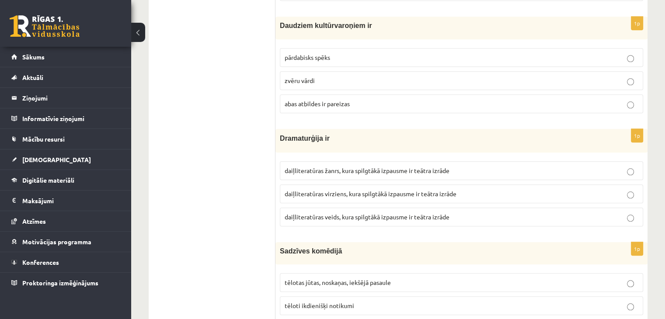
scroll to position [876, 0]
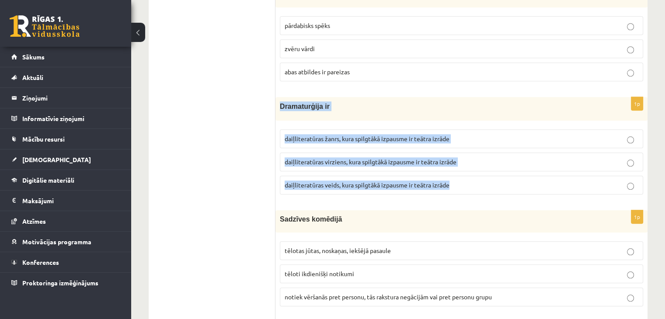
drag, startPoint x: 278, startPoint y: 99, endPoint x: 473, endPoint y: 176, distance: 209.7
click at [473, 176] on div "1p Dramaturģija ir daiļliteratūras žanrs, kura spilgtākā izpausme ir teātra izr…" at bounding box center [461, 149] width 372 height 104
copy div "Dramaturģija ir daiļliteratūras žanrs, kura spilgtākā izpausme ir teātra izrāde…"
click at [469, 180] on p "daiļliteratūras veids, kura spilgtākā izpausme ir teātra izrāde" at bounding box center [460, 184] width 353 height 9
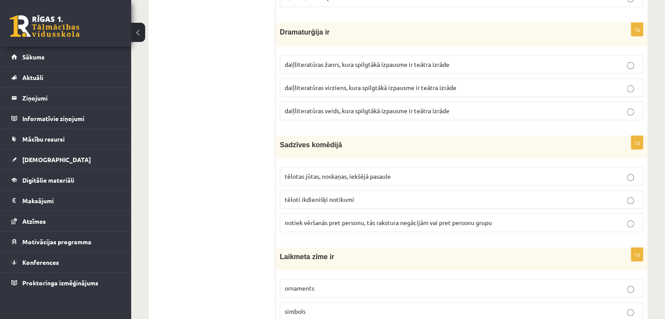
scroll to position [973, 0]
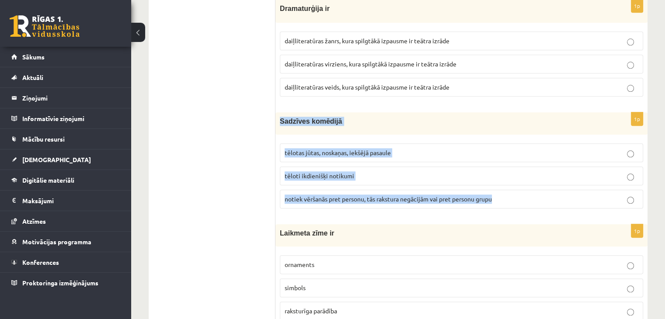
drag, startPoint x: 278, startPoint y: 114, endPoint x: 512, endPoint y: 194, distance: 247.2
click at [512, 194] on div "1p Sadzīves komēdijā tēlotas jūtas, noskaņas, iekšējā pasaule tēloti ikdienišķi…" at bounding box center [461, 163] width 372 height 103
copy div "Sadzīves komēdijā tēlotas jūtas, noskaņas, iekšējā pasaule tēloti ikdienišķi no…"
click at [380, 171] on p "tēloti ikdienišķi notikumi" at bounding box center [460, 175] width 353 height 9
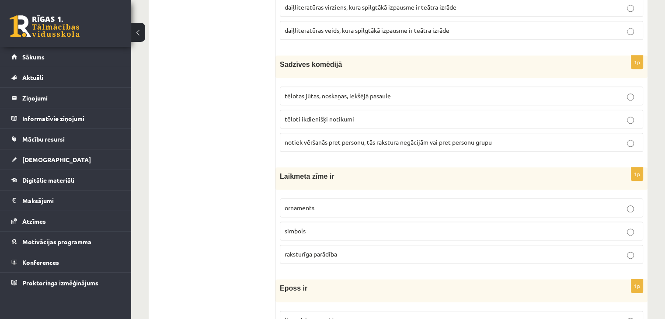
scroll to position [1053, 0]
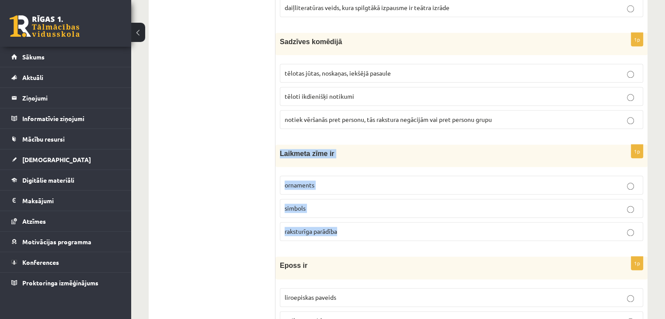
drag, startPoint x: 278, startPoint y: 147, endPoint x: 345, endPoint y: 223, distance: 100.9
click at [345, 223] on div "1p Laikmeta zīme ir ornaments simbols raksturīga parādība" at bounding box center [461, 196] width 372 height 103
copy div "Laikmeta zīme ir ornaments simbols raksturīga parādība"
click at [363, 227] on p "raksturīga parādība" at bounding box center [460, 231] width 353 height 9
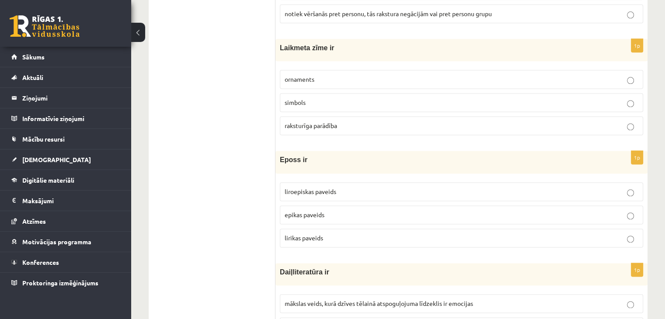
scroll to position [1160, 0]
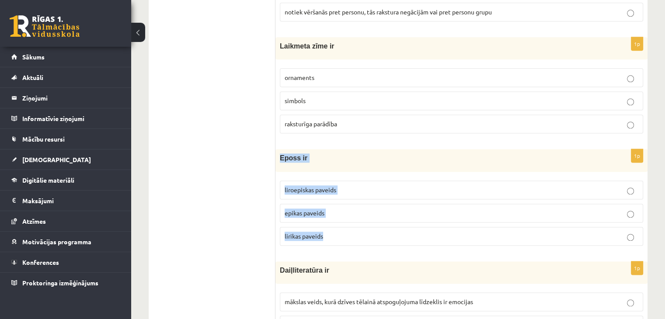
drag, startPoint x: 279, startPoint y: 151, endPoint x: 344, endPoint y: 234, distance: 104.9
click at [344, 234] on div "1p Eposs ir liroepiskas paveids epikas paveids lirikas paveids" at bounding box center [461, 200] width 372 height 103
copy div "Eposs ir liroepiskas paveids epikas paveids lirikas paveids"
click at [336, 208] on p "epikas paveids" at bounding box center [460, 212] width 353 height 9
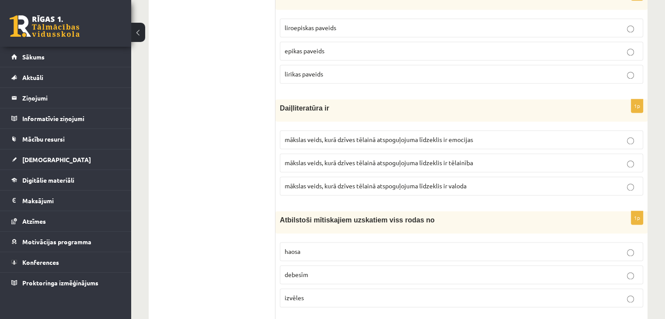
scroll to position [1323, 0]
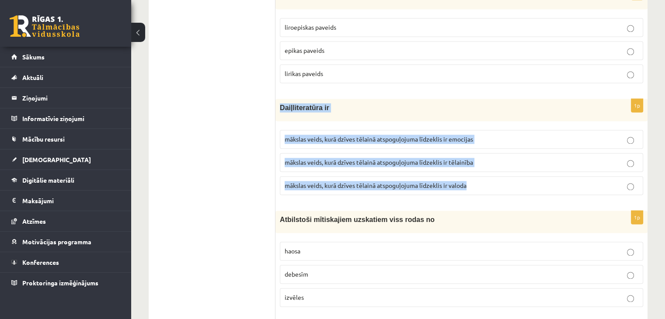
drag, startPoint x: 277, startPoint y: 100, endPoint x: 484, endPoint y: 173, distance: 220.0
click at [484, 173] on div "1p Daiļliteratūra ir mākslas veids, kurā dzīves tēlainā atspoguļojuma līdzeklis…" at bounding box center [461, 150] width 372 height 103
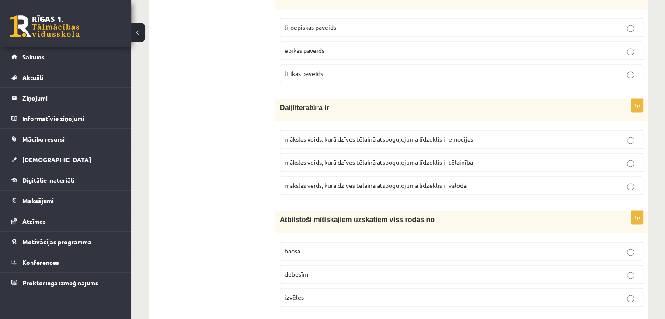
click at [433, 181] on span "mākslas veids, kurā dzīves tēlainā atspoguļojuma līdzeklis ir valoda" at bounding box center [375, 185] width 182 height 8
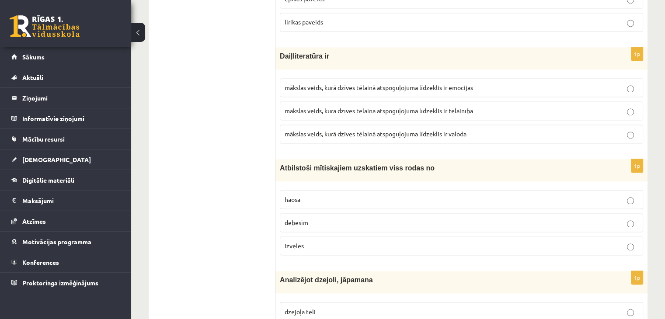
scroll to position [1391, 0]
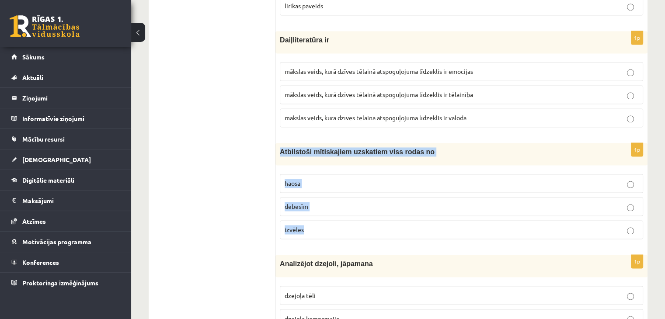
drag, startPoint x: 277, startPoint y: 143, endPoint x: 333, endPoint y: 218, distance: 93.3
click at [333, 218] on div "1p Atbilstoši mītiskajiem uzskatiem viss rodas no [GEOGRAPHIC_DATA] debesīm izv…" at bounding box center [461, 194] width 372 height 103
click at [340, 182] on label "haosa" at bounding box center [461, 183] width 363 height 19
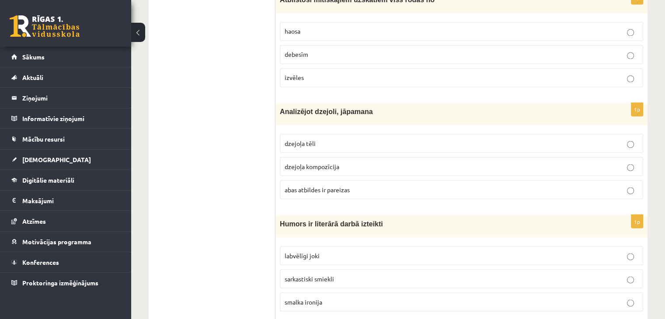
scroll to position [1538, 0]
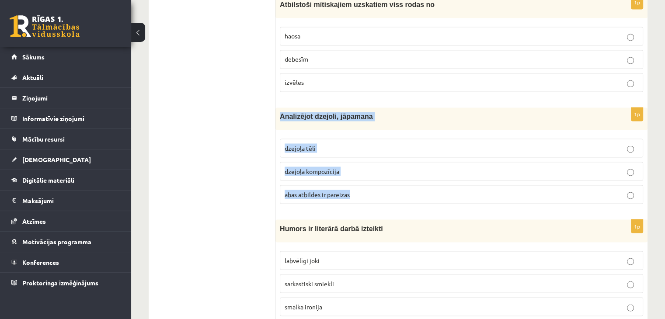
drag, startPoint x: 278, startPoint y: 105, endPoint x: 362, endPoint y: 175, distance: 109.1
click at [362, 175] on div "1p Analizējot dzejoli, jāpamana dzejoļa tēli dzejoļa kompozīcija [PERSON_NAME] …" at bounding box center [461, 158] width 372 height 103
click at [371, 190] on p "abas atbildes ir pareizas" at bounding box center [460, 194] width 353 height 9
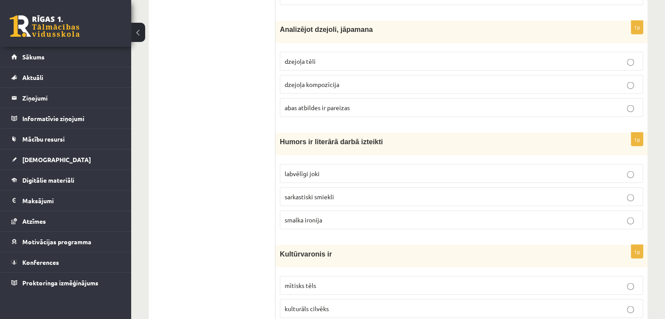
scroll to position [1622, 0]
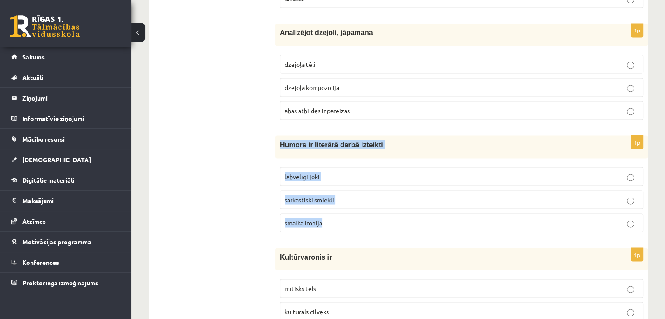
drag, startPoint x: 279, startPoint y: 134, endPoint x: 345, endPoint y: 212, distance: 102.0
click at [345, 212] on div "1p Humors ir literārā darbā izteikti labvēlīgi joki sarkastiski smiekli smalka …" at bounding box center [461, 186] width 372 height 103
click at [374, 218] on p "smalka ironija" at bounding box center [460, 222] width 353 height 9
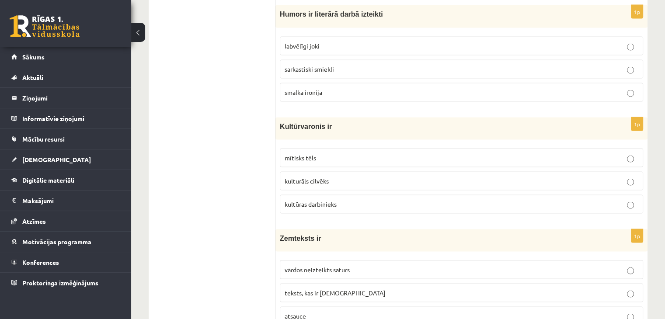
scroll to position [1757, 0]
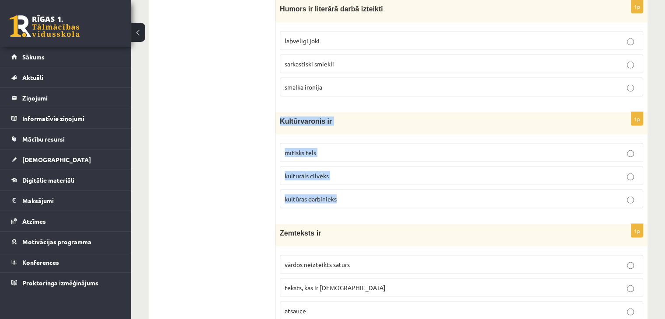
drag, startPoint x: 277, startPoint y: 105, endPoint x: 351, endPoint y: 186, distance: 110.1
click at [351, 186] on div "1p Kultūrvaronis ir mītisks tēls kulturāls cilvēks kultūras darbinieks" at bounding box center [461, 163] width 372 height 103
click at [360, 149] on label "mītisks tēls" at bounding box center [461, 152] width 363 height 19
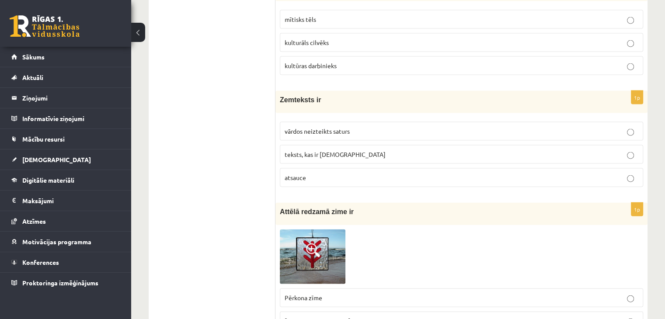
scroll to position [1903, 0]
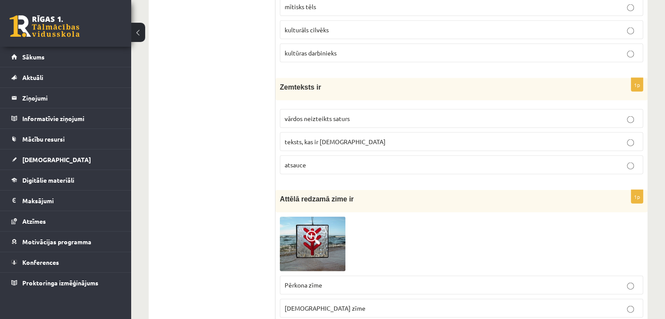
drag, startPoint x: 274, startPoint y: 77, endPoint x: 351, endPoint y: 142, distance: 100.5
click at [351, 142] on div "**********" at bounding box center [398, 50] width 499 height 3611
click at [291, 83] on div "Zemteksts ir" at bounding box center [461, 89] width 372 height 22
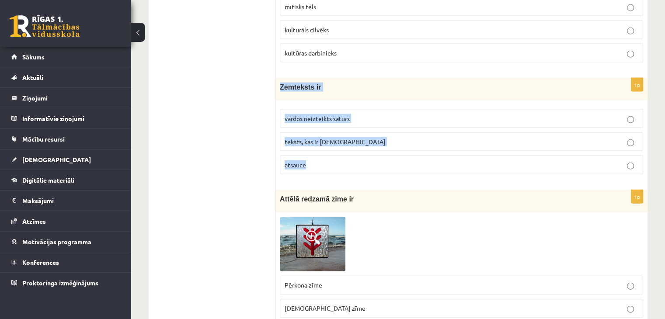
drag, startPoint x: 278, startPoint y: 76, endPoint x: 326, endPoint y: 148, distance: 86.0
click at [326, 148] on div "1p Zemteksts ir vārdos neizteikts saturs teksts, kas ir iekavās atsauce" at bounding box center [461, 129] width 372 height 103
click at [375, 114] on p "vārdos neizteikts saturs" at bounding box center [460, 118] width 353 height 9
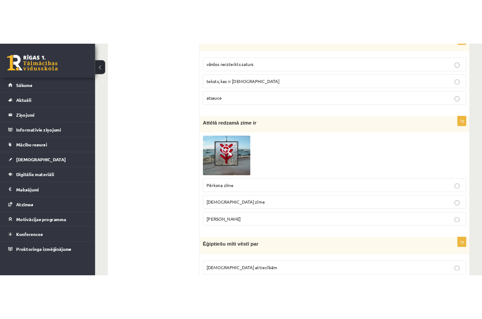
scroll to position [1994, 0]
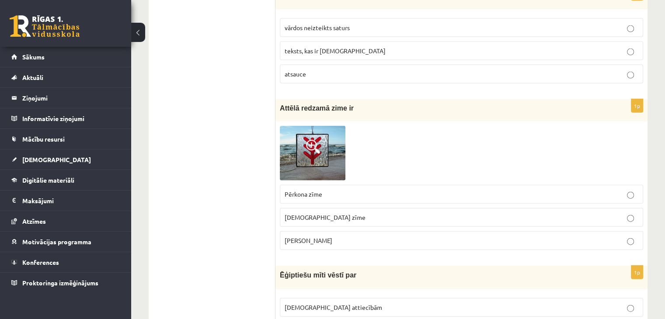
click at [319, 140] on span at bounding box center [313, 147] width 14 height 14
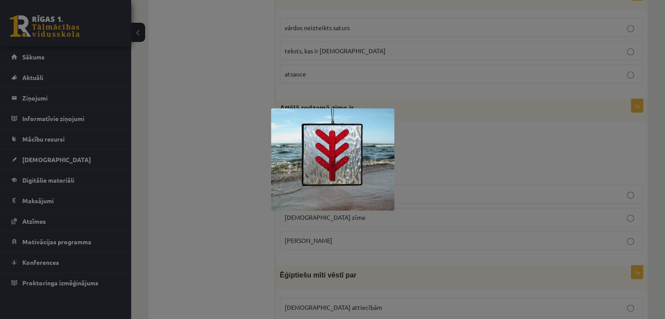
click at [416, 161] on div at bounding box center [332, 159] width 665 height 319
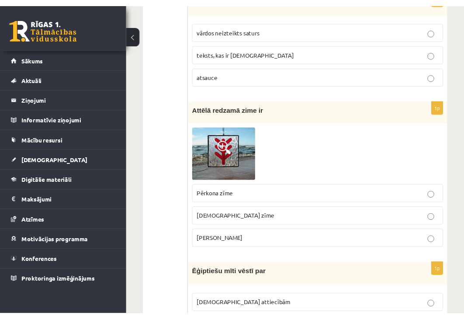
scroll to position [2001, 0]
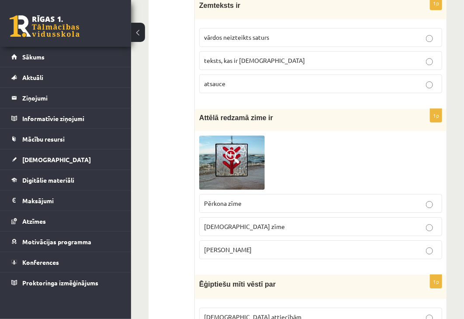
click at [255, 245] on p "Laimas slotiņa" at bounding box center [320, 249] width 233 height 9
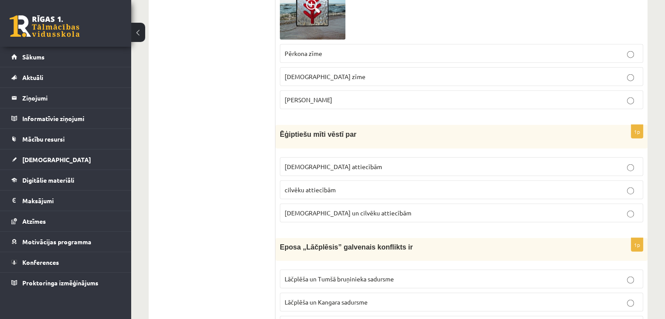
scroll to position [2135, 0]
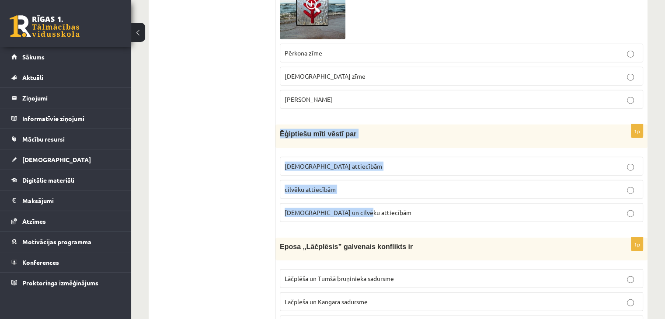
drag, startPoint x: 278, startPoint y: 121, endPoint x: 363, endPoint y: 198, distance: 114.5
click at [363, 198] on div "1p Ēģiptiešu mīti vēstī par Dievu attiecībām cilvēku attiecībām Dievu un cilvēk…" at bounding box center [461, 177] width 372 height 104
click at [381, 208] on p "Dievu un cilvēku attiecībām" at bounding box center [460, 212] width 353 height 9
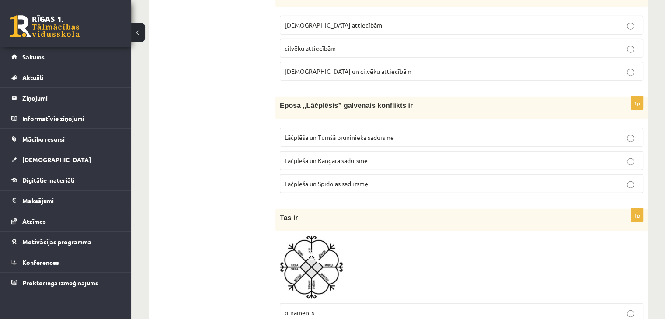
scroll to position [2286, 0]
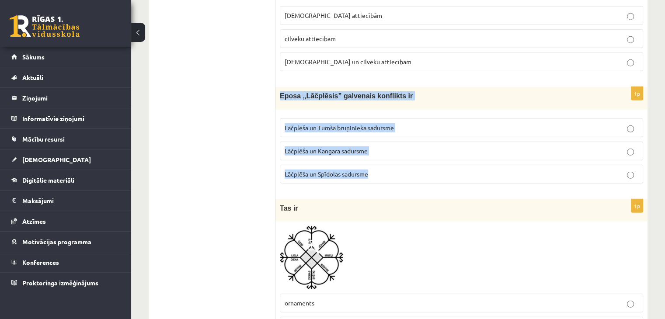
drag, startPoint x: 279, startPoint y: 83, endPoint x: 384, endPoint y: 166, distance: 133.7
click at [384, 166] on div "1p Eposa „Lāčplēsis” galvenais konflikts ir Lāčplēša un Tumšā bruņinieka sadurs…" at bounding box center [461, 138] width 372 height 103
click at [412, 123] on label "Lāčplēša un Tumšā bruņinieka sadursme" at bounding box center [461, 127] width 363 height 19
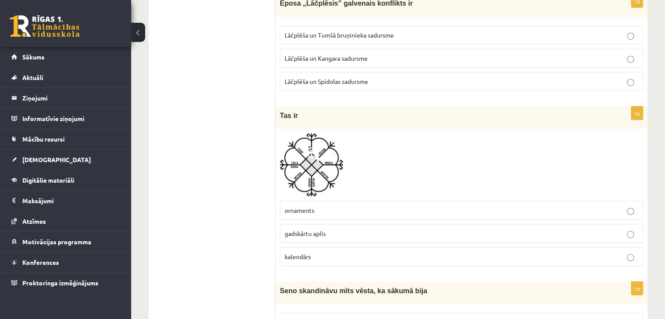
scroll to position [2379, 0]
click at [327, 154] on img at bounding box center [311, 164] width 63 height 63
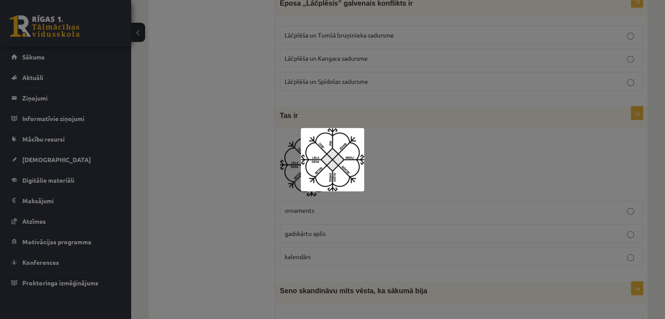
click at [328, 155] on img at bounding box center [332, 159] width 63 height 63
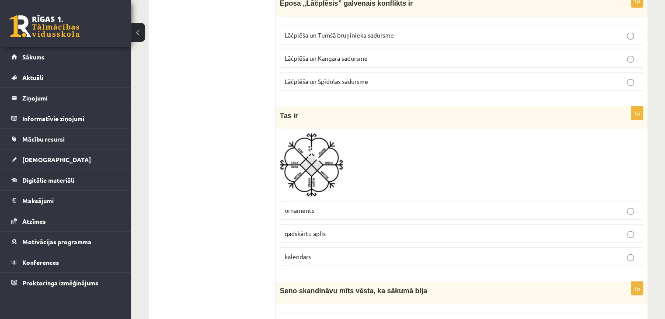
click at [325, 252] on p "kalendārs" at bounding box center [460, 256] width 353 height 9
click at [312, 152] on img at bounding box center [311, 164] width 63 height 63
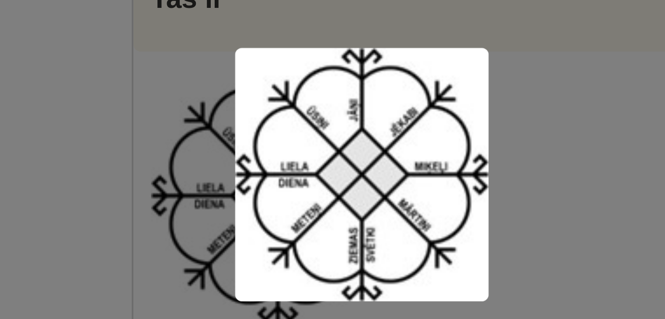
scroll to position [2378, 0]
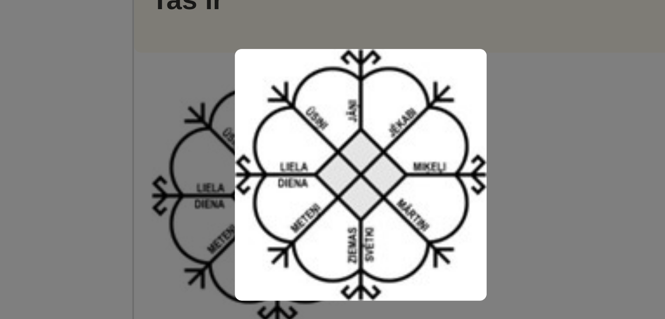
click at [362, 152] on img at bounding box center [332, 159] width 63 height 63
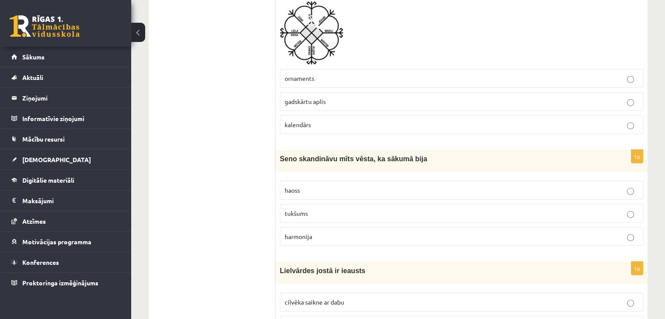
scroll to position [2517, 0]
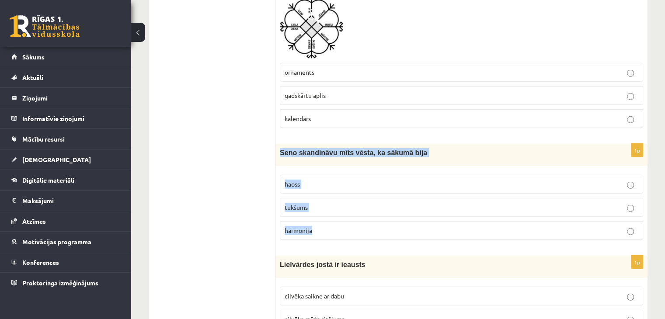
drag, startPoint x: 278, startPoint y: 139, endPoint x: 339, endPoint y: 218, distance: 100.3
click at [339, 218] on div "1p Seno skandināvu mīts vēsta, ka sākumā bija haoss tukšums harmonija" at bounding box center [461, 195] width 372 height 103
click at [355, 203] on p "tukšums" at bounding box center [460, 207] width 353 height 9
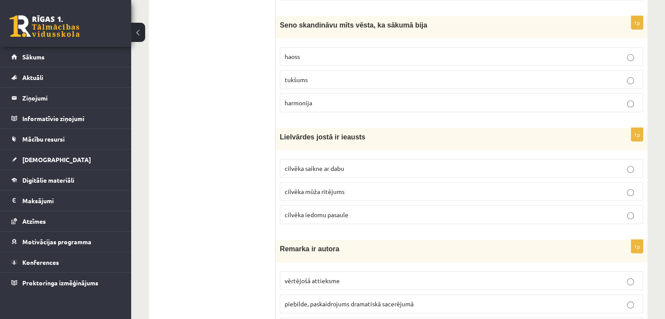
scroll to position [2645, 0]
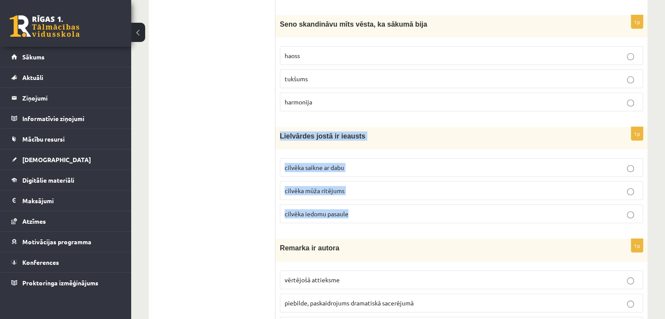
drag, startPoint x: 280, startPoint y: 122, endPoint x: 364, endPoint y: 201, distance: 115.9
click at [364, 201] on div "1p Lielvārdes jostā ir ieausts cilvēka saikne ar dabu cilvēka mūža ritējums cil…" at bounding box center [461, 178] width 372 height 103
click at [374, 181] on label "cilvēka mūža ritējums" at bounding box center [461, 190] width 363 height 19
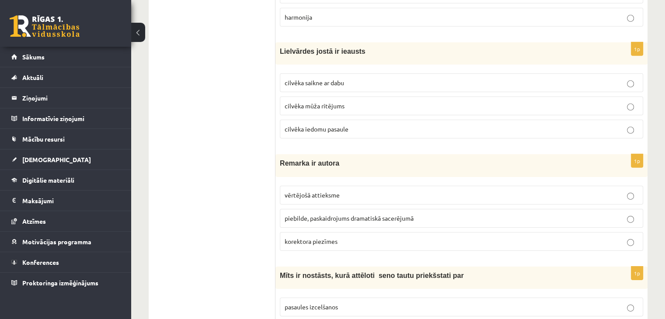
scroll to position [2737, 0]
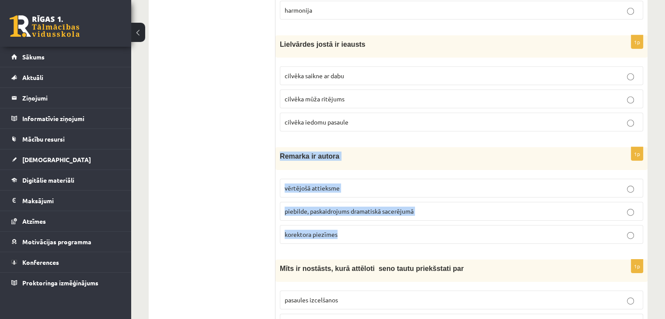
drag, startPoint x: 278, startPoint y: 142, endPoint x: 357, endPoint y: 221, distance: 110.9
click at [357, 221] on div "1p Remarka ir autora vērtējošā attieksme piebilde, paskaidrojums dramatiskā sac…" at bounding box center [461, 198] width 372 height 103
click at [428, 207] on p "piebilde, paskaidrojums dramatiskā sacerējumā" at bounding box center [460, 211] width 353 height 9
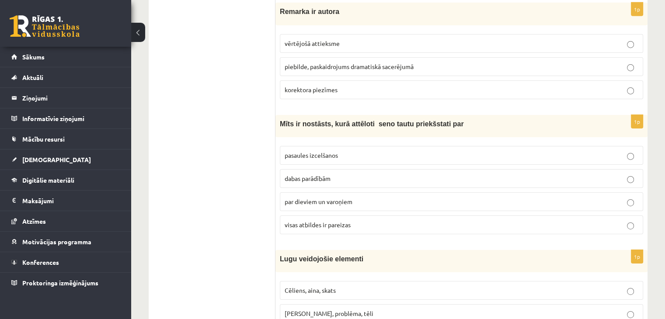
scroll to position [2887, 0]
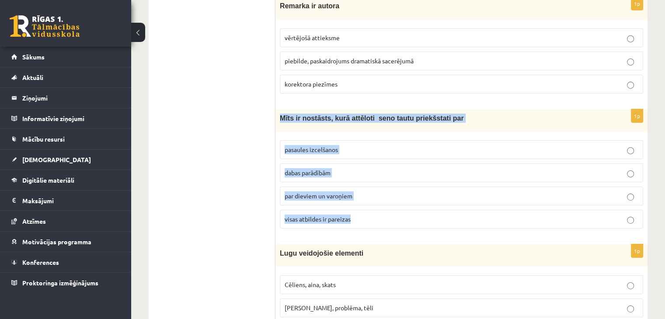
drag, startPoint x: 280, startPoint y: 104, endPoint x: 358, endPoint y: 204, distance: 126.7
click at [358, 204] on div "1p Mīts ir nostāsts, kurā attēloti seno tautu priekšstati par pasaules izcelšan…" at bounding box center [461, 172] width 372 height 126
click at [360, 210] on label "visas atbildes ir pareizas" at bounding box center [461, 219] width 363 height 19
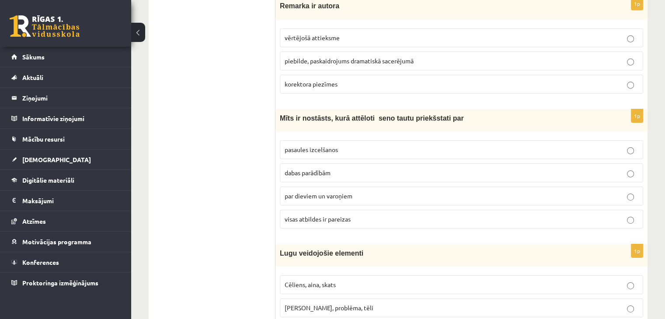
scroll to position [3017, 0]
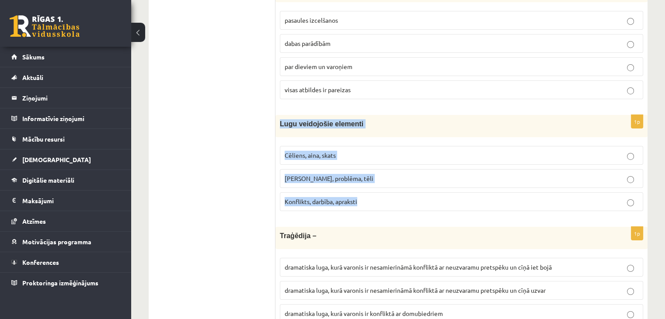
drag, startPoint x: 275, startPoint y: 105, endPoint x: 369, endPoint y: 191, distance: 127.1
click at [369, 191] on div "1p Lugu veidojošie elementi Cēliens, aina, skats Motīvs, problēma, tēli Konflik…" at bounding box center [461, 166] width 372 height 103
click at [383, 151] on p "Cēliens, aina, skats" at bounding box center [460, 155] width 353 height 9
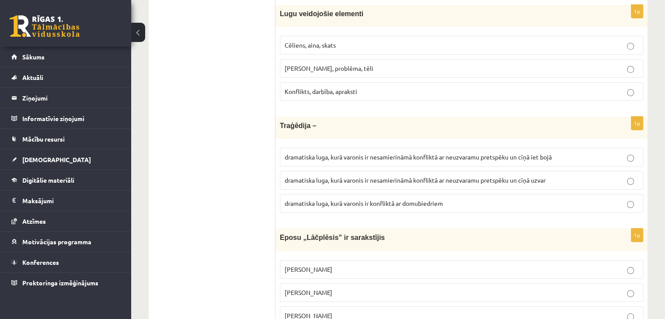
scroll to position [3127, 0]
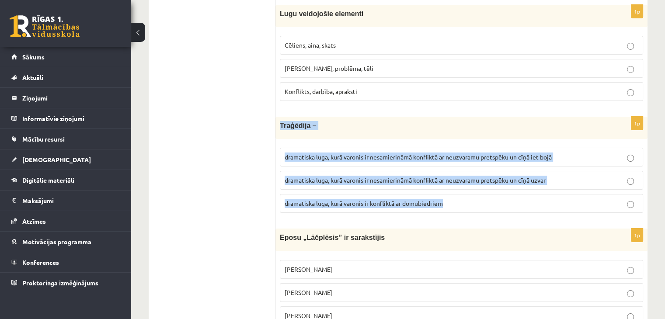
drag, startPoint x: 280, startPoint y: 111, endPoint x: 449, endPoint y: 195, distance: 189.0
click at [449, 195] on div "1p Traģēdija – dramatiska luga, kurā varonis ir nesamierināmā konfliktā ar neuz…" at bounding box center [461, 168] width 372 height 103
click at [450, 153] on span "dramatiska luga, kurā varonis ir nesamierināmā konfliktā ar neuzvaramu pretspēk…" at bounding box center [417, 157] width 267 height 8
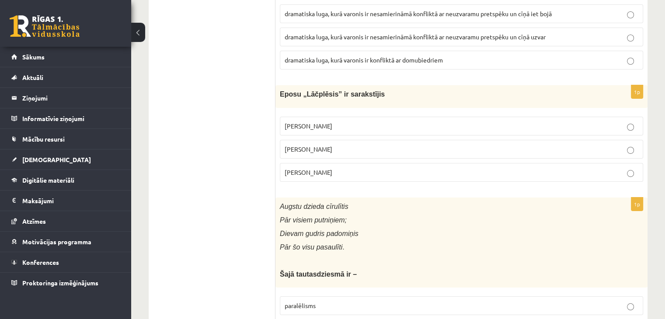
scroll to position [3287, 0]
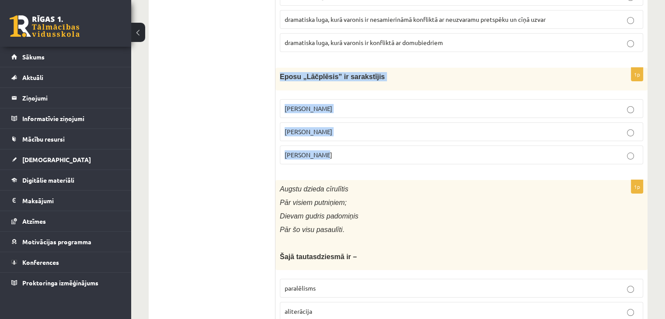
drag, startPoint x: 278, startPoint y: 60, endPoint x: 351, endPoint y: 137, distance: 106.0
click at [351, 137] on div "1p Eposu „Lāčplēsis” ir sarakstījis Andrievs Pumpurs Andrejs Pumpurs Arni Pumpu…" at bounding box center [461, 119] width 372 height 103
click at [366, 127] on p "Andrejs Pumpurs" at bounding box center [460, 131] width 353 height 9
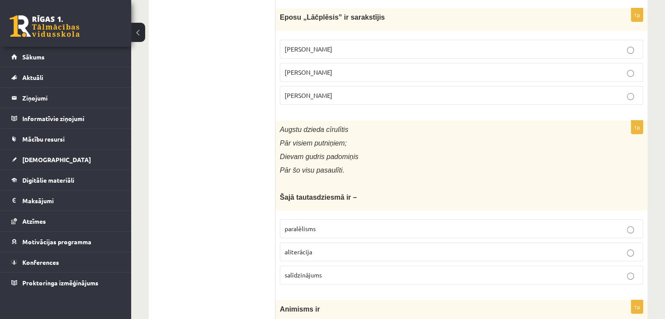
scroll to position [3348, 0]
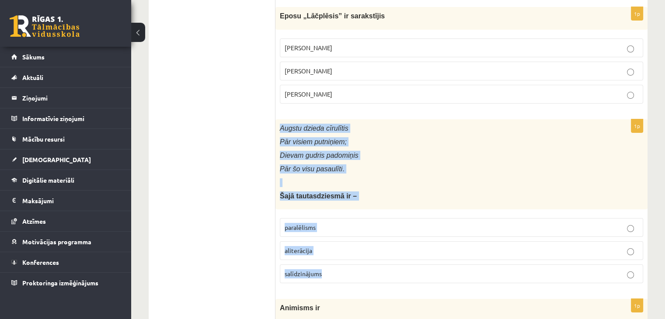
drag, startPoint x: 280, startPoint y: 111, endPoint x: 333, endPoint y: 251, distance: 150.0
click at [333, 251] on div "1p Augstu dzieda cīrulītis Pār visiem putniņiem; Dievam gudris padomiņis Pār šo…" at bounding box center [461, 204] width 372 height 171
click at [338, 223] on p "paralēlisms" at bounding box center [460, 227] width 353 height 9
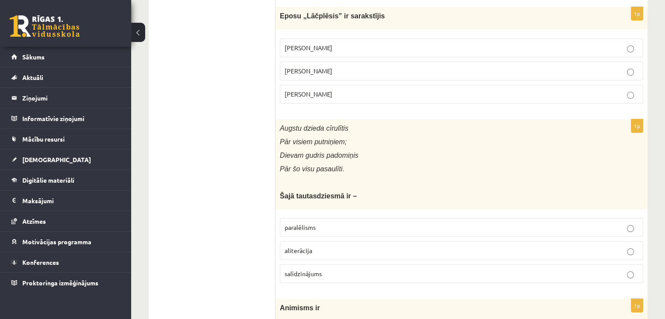
scroll to position [3441, 0]
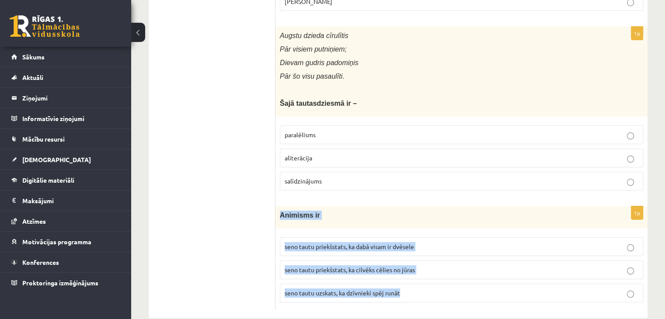
drag, startPoint x: 278, startPoint y: 199, endPoint x: 404, endPoint y: 275, distance: 147.0
click at [404, 275] on div "1p Animisms ir seno tautu priekšstats, ka dabā visam ir dvēsele seno tautu prie…" at bounding box center [461, 257] width 372 height 103
click at [434, 242] on p "seno tautu priekšstats, ka dabā visam ir dvēsele" at bounding box center [460, 246] width 353 height 9
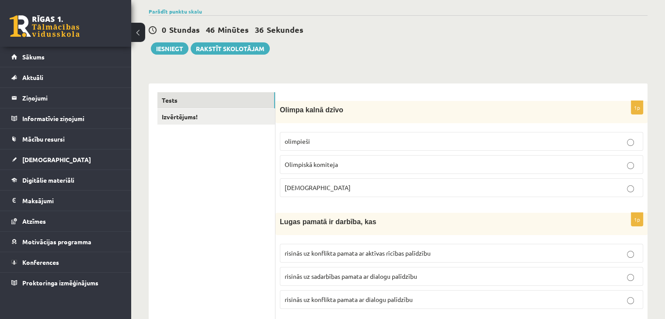
scroll to position [0, 0]
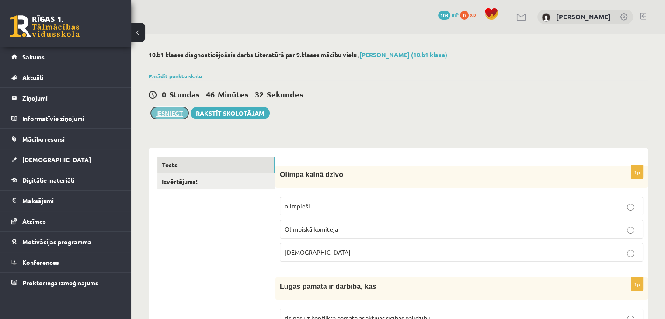
click at [174, 114] on button "Iesniegt" at bounding box center [170, 113] width 38 height 12
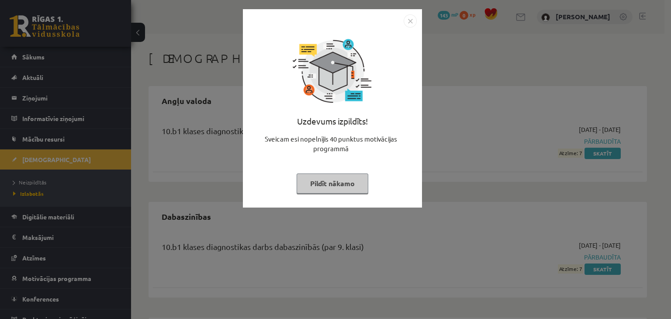
click at [353, 177] on button "Pildīt nākamo" at bounding box center [333, 183] width 72 height 20
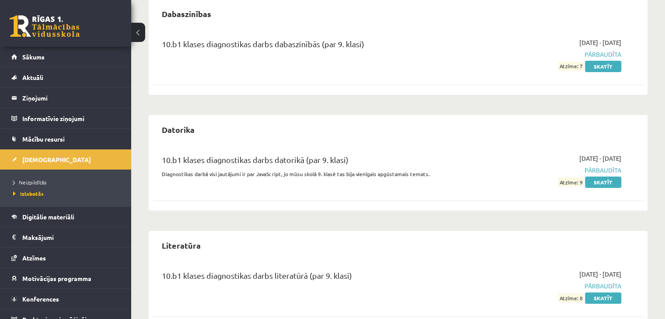
scroll to position [209, 0]
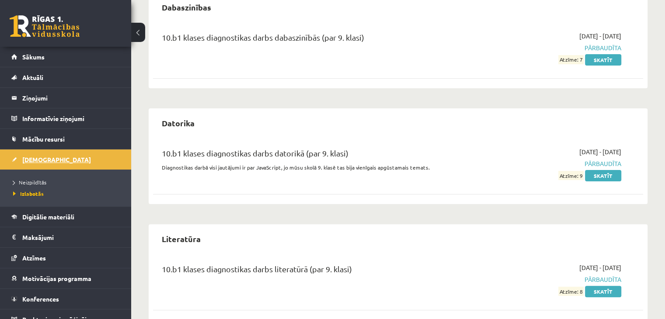
click at [80, 163] on link "[DEMOGRAPHIC_DATA]" at bounding box center [65, 159] width 109 height 20
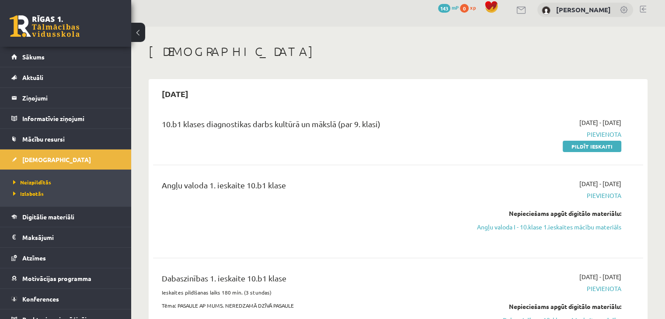
scroll to position [7, 0]
click at [571, 147] on link "Pildīt ieskaiti" at bounding box center [591, 146] width 59 height 11
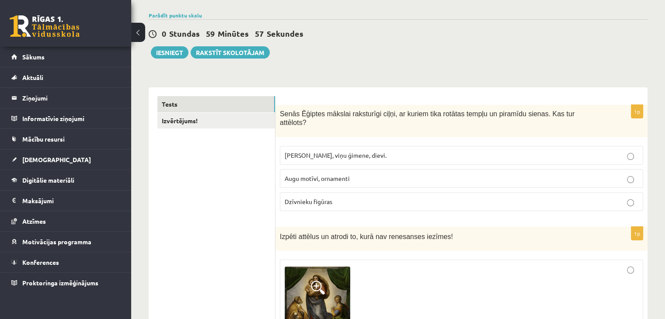
scroll to position [50, 0]
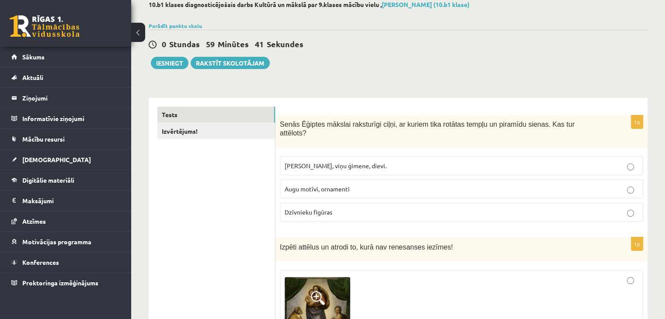
click at [374, 161] on p "Faraoni, viņu ģimene, dievi." at bounding box center [460, 165] width 353 height 9
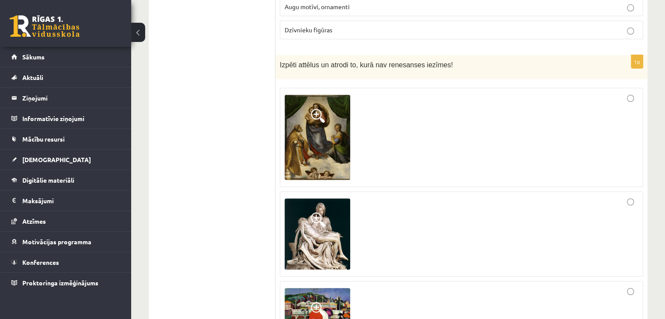
scroll to position [234, 0]
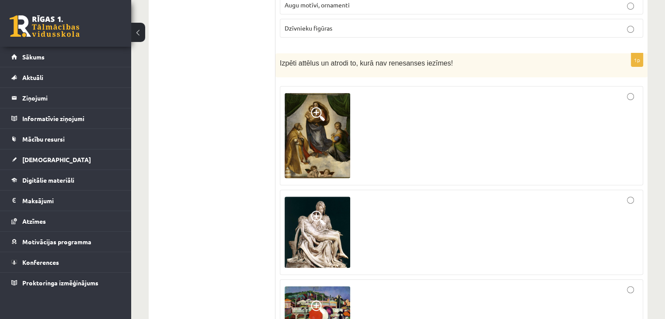
click at [301, 130] on img at bounding box center [317, 135] width 66 height 85
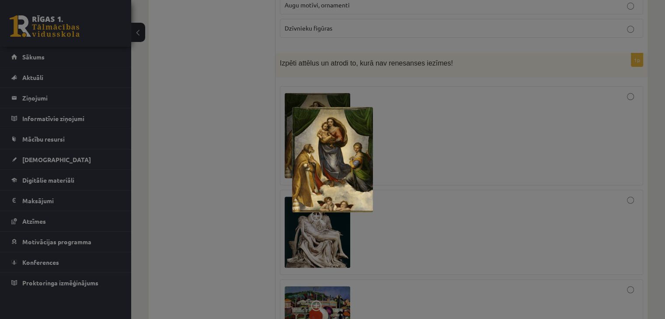
click at [399, 140] on div at bounding box center [332, 159] width 665 height 319
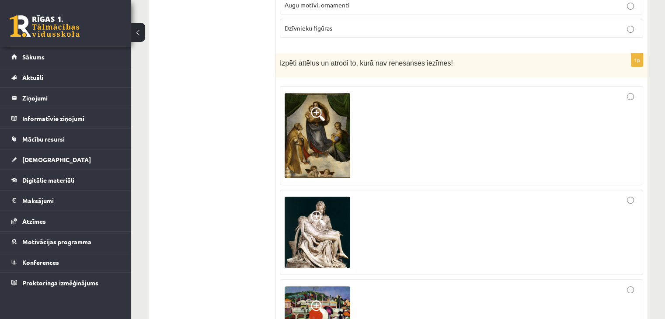
click at [337, 208] on img at bounding box center [317, 232] width 66 height 71
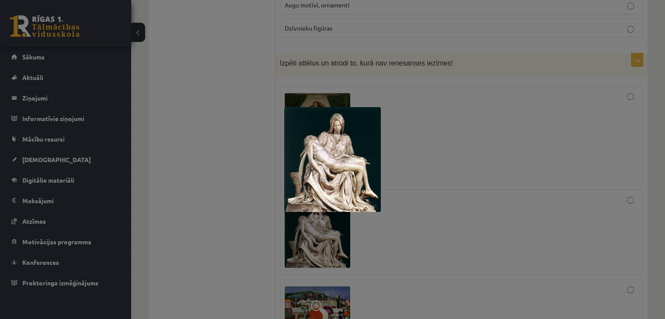
click at [373, 227] on div at bounding box center [332, 159] width 665 height 319
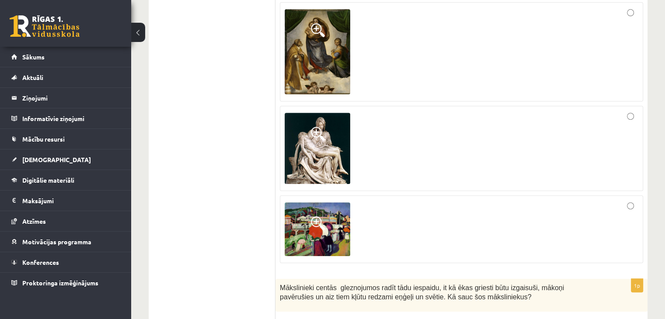
scroll to position [322, 0]
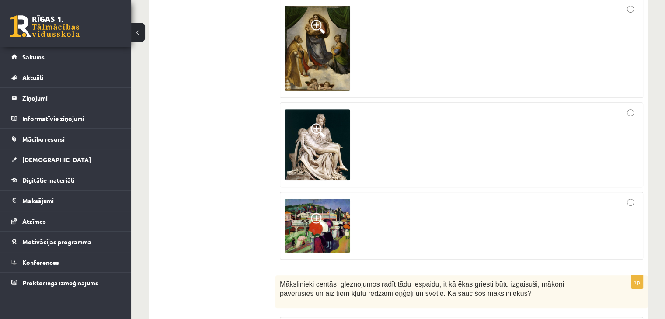
click at [324, 214] on span at bounding box center [318, 220] width 14 height 14
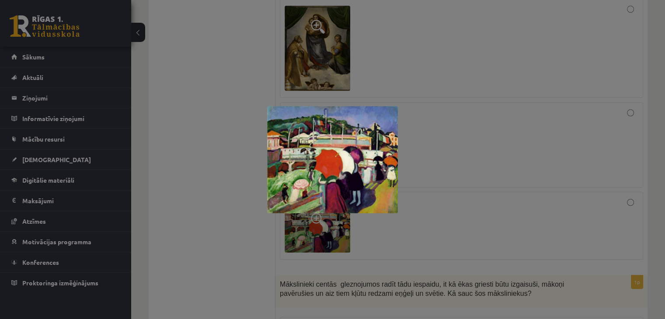
click at [381, 228] on div at bounding box center [332, 159] width 665 height 319
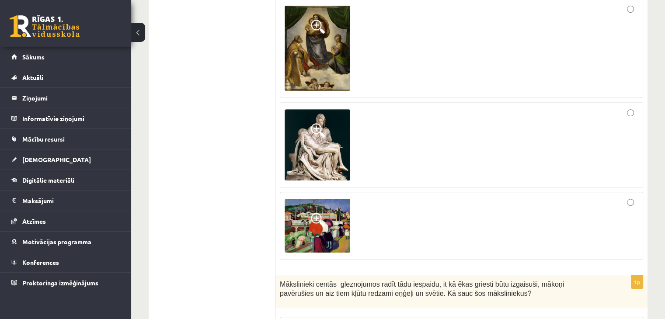
click at [551, 203] on div at bounding box center [460, 226] width 353 height 58
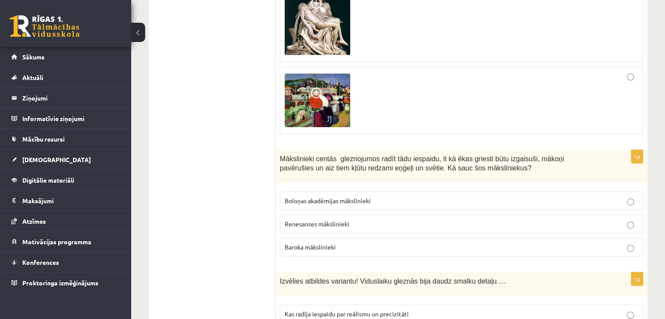
scroll to position [447, 0]
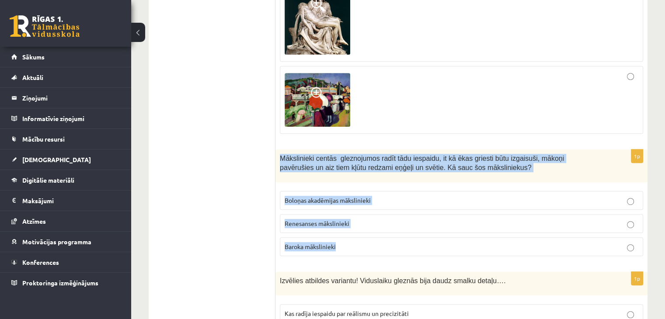
drag, startPoint x: 275, startPoint y: 145, endPoint x: 359, endPoint y: 233, distance: 121.5
click at [359, 233] on div "1p Mākslinieki centās gleznojumos radīt tādu iespaidu, it kā ēkas griesti būtu …" at bounding box center [461, 206] width 372 height 114
copy div "Mākslinieki centās gleznojumos radīt tādu iespaidu, it kā ēkas griesti būtu izg…"
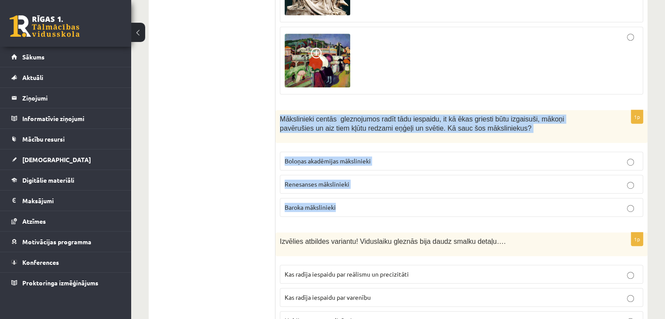
scroll to position [486, 0]
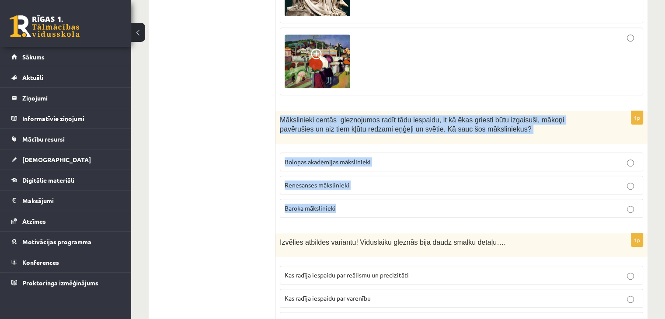
click at [393, 204] on p "Baroka mākslinieki" at bounding box center [460, 208] width 353 height 9
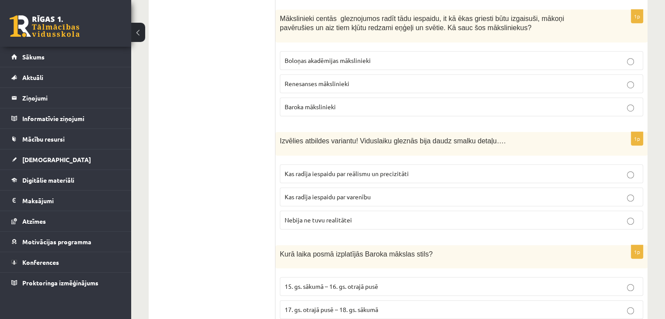
scroll to position [589, 0]
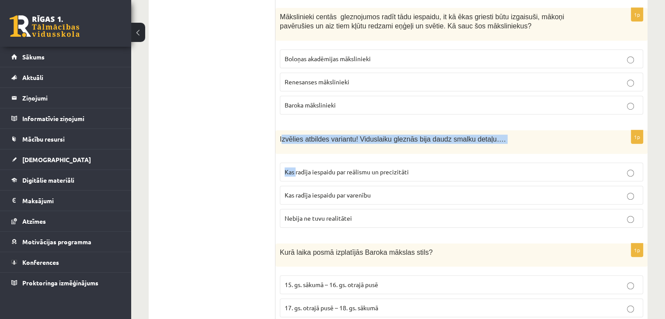
drag, startPoint x: 281, startPoint y: 127, endPoint x: 295, endPoint y: 146, distance: 24.1
click at [295, 146] on div "1p Izvēlies atbildes variantu! Viduslaiku gleznās bija daudz smalku detaļu…. Ka…" at bounding box center [461, 182] width 372 height 104
click at [294, 145] on div "1p Izvēlies atbildes variantu! Viduslaiku gleznās bija daudz smalku detaļu…. Ka…" at bounding box center [461, 182] width 372 height 104
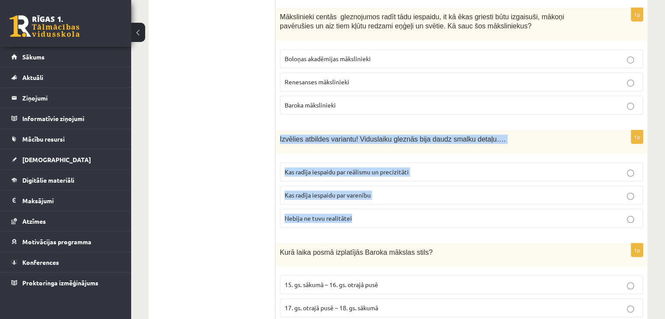
drag, startPoint x: 276, startPoint y: 123, endPoint x: 364, endPoint y: 211, distance: 123.6
click at [364, 211] on div "1p Izvēlies atbildes variantu! Viduslaiku gleznās bija daudz smalku detaļu…. Ka…" at bounding box center [461, 182] width 372 height 104
copy div "Izvēlies atbildes variantu! Viduslaiku gleznās bija daudz smalku detaļu…. Kas r…"
click at [427, 166] on label "Kas radīja iespaidu par reālismu un precizitāti" at bounding box center [461, 172] width 363 height 19
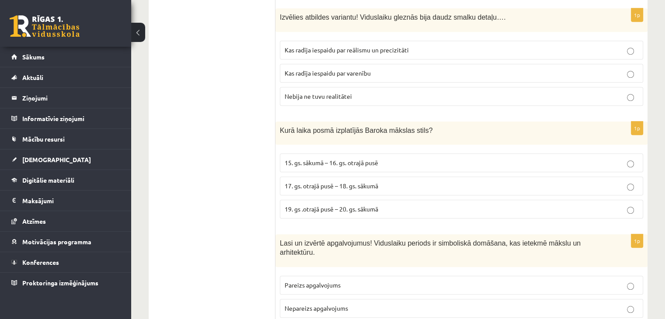
scroll to position [711, 0]
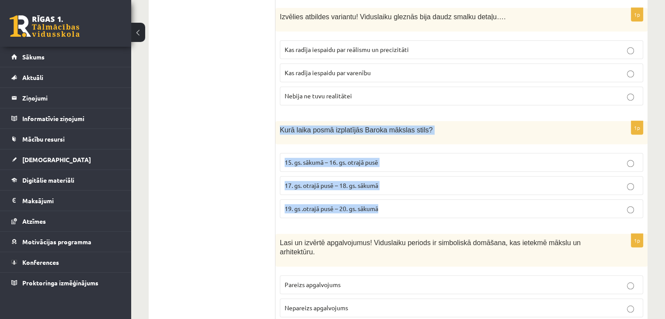
drag, startPoint x: 278, startPoint y: 114, endPoint x: 384, endPoint y: 197, distance: 134.4
click at [384, 197] on div "1p Kurā laika posmā izplatījās Baroka mākslas stils? 15. gs. sākumā – 16. gs. o…" at bounding box center [461, 173] width 372 height 104
copy div "Kurā laika posmā izplatījās Baroka mākslas stils? 15. gs. sākumā – 16. gs. otra…"
click at [420, 181] on p "17. gs. otrajā pusē – 18. gs. sākumā" at bounding box center [460, 185] width 353 height 9
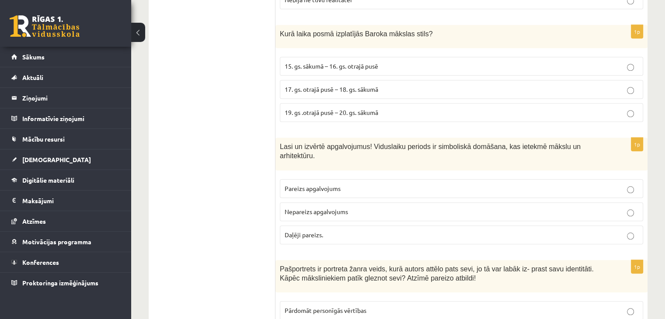
scroll to position [808, 0]
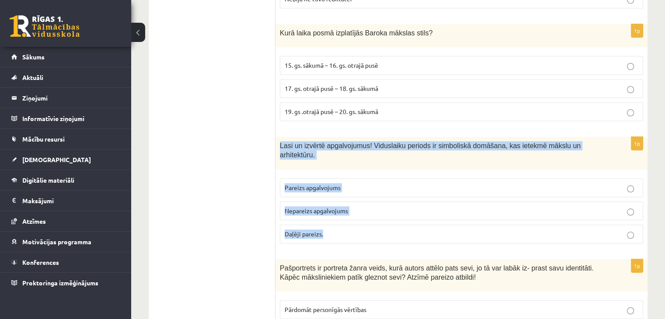
drag, startPoint x: 276, startPoint y: 132, endPoint x: 340, endPoint y: 207, distance: 98.6
click at [340, 207] on div "1p Lasi un izvērtē apgalvojumus! Viduslaiku periods ir simboliskā domāšana, kas…" at bounding box center [461, 194] width 372 height 114
copy div "Lasi un izvērtē apgalvojumus! Viduslaiku periods ir simboliskā domāšana, kas ie…"
click at [364, 178] on label "Pareizs apgalvojums" at bounding box center [461, 187] width 363 height 19
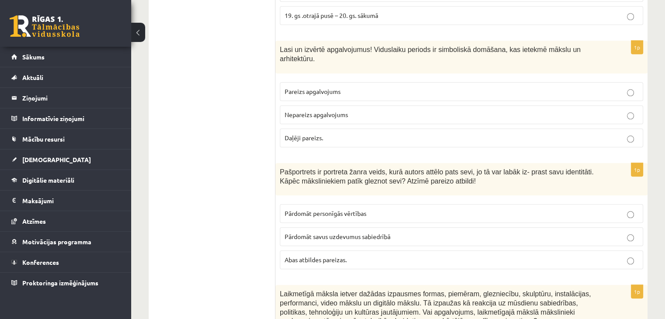
scroll to position [922, 0]
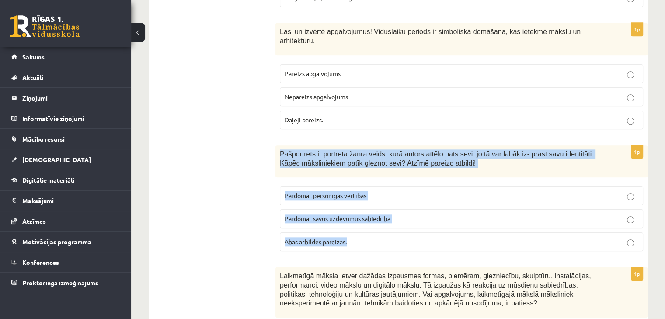
drag, startPoint x: 280, startPoint y: 128, endPoint x: 353, endPoint y: 220, distance: 117.6
click at [353, 220] on div "1p Pašportrets ir portreta žanra veids, kurā autors attēlo pats sevi, jo tā var…" at bounding box center [461, 202] width 372 height 114
copy div "Pašportrets ir portreta žanra veids, kurā autors attēlo pats sevi, jo tā var la…"
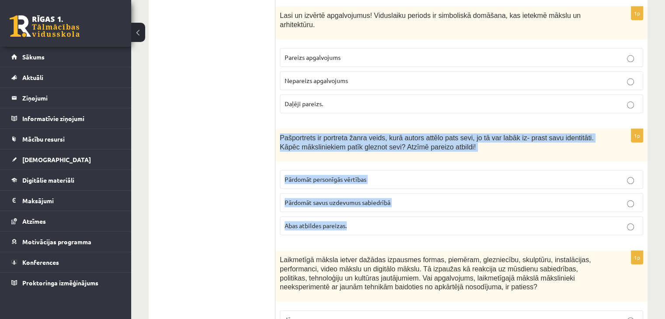
scroll to position [939, 0]
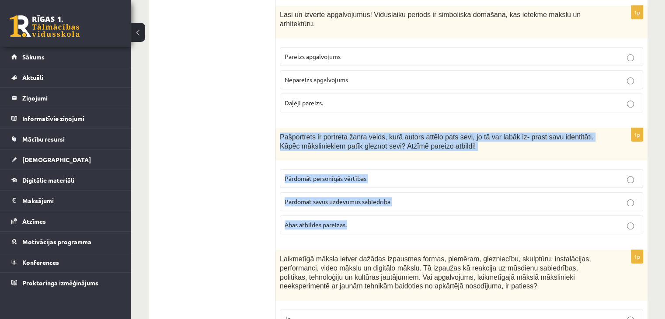
click at [381, 215] on label "Abas atbildes pareizas." at bounding box center [461, 224] width 363 height 19
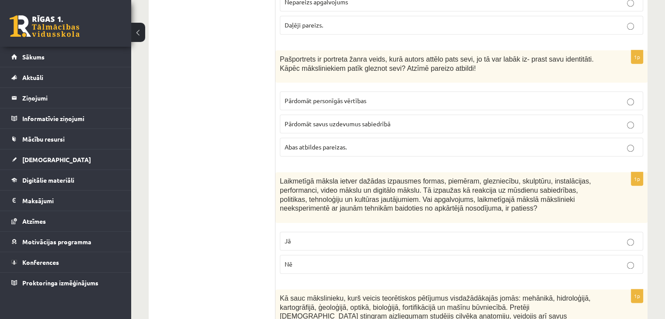
scroll to position [1027, 0]
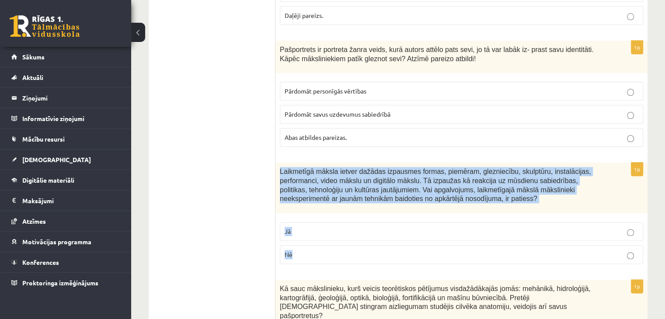
drag, startPoint x: 279, startPoint y: 147, endPoint x: 307, endPoint y: 231, distance: 88.4
click at [307, 231] on div "1p Laikmetīgā māksla ietver dažādas izpausmes formas, piemēram, glezniecību, sk…" at bounding box center [461, 217] width 372 height 108
copy div "Laikmetīgā māksla ietver dažādas izpausmes formas, piemēram, glezniecību, skulp…"
click at [334, 250] on p "Nē" at bounding box center [460, 254] width 353 height 9
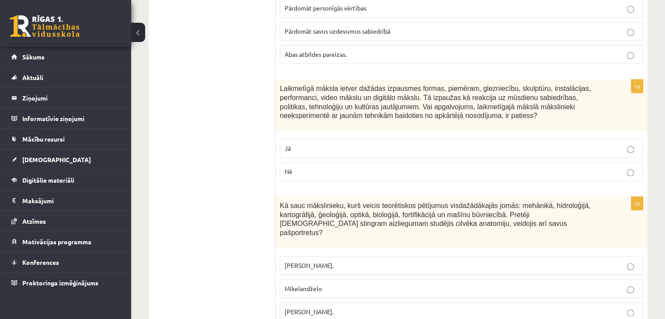
scroll to position [1117, 0]
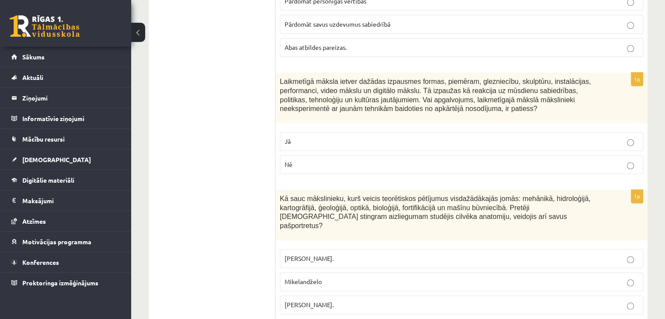
drag, startPoint x: 278, startPoint y: 175, endPoint x: 356, endPoint y: 270, distance: 122.9
click at [356, 270] on div "1p Kā sauc mākslinieku, kurš veicis teorētiskos pētījumus visdažādākajās jomās:…" at bounding box center [461, 256] width 372 height 132
copy div "Kā sauc mākslinieku, kurš veicis teorētiskos pētījumus visdažādākajās jomās: me…"
click at [367, 300] on p "Leonardo da Vinči." at bounding box center [460, 304] width 353 height 9
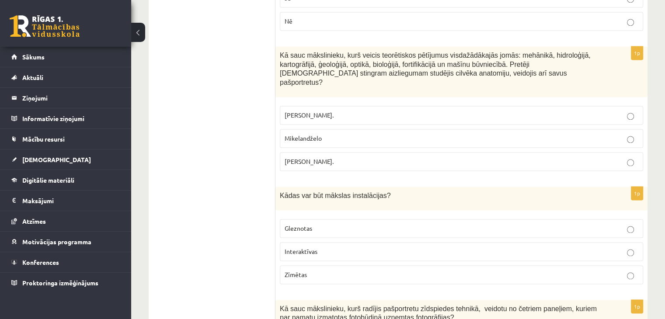
scroll to position [1273, 0]
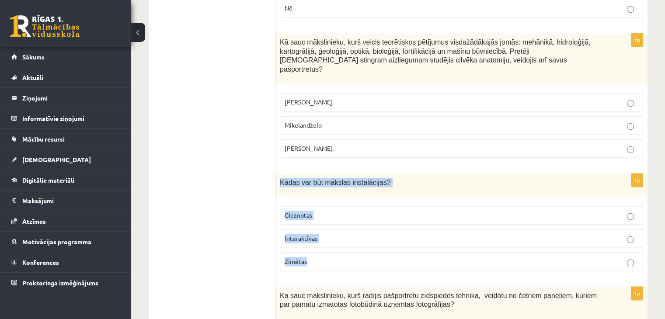
drag, startPoint x: 279, startPoint y: 149, endPoint x: 334, endPoint y: 242, distance: 108.3
click at [334, 242] on div "1p Kādas var būt mākslas instalācijas? Gleznotas Interaktīvas Zīmētas" at bounding box center [461, 225] width 372 height 104
copy div "Kādas var būt mākslas instalācijas? Gleznotas Interaktīvas Zīmētas"
click at [378, 229] on label "Interaktīvas" at bounding box center [461, 238] width 363 height 19
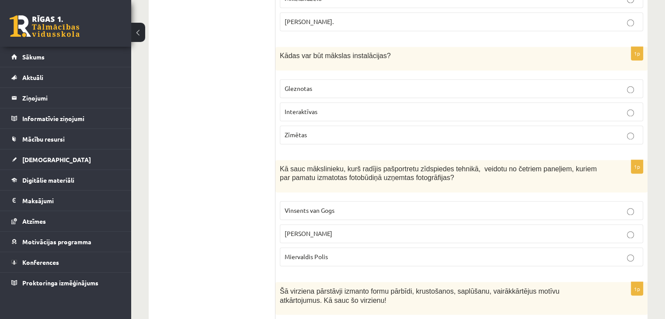
scroll to position [1420, 0]
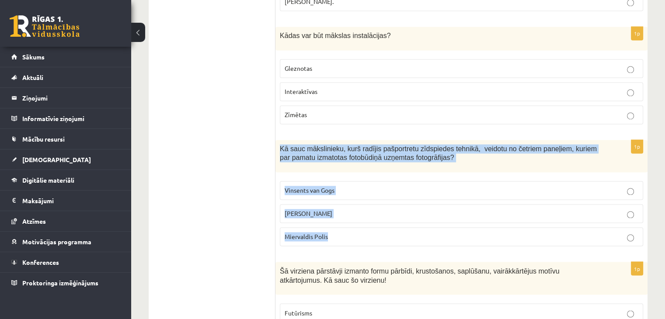
drag, startPoint x: 281, startPoint y: 111, endPoint x: 350, endPoint y: 204, distance: 115.9
click at [350, 204] on div "1p Kā sauc mākslinieku, kurš radījis pašportretu zīdspiedes tehnikā, veidotu no…" at bounding box center [461, 197] width 372 height 114
copy div "Kā sauc mākslinieku, kurš radījis pašportretu zīdspiedes tehnikā, veidotu no če…"
click at [364, 209] on p "Endijs Vorhols" at bounding box center [460, 213] width 353 height 9
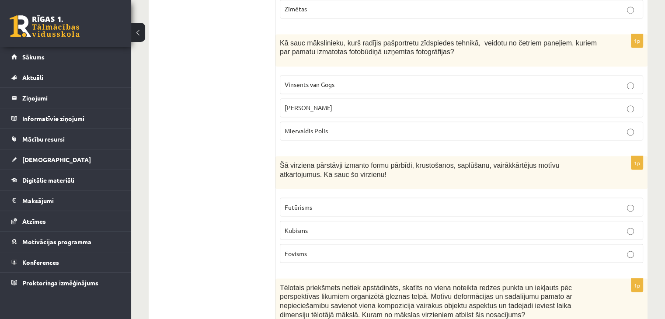
scroll to position [1532, 0]
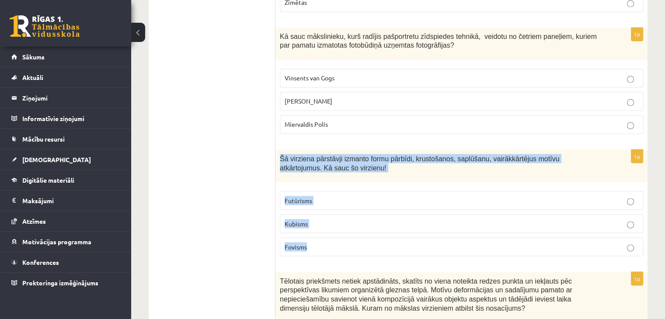
drag, startPoint x: 280, startPoint y: 120, endPoint x: 330, endPoint y: 213, distance: 106.0
click at [330, 213] on div "1p Šā virziena pārstāvji izmanto formu pārbīdi, krustošanos, saplūšanu, vairākk…" at bounding box center [461, 206] width 372 height 114
copy div "Šā virziena pārstāvji izmanto formu pārbīdi, krustošanos, saplūšanu, vairākkārt…"
click at [332, 219] on p "Kubisms" at bounding box center [460, 223] width 353 height 9
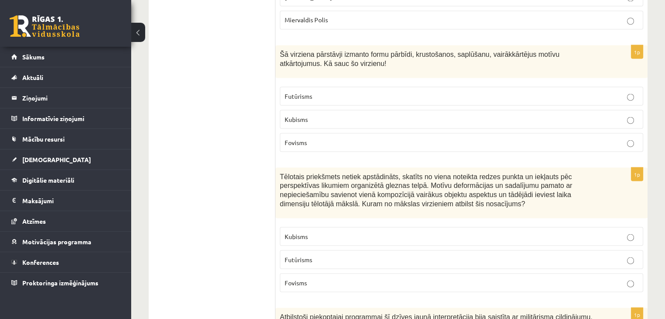
scroll to position [1636, 0]
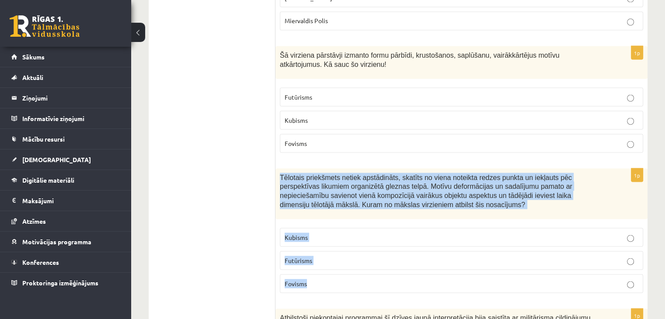
drag, startPoint x: 280, startPoint y: 139, endPoint x: 325, endPoint y: 254, distance: 123.6
click at [325, 254] on div "1p Tēlotais priekšmets netiek apstādināts, skatīts no viena noteikta redzes pun…" at bounding box center [461, 234] width 372 height 132
click at [356, 232] on p "Kubisms" at bounding box center [460, 236] width 353 height 9
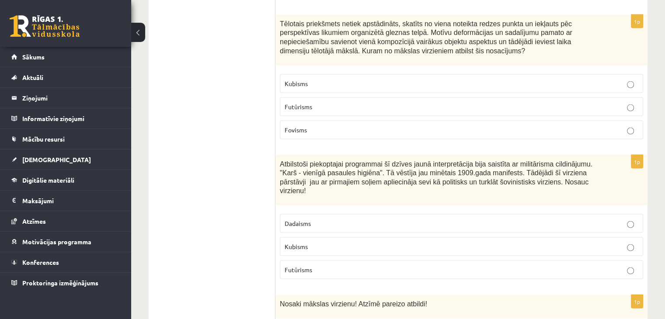
scroll to position [1790, 0]
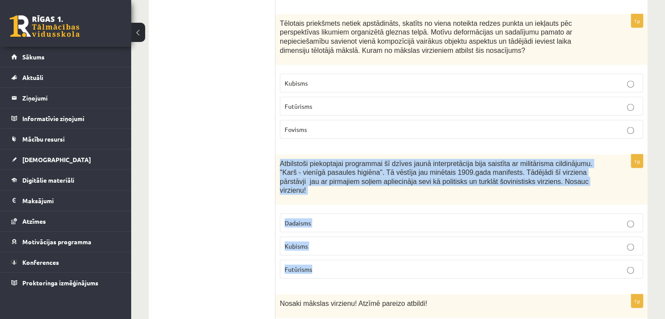
drag, startPoint x: 279, startPoint y: 128, endPoint x: 330, endPoint y: 224, distance: 108.5
click at [330, 224] on div "1p Atbilstoši piekoptajai programmai šī dzīves jaunā interpretācija bija saistī…" at bounding box center [461, 221] width 372 height 132
click at [336, 265] on p "Futūrisms" at bounding box center [460, 269] width 353 height 9
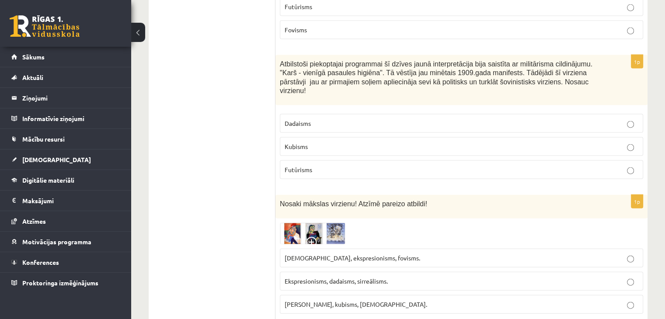
scroll to position [1891, 0]
click at [315, 222] on img at bounding box center [313, 232] width 66 height 21
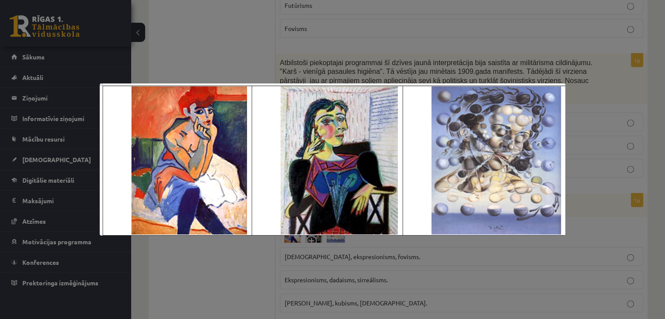
click at [360, 80] on div at bounding box center [332, 159] width 665 height 319
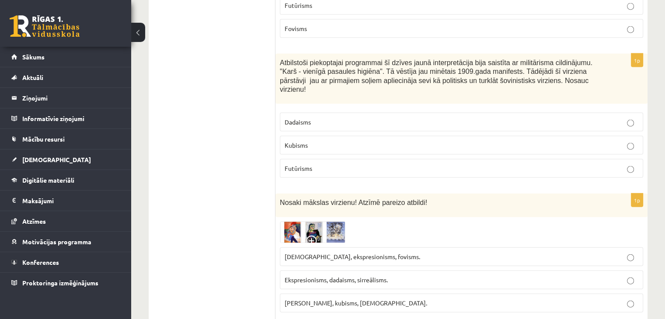
click at [329, 222] on img at bounding box center [313, 232] width 66 height 21
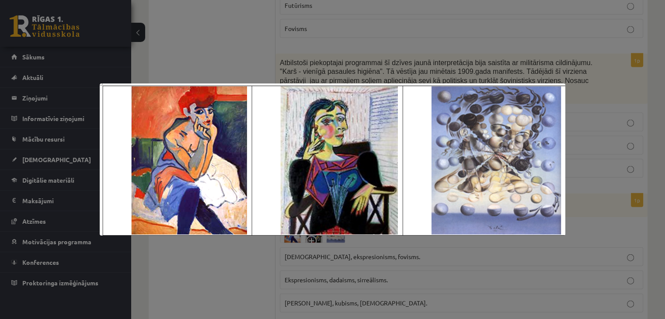
click at [322, 268] on div at bounding box center [332, 159] width 665 height 319
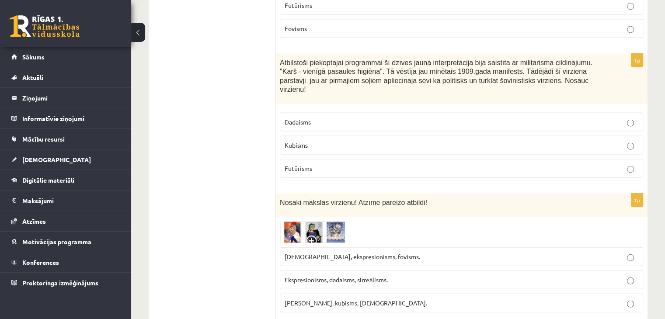
click at [343, 253] on span "Sirreālisms, ekspresionisms, fovisms." at bounding box center [351, 257] width 135 height 8
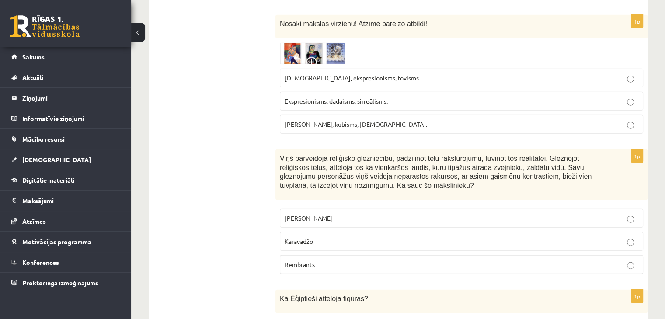
scroll to position [2070, 0]
click at [278, 149] on div "Viņš pārveidoja reliģisko glezniecību, padziļinot tēlu raksturojumu, tuvinot to…" at bounding box center [461, 174] width 372 height 51
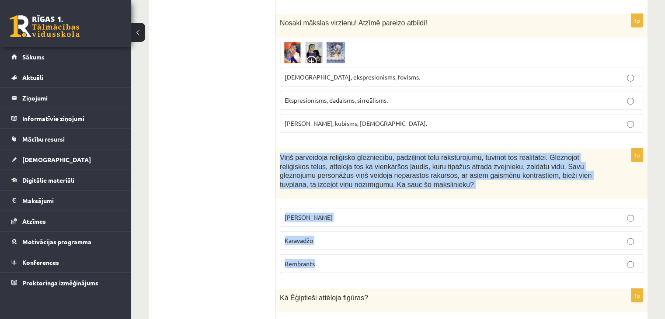
drag, startPoint x: 281, startPoint y: 111, endPoint x: 348, endPoint y: 209, distance: 119.2
click at [348, 209] on div "1p Viņš pārveidoja reliģisko glezniecību, padziļinot tēlu raksturojumu, tuvinot…" at bounding box center [461, 215] width 372 height 132
click at [373, 236] on p "Karavadžo" at bounding box center [460, 240] width 353 height 9
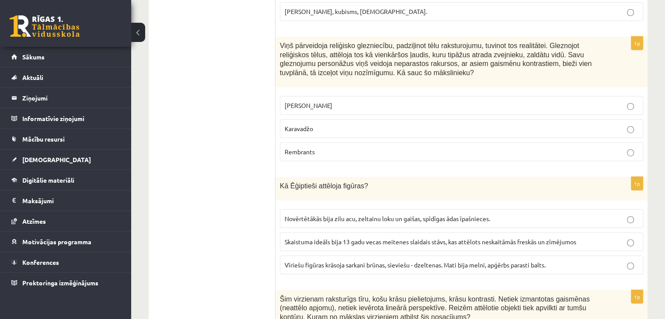
scroll to position [2186, 0]
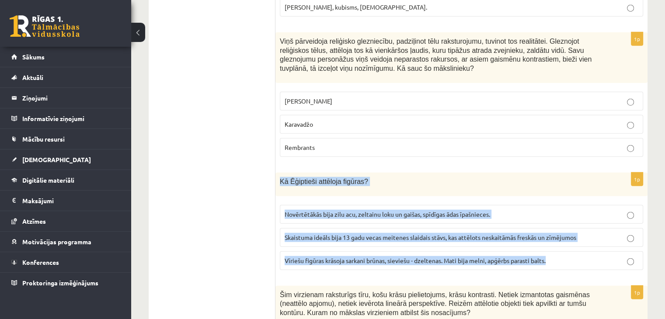
drag, startPoint x: 278, startPoint y: 134, endPoint x: 551, endPoint y: 214, distance: 284.0
click at [551, 214] on div "1p Kā Ēģiptieši attēloja figūras? Novērtētākās bija zilu acu, zeltainu loku un …" at bounding box center [461, 225] width 372 height 104
click at [402, 256] on span "Vīriešu figūras krāsoja sarkani brūnas, sieviešu - dzeltenas. Mati bija melni, …" at bounding box center [414, 260] width 261 height 8
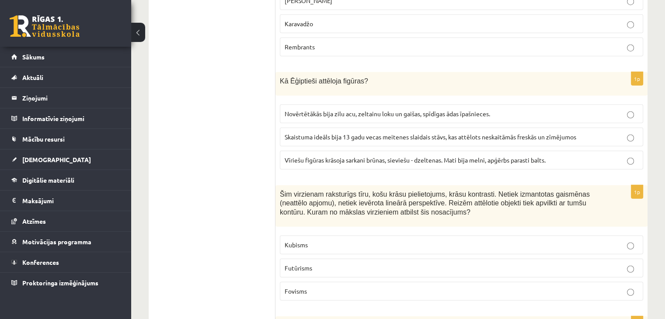
scroll to position [2307, 0]
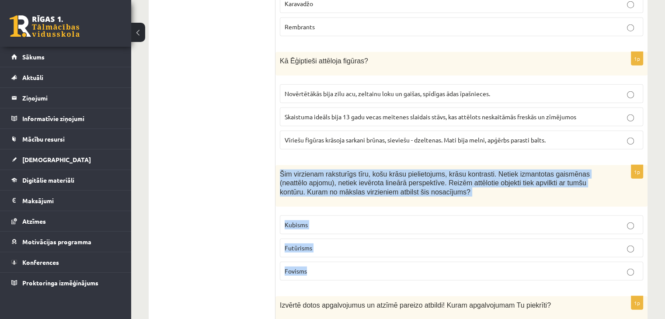
drag, startPoint x: 280, startPoint y: 123, endPoint x: 334, endPoint y: 225, distance: 115.3
click at [334, 225] on div "1p Šim virzienam raksturīgs tīru, košu krāsu pielietojums, krāsu kontrasti. Net…" at bounding box center [461, 226] width 372 height 122
click at [353, 262] on label "Fovisms" at bounding box center [461, 271] width 363 height 19
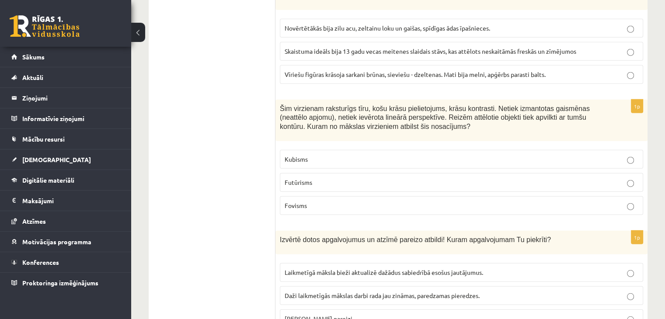
scroll to position [2411, 0]
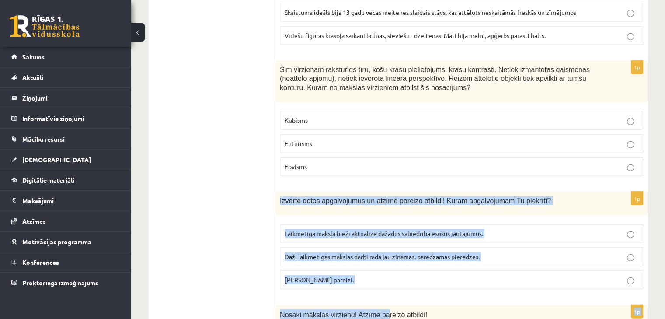
drag, startPoint x: 278, startPoint y: 152, endPoint x: 379, endPoint y: 251, distance: 141.2
click at [352, 275] on p "Abi apgalvojumi pareizi." at bounding box center [460, 279] width 353 height 9
drag, startPoint x: 352, startPoint y: 231, endPoint x: 281, endPoint y: 149, distance: 108.1
click at [281, 192] on div "1p Izvērtē dotos apgalvojumus un atzīmē pareizo atbildi! Kuram apgalvojumam Tu …" at bounding box center [461, 244] width 372 height 104
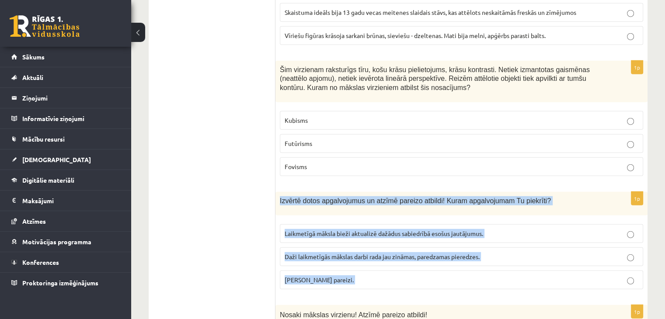
click at [366, 275] on p "Abi apgalvojumi pareizi." at bounding box center [460, 279] width 353 height 9
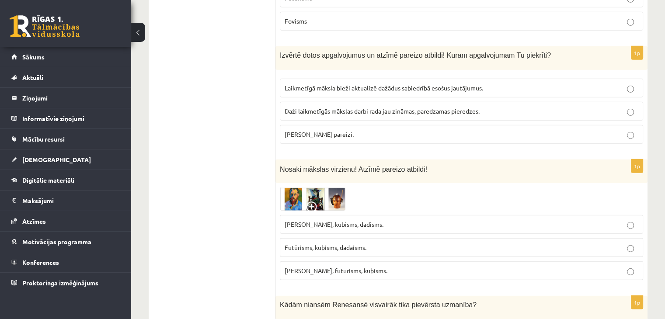
scroll to position [2557, 0]
click at [326, 187] on img at bounding box center [313, 198] width 66 height 23
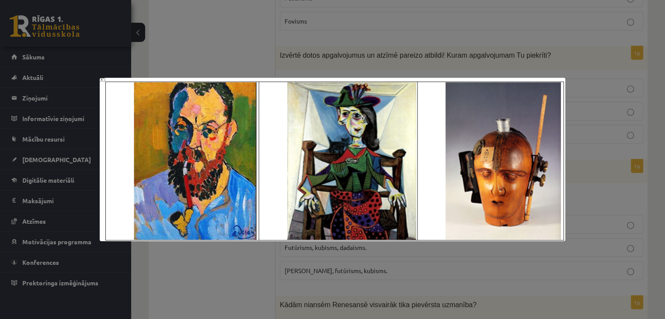
click at [402, 257] on div at bounding box center [332, 159] width 665 height 319
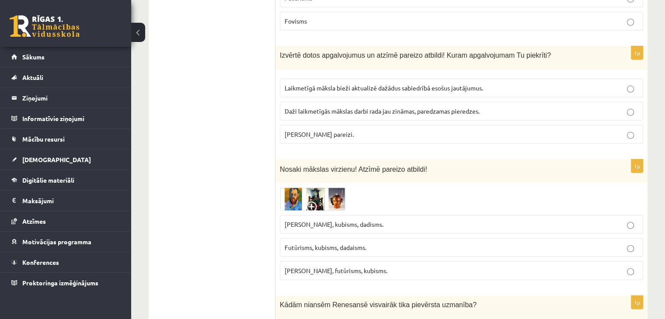
click at [364, 215] on label "Fovisms, kubisms, dadisms." at bounding box center [461, 224] width 363 height 19
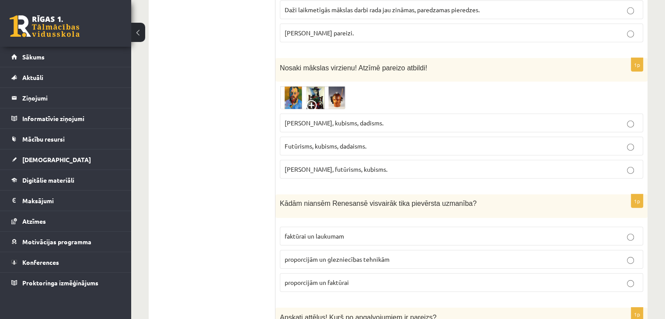
scroll to position [2683, 0]
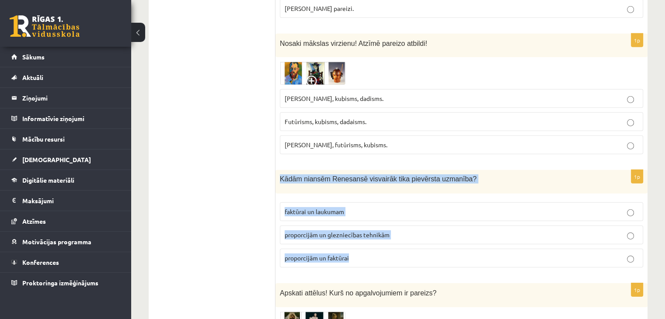
drag, startPoint x: 276, startPoint y: 128, endPoint x: 364, endPoint y: 202, distance: 115.3
click at [364, 202] on div "1p Kādām niansēm Renesansē visvairāk tika pievērsta uzmanība? faktūrai un lauku…" at bounding box center [461, 222] width 372 height 104
click at [394, 230] on p "proporcijām un glezniecības tehnikām" at bounding box center [460, 234] width 353 height 9
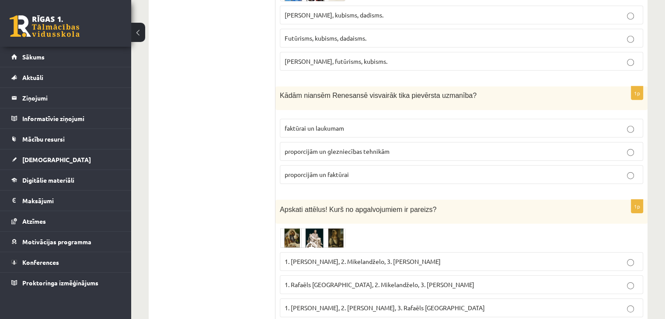
scroll to position [2775, 0]
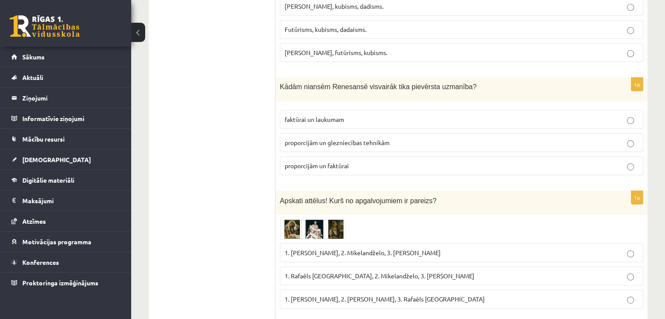
click at [334, 219] on img at bounding box center [313, 229] width 66 height 20
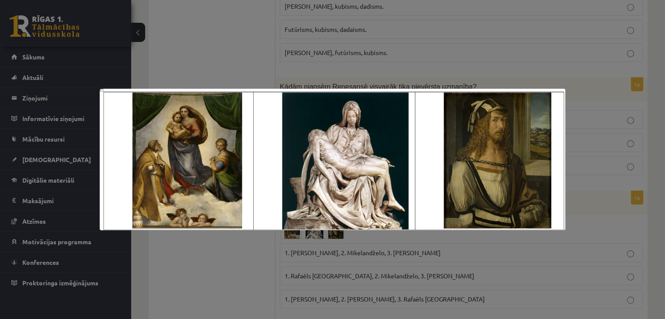
click at [314, 259] on div at bounding box center [332, 159] width 665 height 319
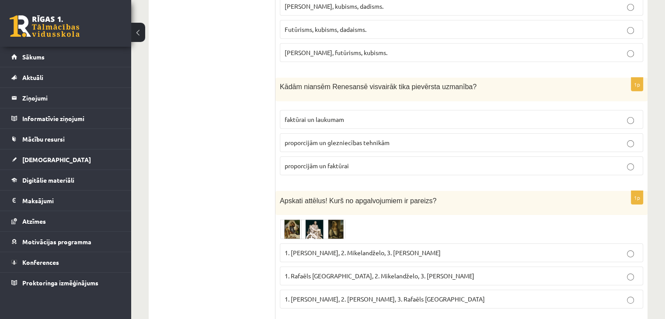
click at [329, 248] on p "1. Leonardo da Vinči, 2. Mikelandželo, 3. Albrehts Dīrers" at bounding box center [460, 252] width 353 height 9
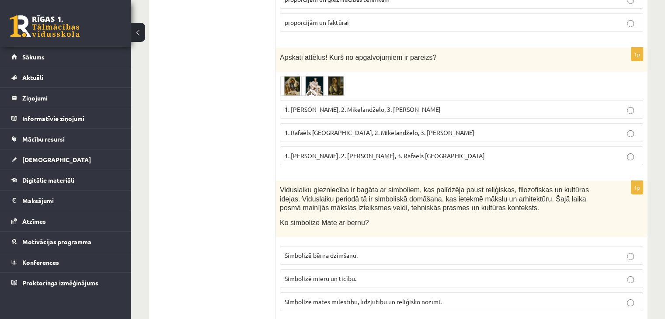
scroll to position [2924, 0]
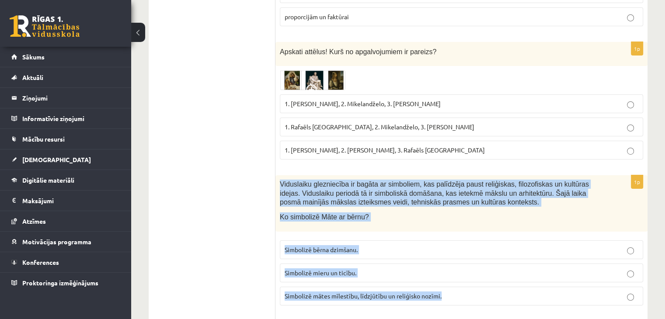
drag, startPoint x: 279, startPoint y: 132, endPoint x: 456, endPoint y: 239, distance: 206.6
click at [456, 239] on div "1p Viduslaiku glezniecība ir bagāta ar simboliem, kas palīdzēja paust reliģiska…" at bounding box center [461, 243] width 372 height 137
click at [458, 287] on label "Simbolizē mātes mīlestību, līdzjūtību un reliģisko nozīmi." at bounding box center [461, 296] width 363 height 19
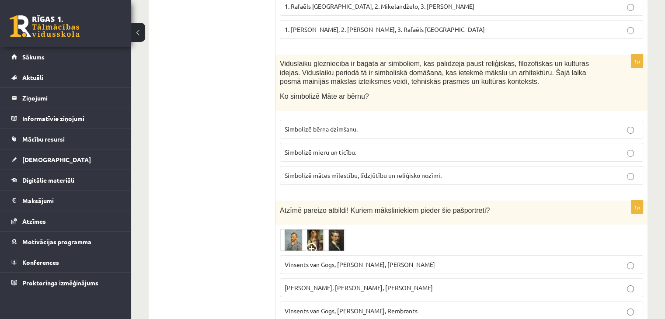
scroll to position [3045, 0]
click at [438, 260] on p "Vinsents van Gogs, Albrehts Dīrers, Janis Rozentāls" at bounding box center [460, 264] width 353 height 9
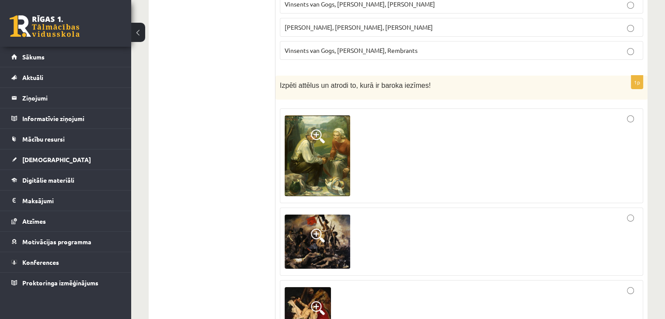
scroll to position [3304, 0]
click at [494, 213] on div at bounding box center [460, 242] width 353 height 59
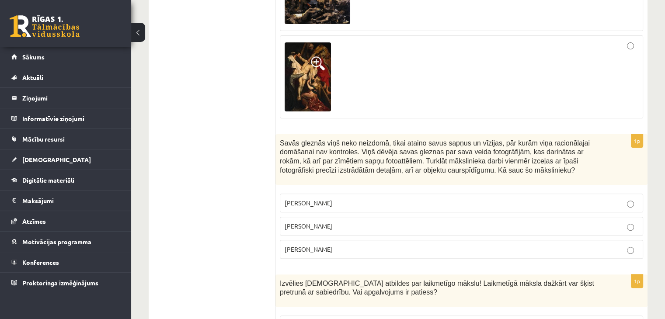
scroll to position [3550, 0]
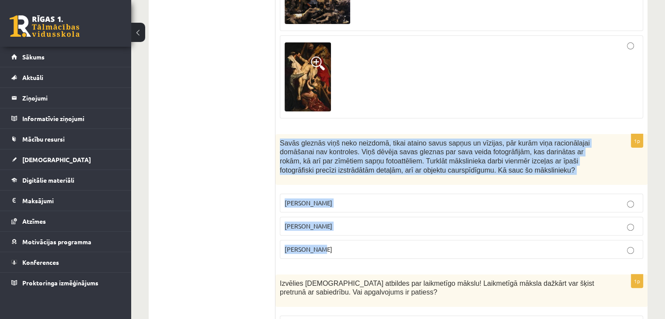
drag, startPoint x: 278, startPoint y: 91, endPoint x: 336, endPoint y: 194, distance: 117.9
click at [336, 194] on div "1p Savās gleznās viņš neko neizdomā, tikai ataino savus sapņus un vīzijas, pār …" at bounding box center [461, 200] width 372 height 132
click at [359, 222] on p "Salvadors Dalī" at bounding box center [460, 226] width 353 height 9
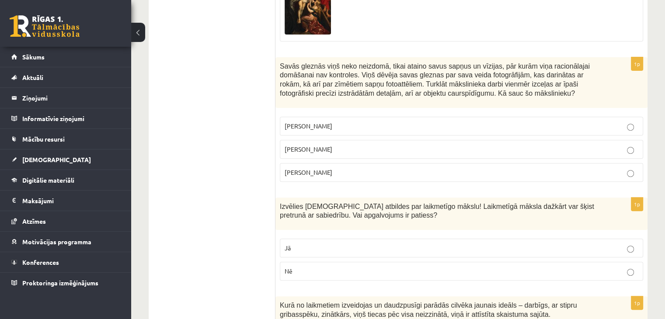
scroll to position [3626, 0]
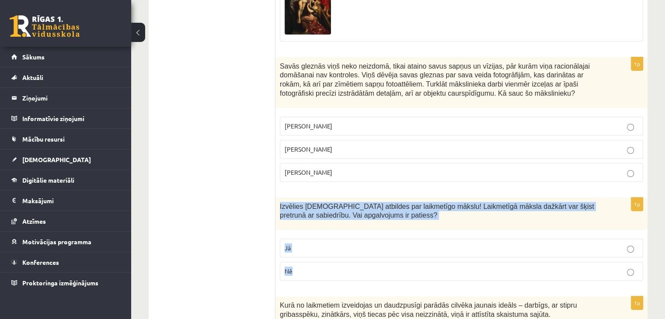
drag, startPoint x: 277, startPoint y: 152, endPoint x: 306, endPoint y: 221, distance: 74.2
click at [306, 221] on div "1p Izvēlies pareizās atbildes par laikmetīgo mākslu! Laikmetīgā māksla dažkārt …" at bounding box center [461, 242] width 372 height 90
click at [329, 243] on p "Jā" at bounding box center [460, 247] width 353 height 9
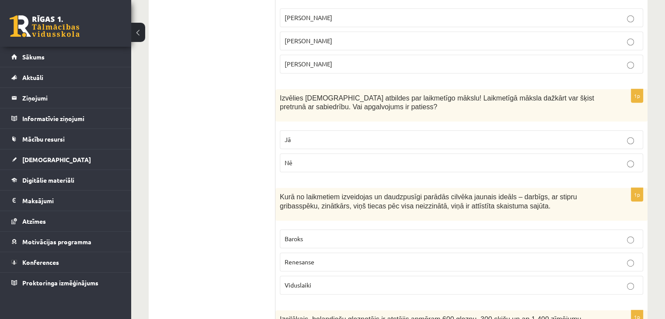
scroll to position [3734, 0]
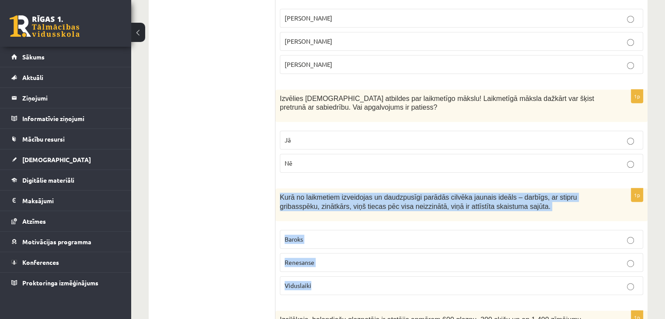
drag, startPoint x: 277, startPoint y: 143, endPoint x: 330, endPoint y: 237, distance: 107.8
click at [330, 237] on div "1p Kurā no laikmetiem izveidojas un daudzpusīgi parādās cilvēka jaunais ideāls …" at bounding box center [461, 245] width 372 height 114
click at [348, 258] on p "Renesanse" at bounding box center [460, 262] width 353 height 9
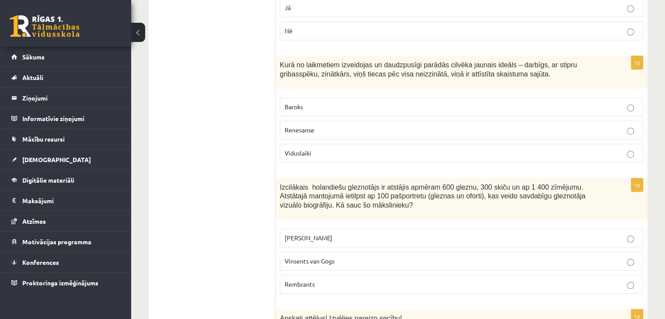
scroll to position [3954, 0]
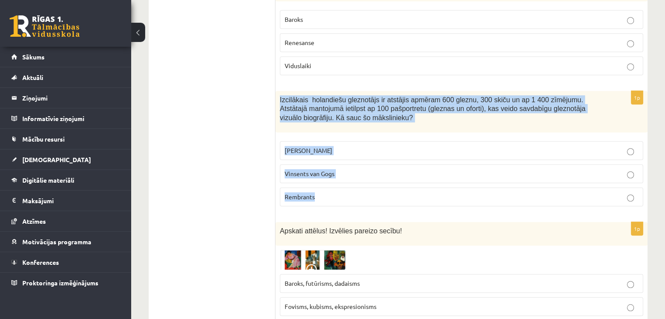
drag, startPoint x: 277, startPoint y: 43, endPoint x: 338, endPoint y: 149, distance: 121.7
click at [338, 149] on div "1p Izcilākais holandiešu gleznotājs ir atstājis apmēram 600 gleznu, 300 skiču u…" at bounding box center [461, 152] width 372 height 122
click at [346, 192] on p "Rembrants" at bounding box center [460, 196] width 353 height 9
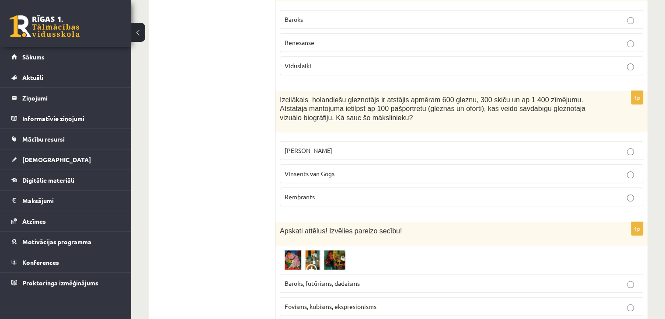
click at [324, 302] on span "Fovisms, kubisms, ekspresionisms" at bounding box center [330, 306] width 92 height 8
click at [378, 250] on div at bounding box center [461, 260] width 363 height 20
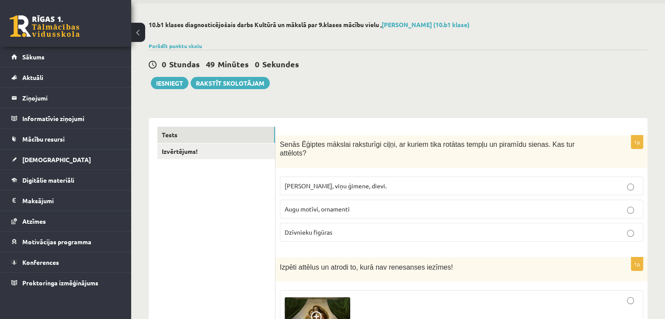
scroll to position [0, 0]
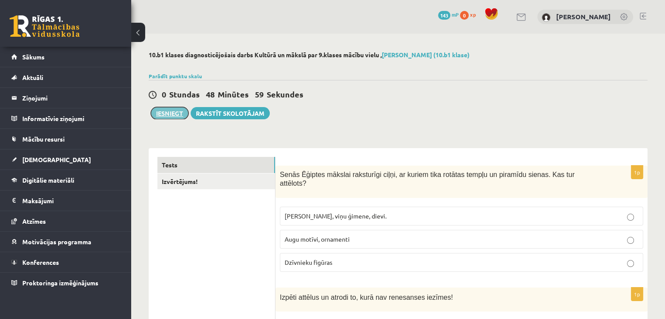
click at [166, 112] on button "Iesniegt" at bounding box center [170, 113] width 38 height 12
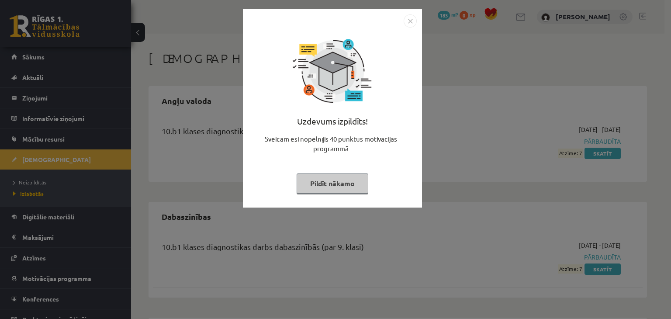
click at [350, 184] on button "Pildīt nākamo" at bounding box center [333, 183] width 72 height 20
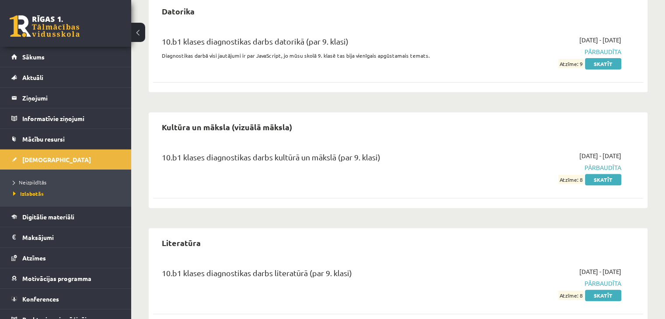
scroll to position [343, 0]
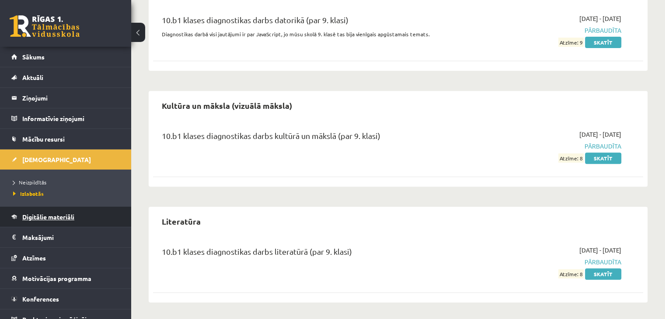
click at [77, 216] on link "Digitālie materiāli" at bounding box center [65, 217] width 109 height 20
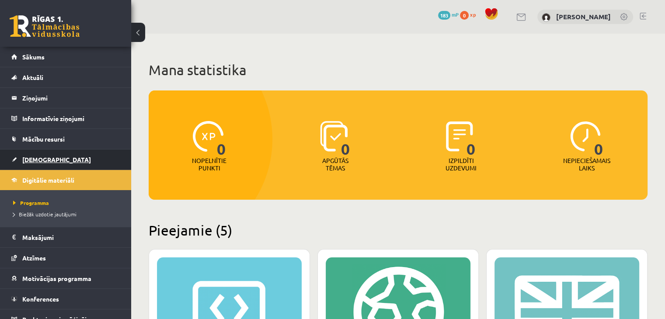
click at [42, 154] on link "[DEMOGRAPHIC_DATA]" at bounding box center [65, 159] width 109 height 20
